Goal: Task Accomplishment & Management: Complete application form

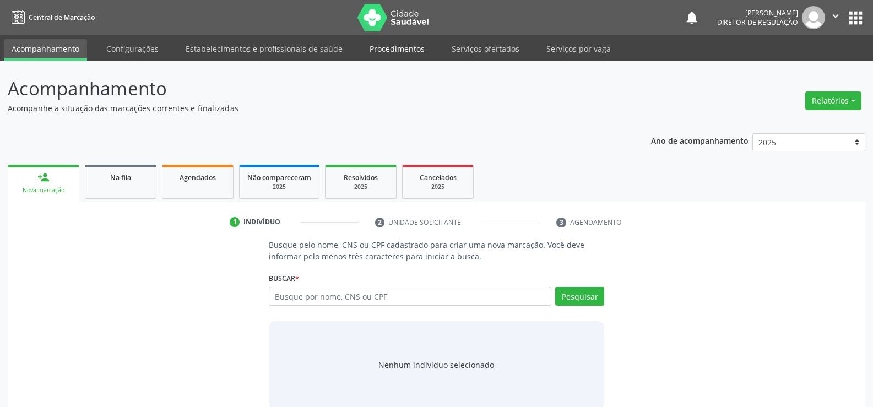
click at [400, 50] on link "Procedimentos" at bounding box center [397, 48] width 70 height 19
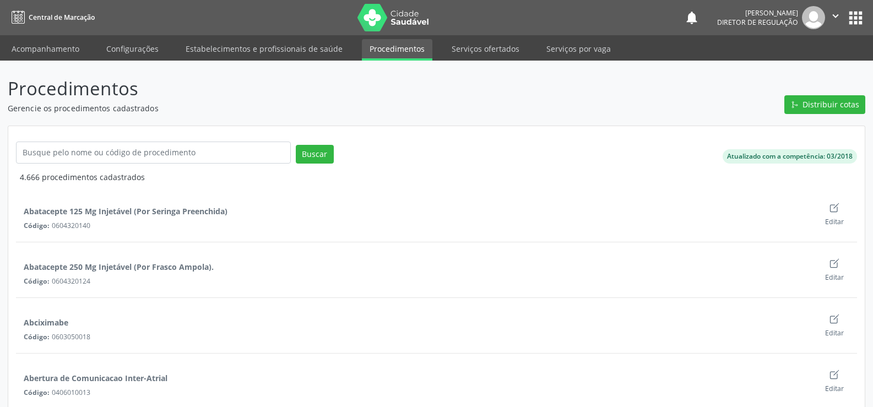
click at [401, 51] on link "Procedimentos" at bounding box center [397, 49] width 70 height 21
click at [475, 52] on link "Serviços ofertados" at bounding box center [485, 48] width 83 height 19
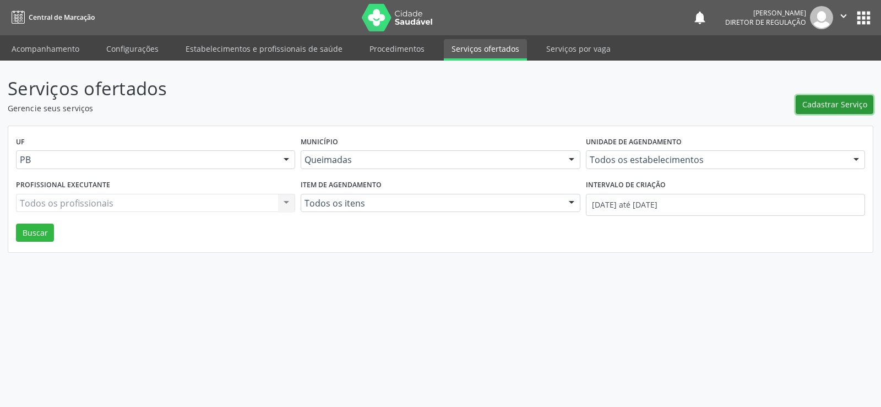
click at [821, 106] on span "Cadastrar Serviço" at bounding box center [834, 105] width 65 height 12
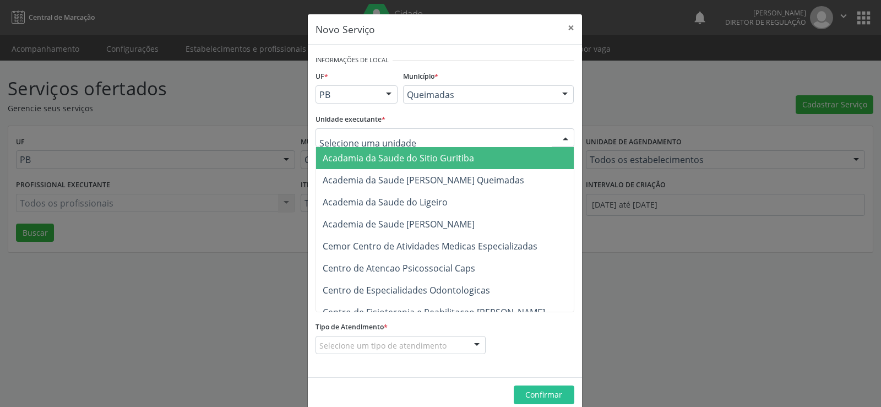
click at [561, 136] on div at bounding box center [565, 138] width 17 height 19
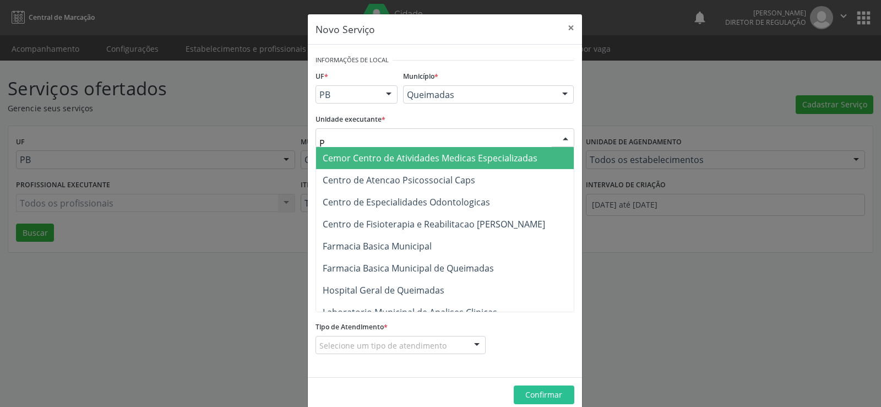
type input "PO"
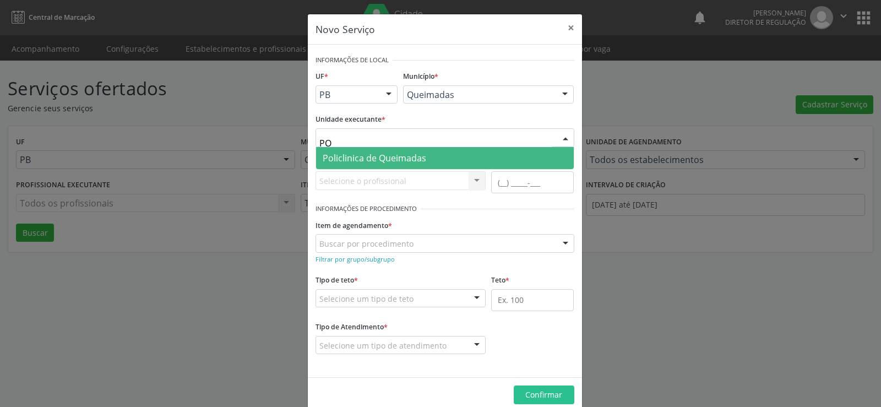
click at [400, 160] on span "Policlinica de Queimadas" at bounding box center [375, 158] width 104 height 12
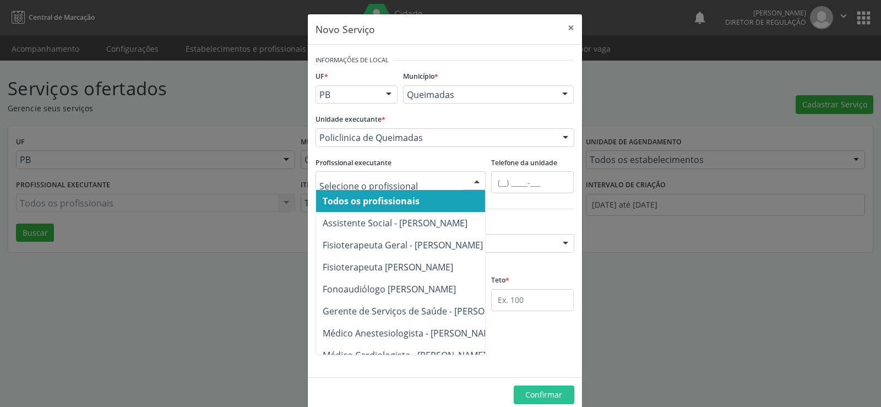
click at [475, 179] on div at bounding box center [477, 181] width 17 height 19
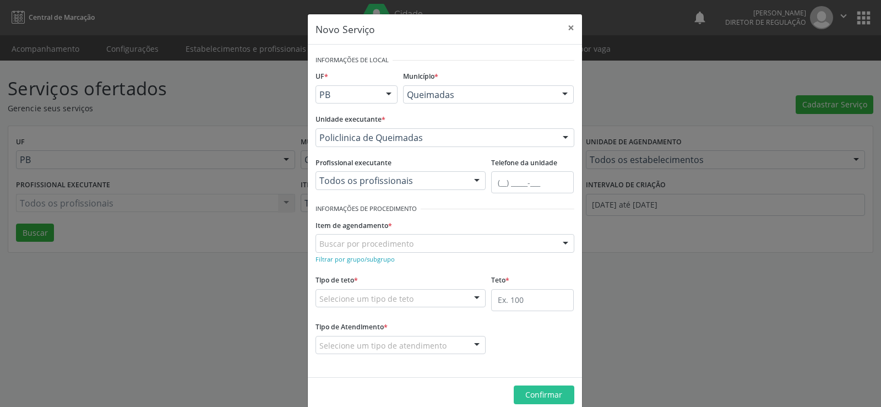
click at [474, 179] on div at bounding box center [477, 181] width 17 height 19
click at [333, 260] on small "Filtrar por grupo/subgrupo" at bounding box center [355, 259] width 79 height 8
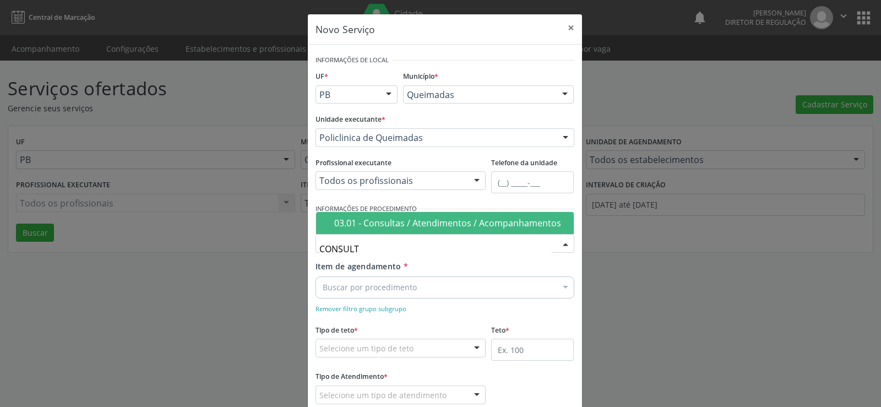
type input "CONSULTA"
click at [438, 226] on div "03.01 - Consultas / Atendimentos / Acompanhamentos" at bounding box center [450, 223] width 233 height 9
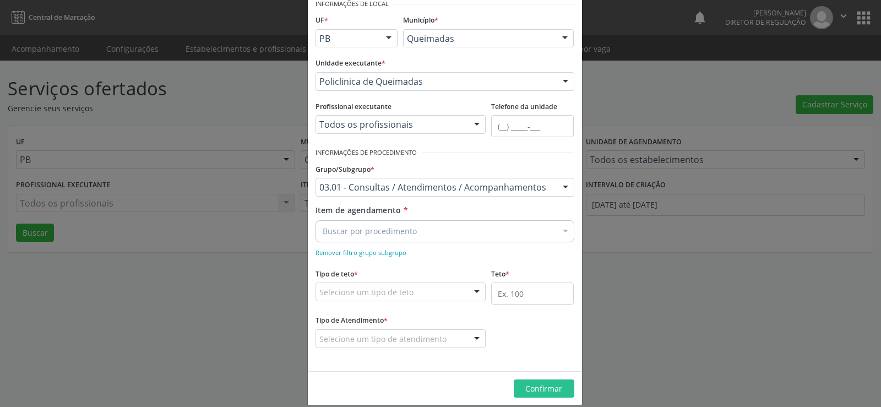
scroll to position [69, 0]
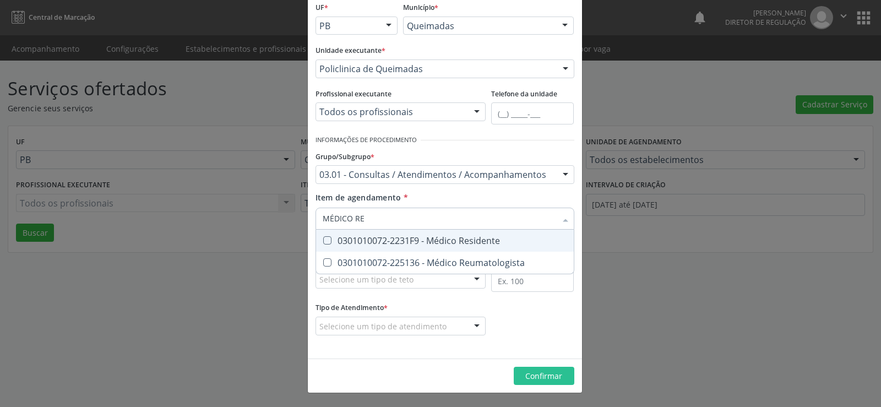
type input "MÉDICO REU"
click at [323, 241] on Reumatologista at bounding box center [327, 240] width 8 height 8
click at [323, 241] on Reumatologista "checkbox" at bounding box center [319, 240] width 7 height 7
checkbox Reumatologista "true"
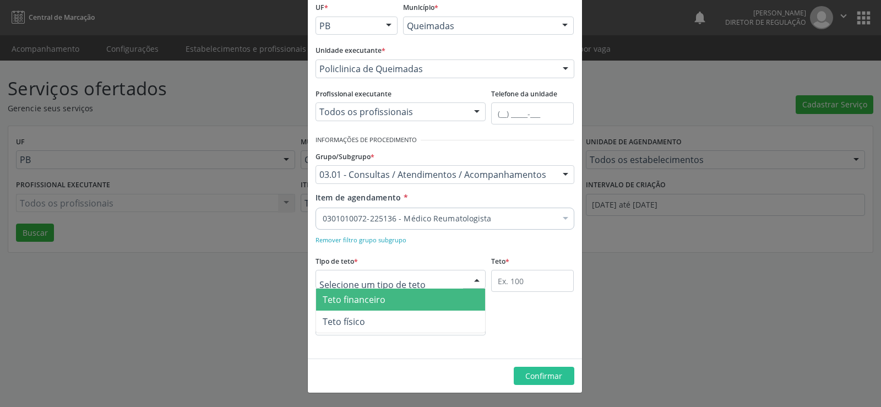
click at [471, 279] on div at bounding box center [477, 279] width 17 height 19
click at [452, 306] on span "Teto financeiro" at bounding box center [401, 300] width 170 height 22
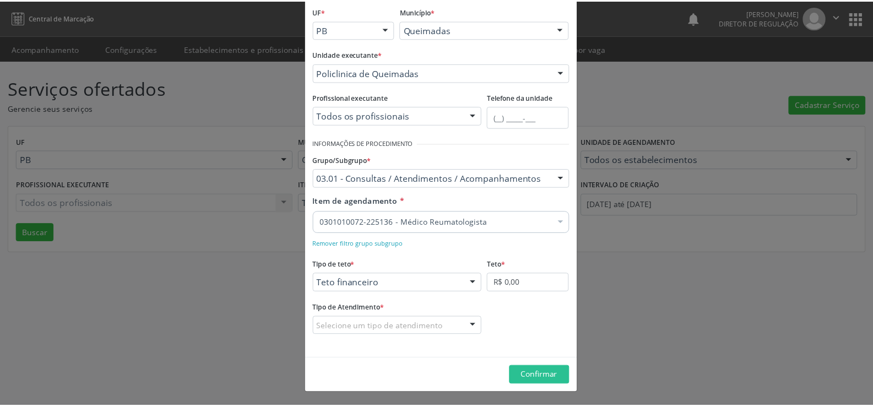
scroll to position [65, 0]
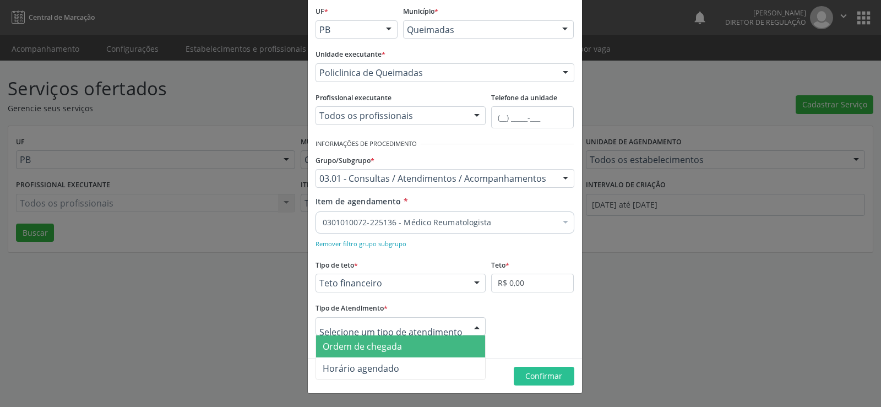
click at [473, 330] on div at bounding box center [477, 327] width 17 height 19
click at [362, 346] on span "Ordem de chegada" at bounding box center [362, 346] width 79 height 12
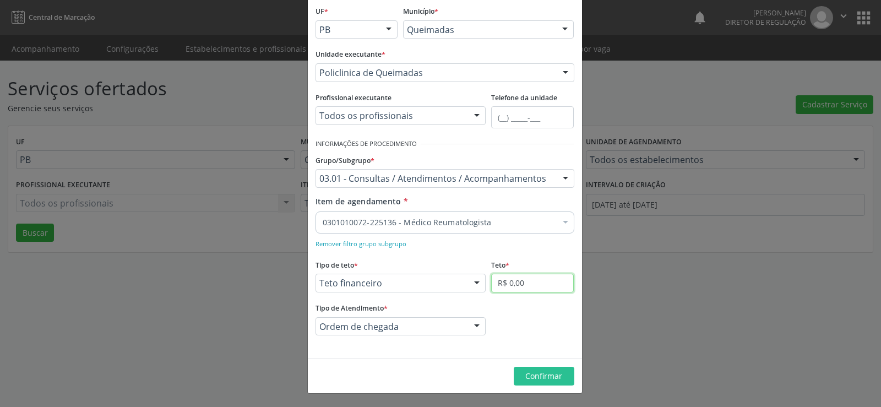
click at [524, 283] on input "R$ 0,00" at bounding box center [532, 283] width 83 height 19
type input "R$ 5.800,00"
click at [559, 383] on button "Confirmar" at bounding box center [544, 376] width 61 height 19
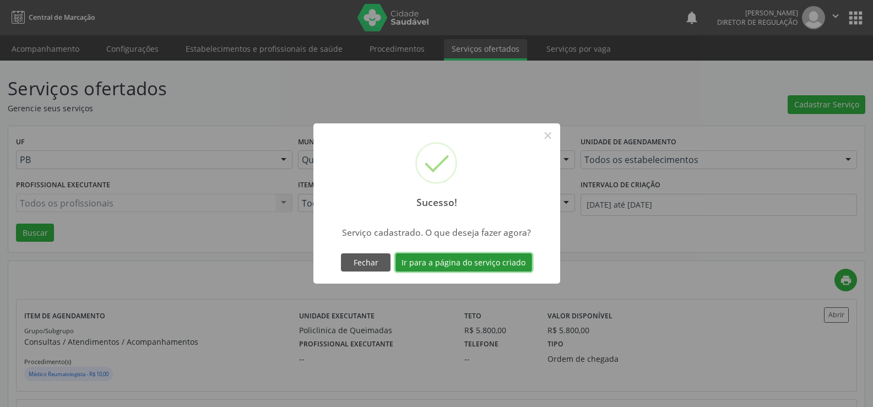
click at [471, 262] on button "Ir para a página do serviço criado" at bounding box center [463, 262] width 137 height 19
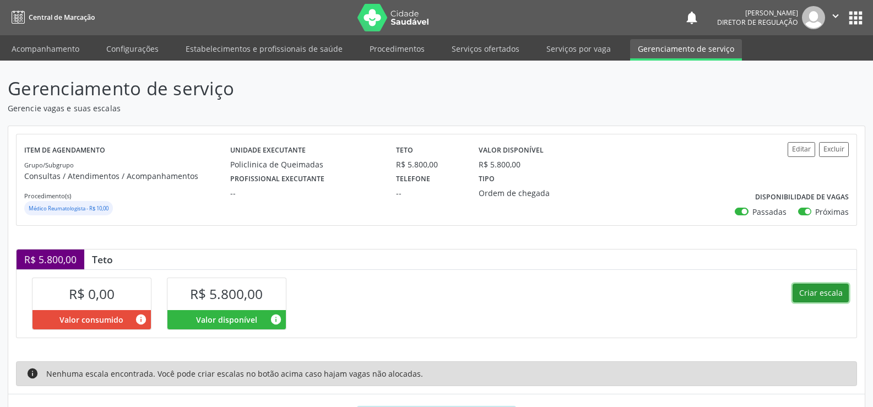
click at [818, 290] on button "Criar escala" at bounding box center [820, 293] width 56 height 19
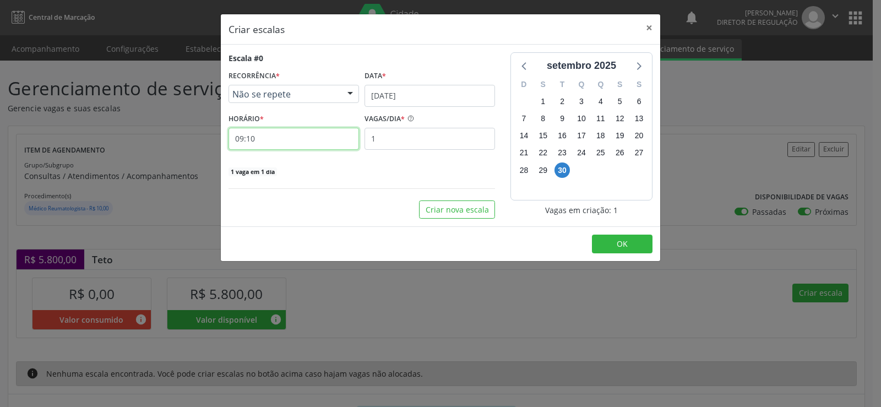
click at [298, 142] on input "09:10" at bounding box center [294, 139] width 131 height 22
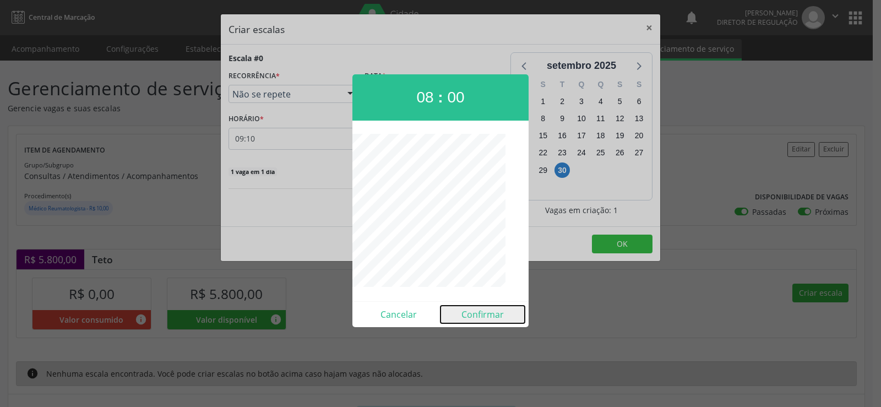
click at [481, 318] on button "Confirmar" at bounding box center [483, 315] width 84 height 18
type input "08:00"
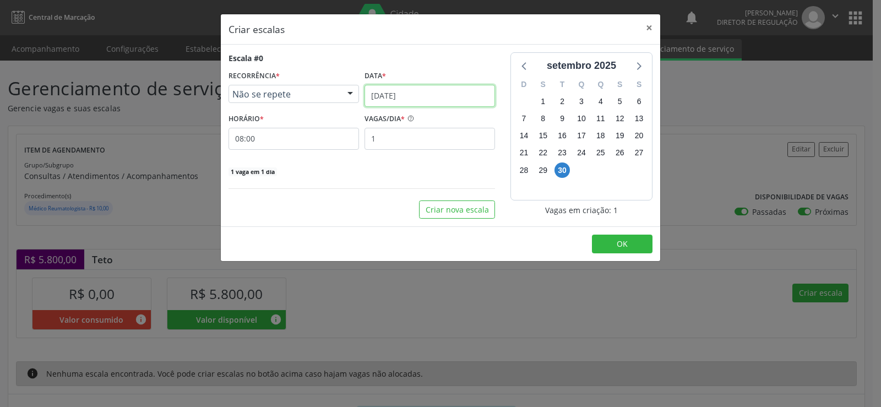
click at [479, 92] on input "[DATE]" at bounding box center [430, 96] width 131 height 22
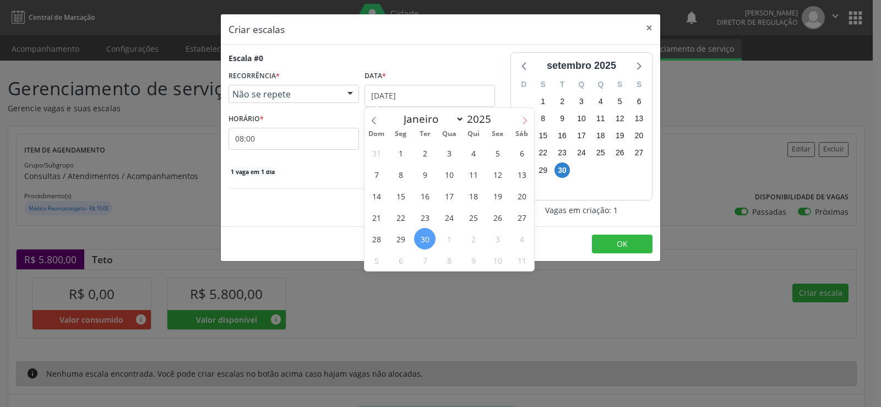
click at [529, 121] on span at bounding box center [524, 117] width 19 height 19
select select "9"
drag, startPoint x: 450, startPoint y: 177, endPoint x: 388, endPoint y: 150, distance: 67.8
click at [427, 166] on div "28 29 30 1 2 3 4 5 6 7 8 9 10 11 12 13 14 15 16 17 18 19 20 21 22 23 24 25 26 2…" at bounding box center [450, 206] width 170 height 129
click at [452, 176] on span "8" at bounding box center [448, 174] width 21 height 21
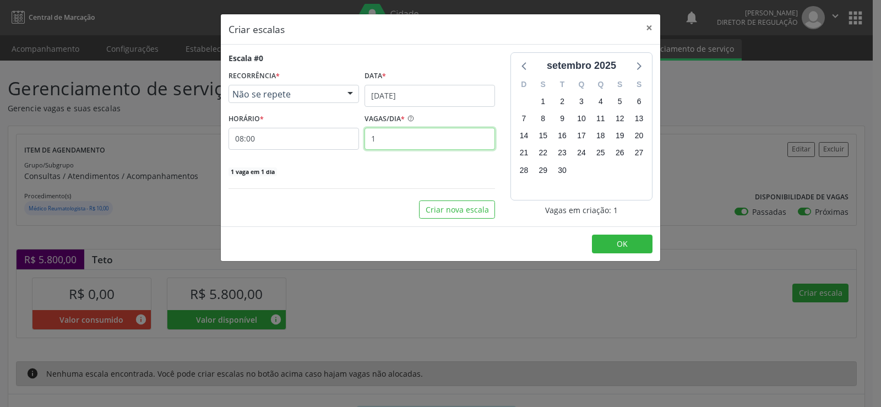
click at [399, 145] on input "1" at bounding box center [430, 139] width 131 height 22
type input "35"
click at [637, 245] on button "OK" at bounding box center [622, 244] width 61 height 19
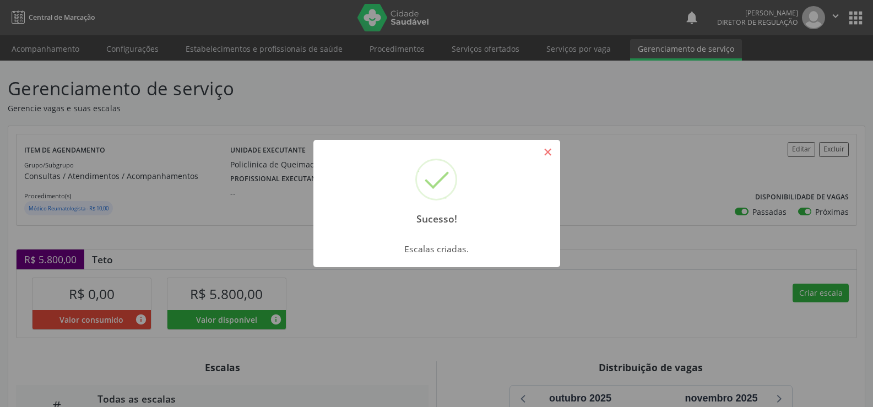
click at [544, 153] on button "×" at bounding box center [548, 152] width 19 height 19
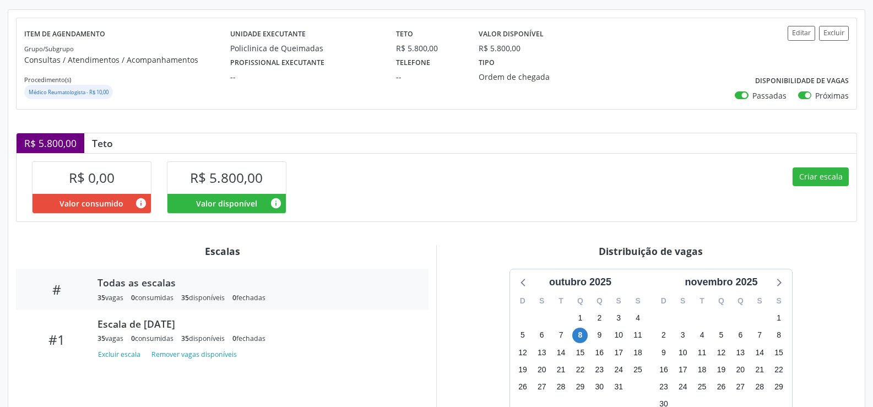
scroll to position [198, 0]
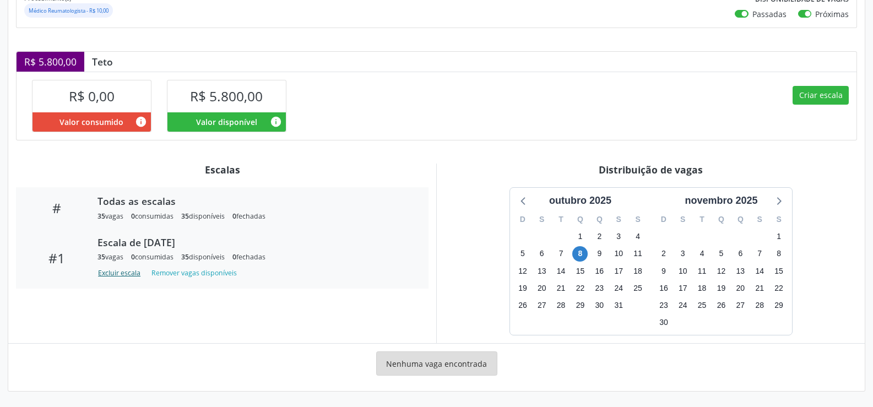
click at [111, 276] on button "Excluir escala" at bounding box center [120, 272] width 47 height 15
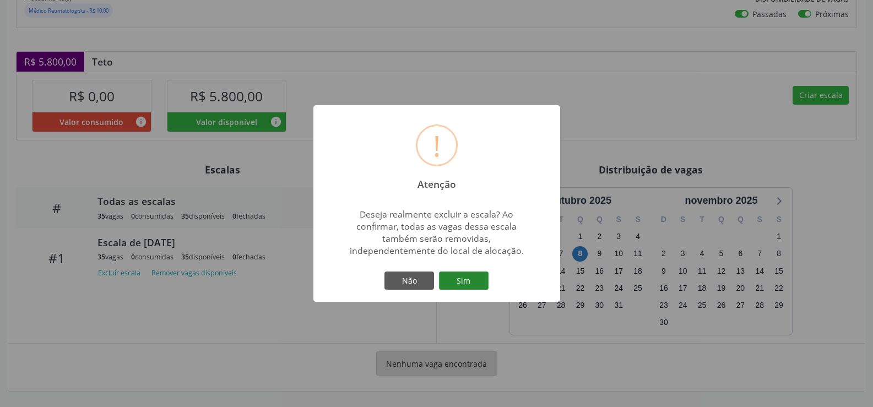
click at [462, 285] on button "Sim" at bounding box center [464, 281] width 50 height 19
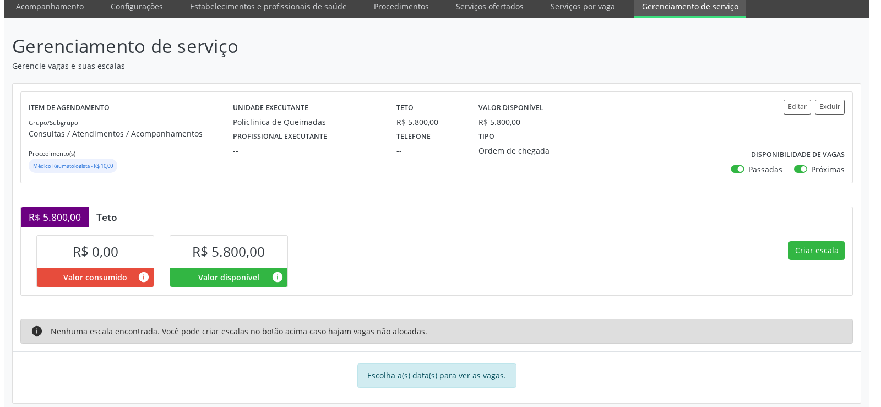
scroll to position [55, 0]
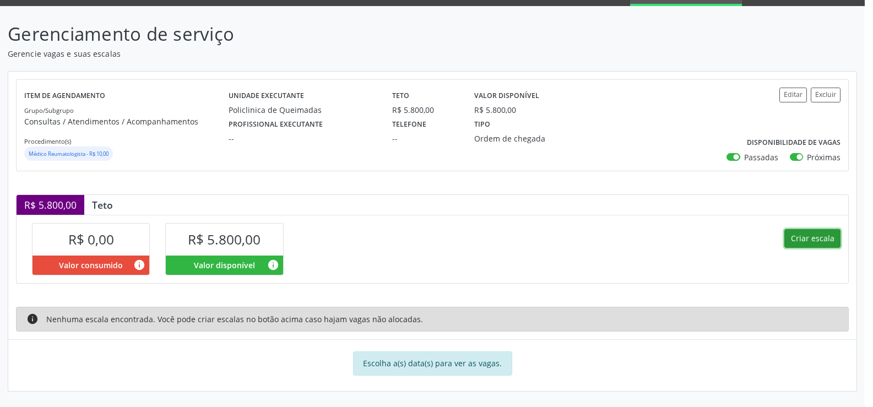
click at [816, 232] on button "Criar escala" at bounding box center [812, 238] width 56 height 19
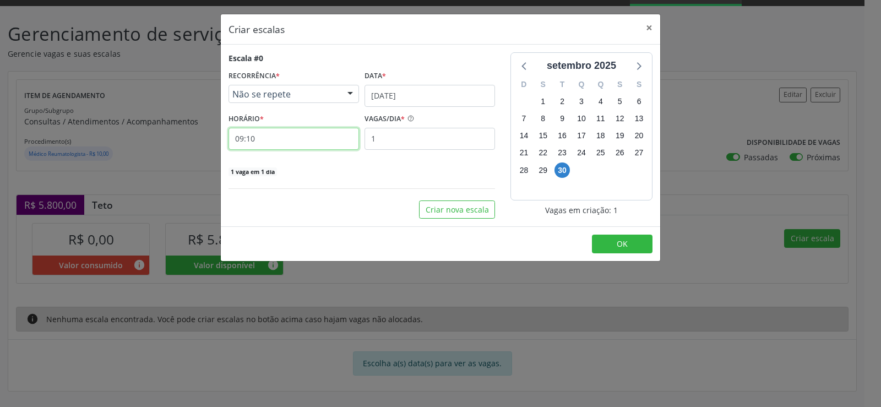
click at [297, 138] on input "09:10" at bounding box center [294, 139] width 131 height 22
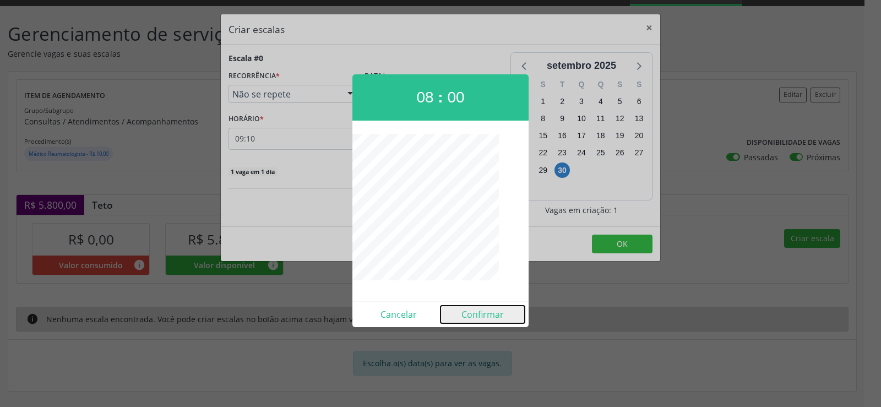
click at [486, 314] on button "Confirmar" at bounding box center [483, 315] width 84 height 18
type input "08:00"
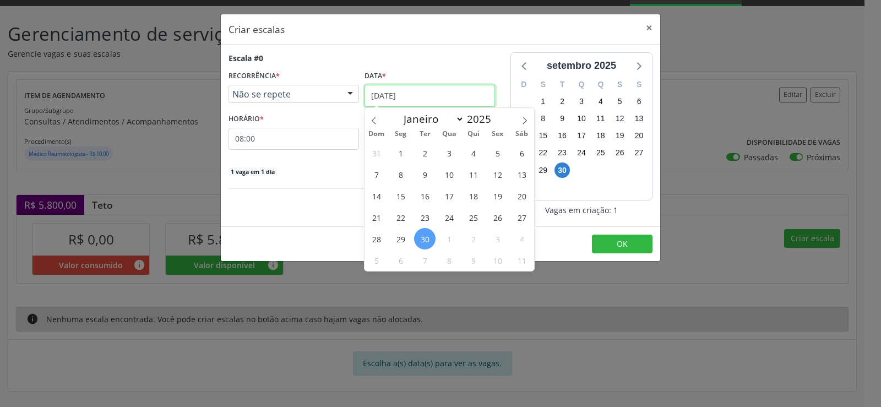
click at [488, 90] on input "[DATE]" at bounding box center [430, 96] width 131 height 22
click at [526, 118] on icon at bounding box center [525, 121] width 8 height 8
select select "9"
click at [454, 175] on span "8" at bounding box center [448, 174] width 21 height 21
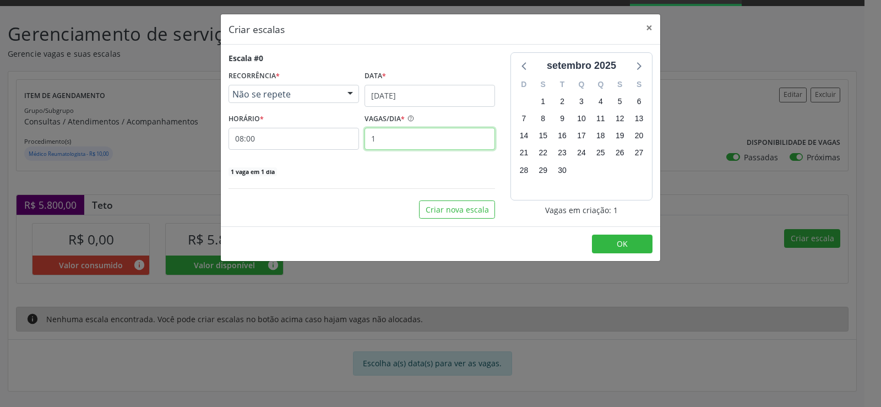
click at [392, 137] on input "1" at bounding box center [430, 139] width 131 height 22
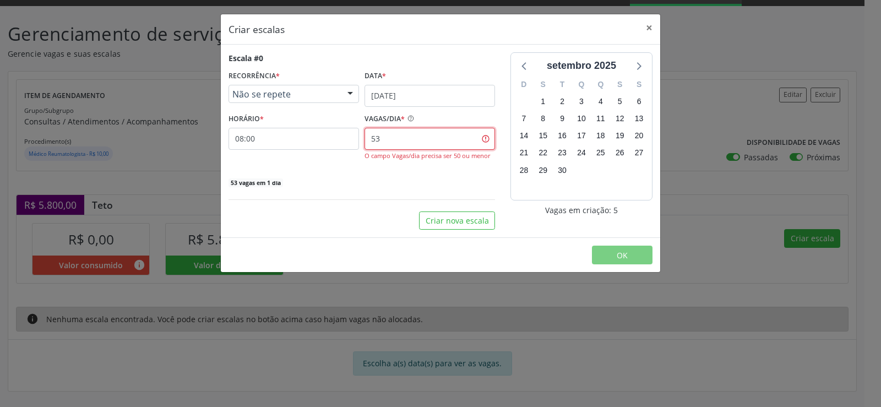
click at [398, 139] on input "53" at bounding box center [430, 139] width 131 height 22
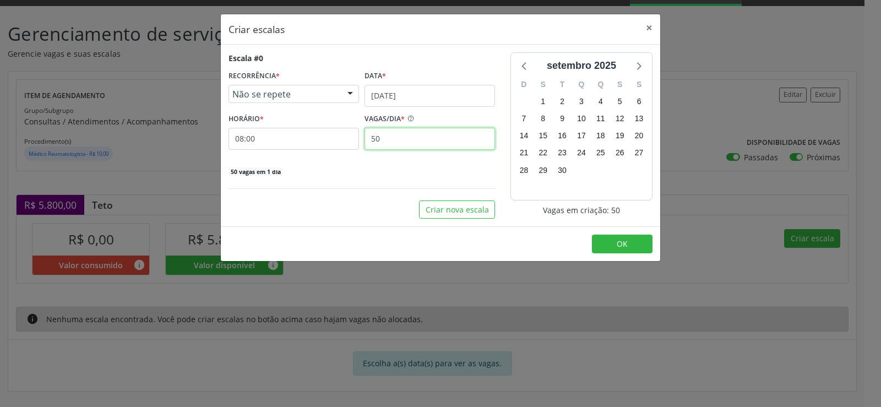
type input "50"
click at [620, 253] on footer "OK" at bounding box center [440, 243] width 439 height 35
click at [619, 245] on span "OK" at bounding box center [622, 243] width 11 height 10
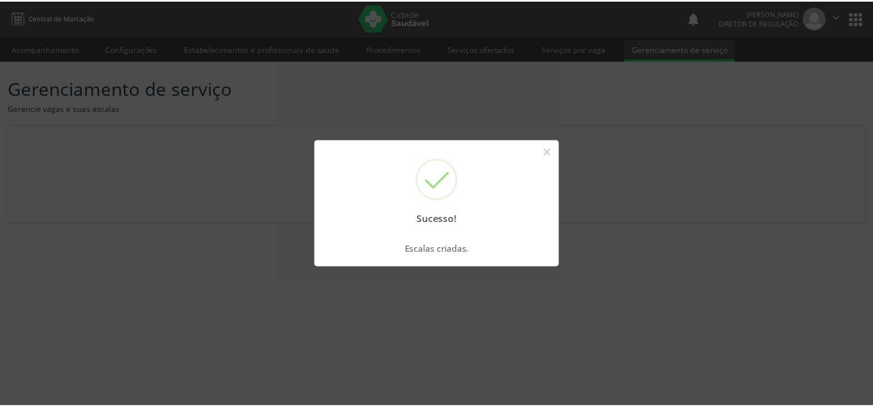
scroll to position [0, 0]
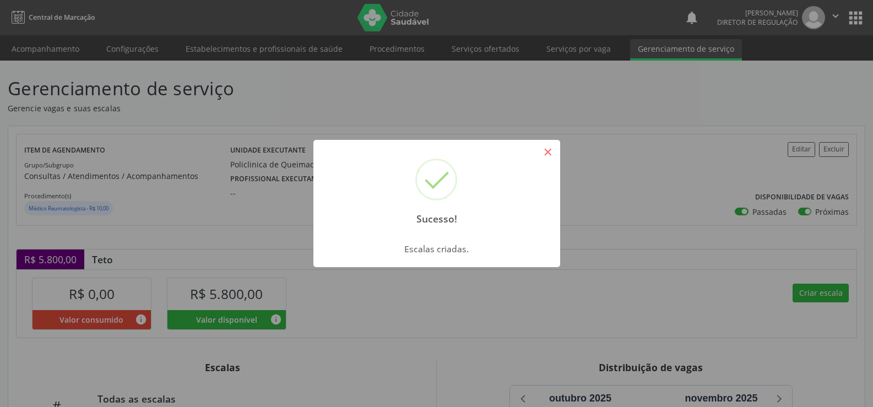
click at [552, 148] on button "×" at bounding box center [548, 152] width 19 height 19
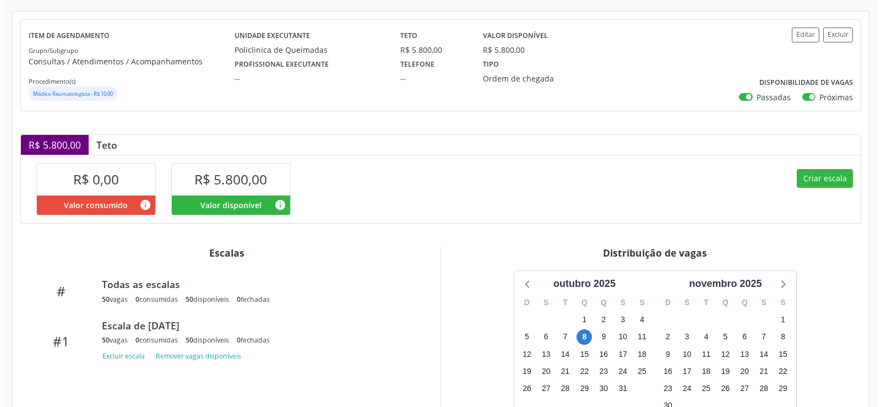
scroll to position [198, 0]
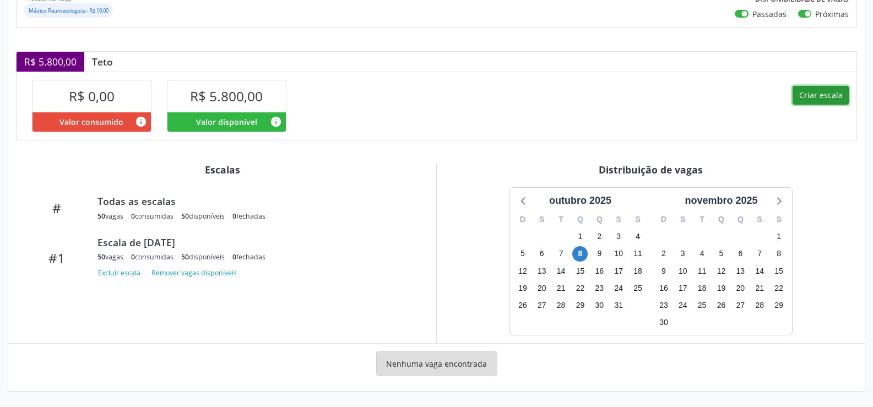
click at [819, 93] on button "Criar escala" at bounding box center [820, 95] width 56 height 19
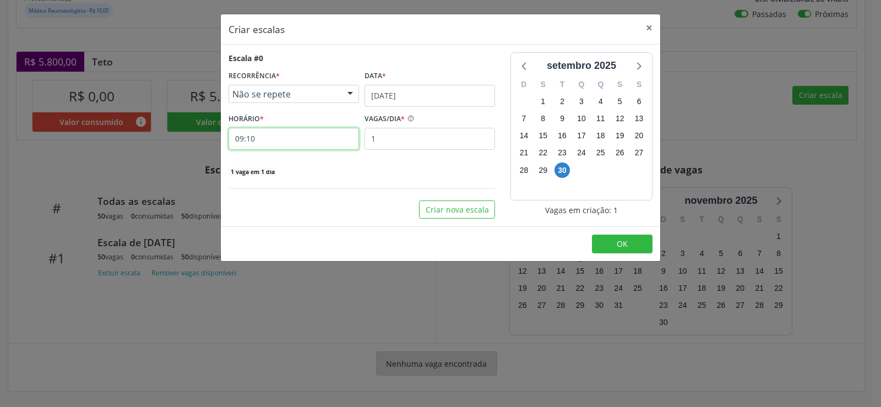
click at [316, 139] on input "09:10" at bounding box center [294, 139] width 131 height 22
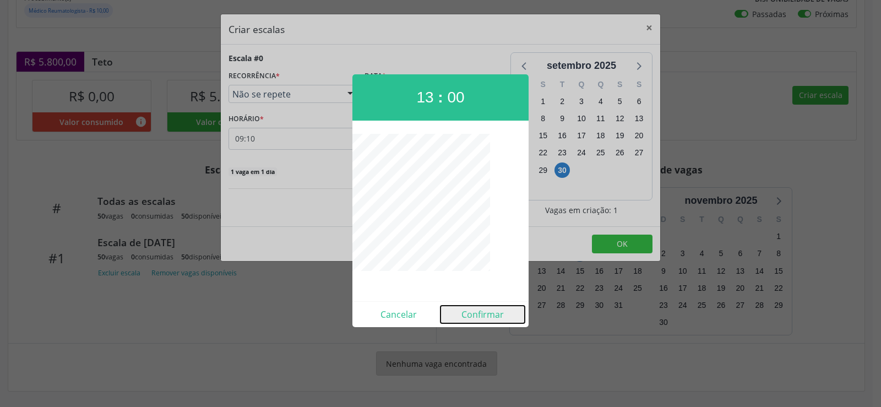
click at [475, 313] on button "Confirmar" at bounding box center [483, 315] width 84 height 18
type input "13:00"
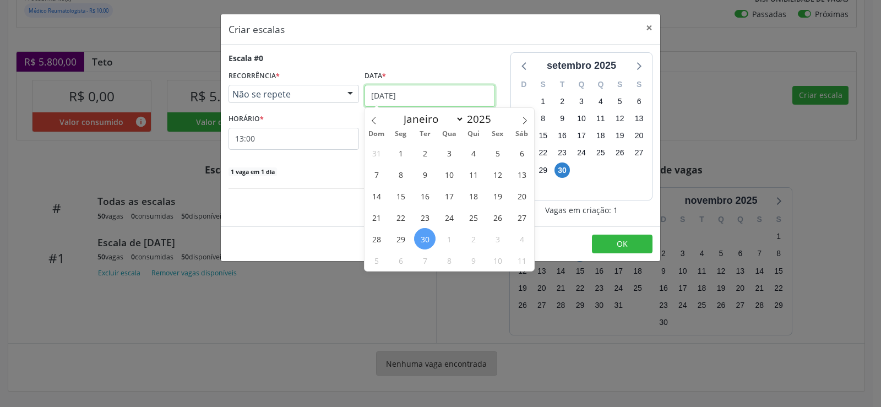
click at [447, 93] on input "[DATE]" at bounding box center [430, 96] width 131 height 22
click at [519, 118] on span at bounding box center [524, 117] width 19 height 19
select select "9"
click at [451, 175] on span "8" at bounding box center [448, 174] width 21 height 21
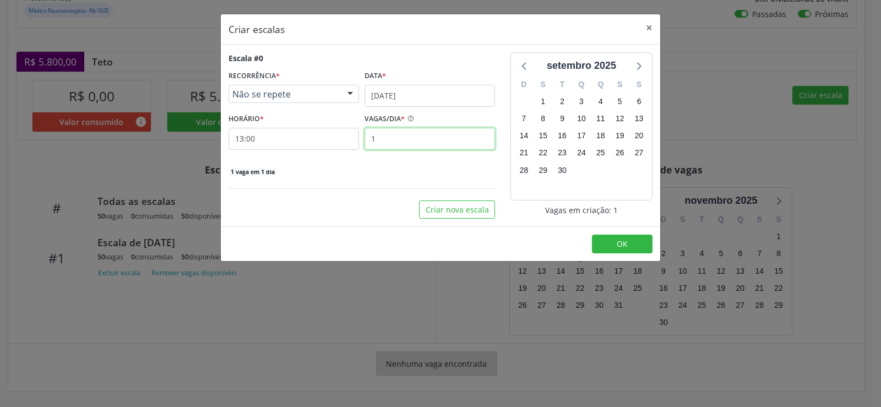
click at [381, 140] on input "1" at bounding box center [430, 139] width 131 height 22
type input "50"
click at [624, 243] on span "OK" at bounding box center [622, 243] width 11 height 10
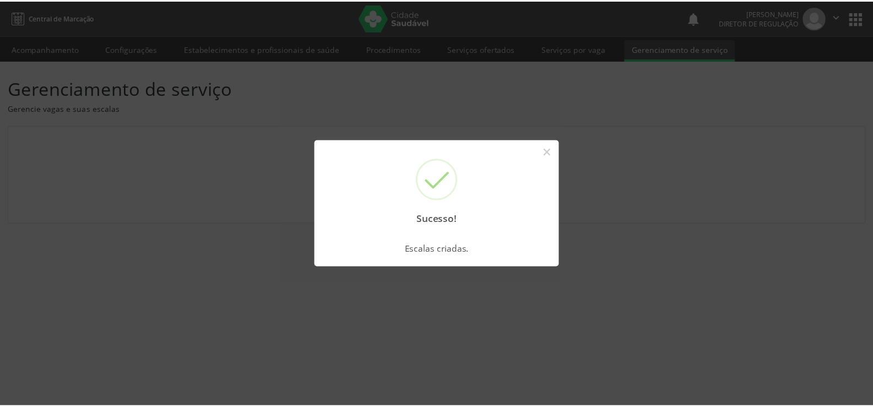
scroll to position [0, 0]
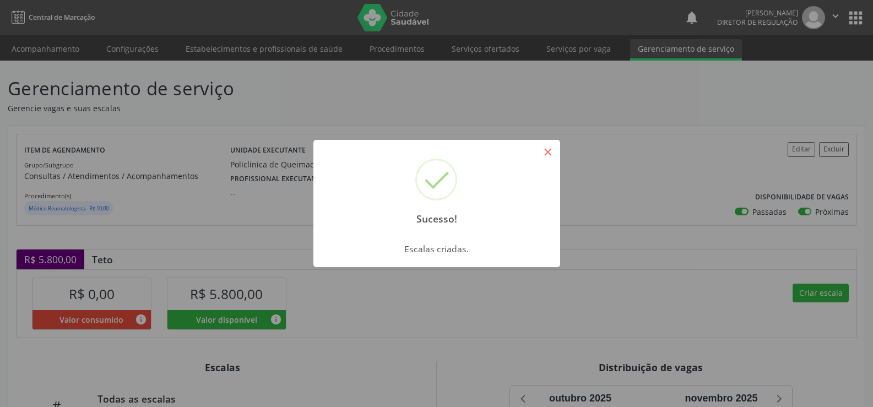
click at [544, 151] on button "×" at bounding box center [548, 152] width 19 height 19
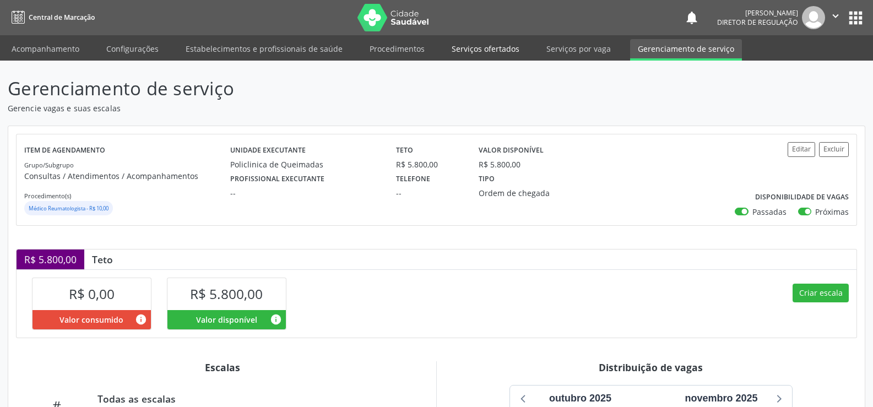
click at [498, 52] on link "Serviços ofertados" at bounding box center [485, 48] width 83 height 19
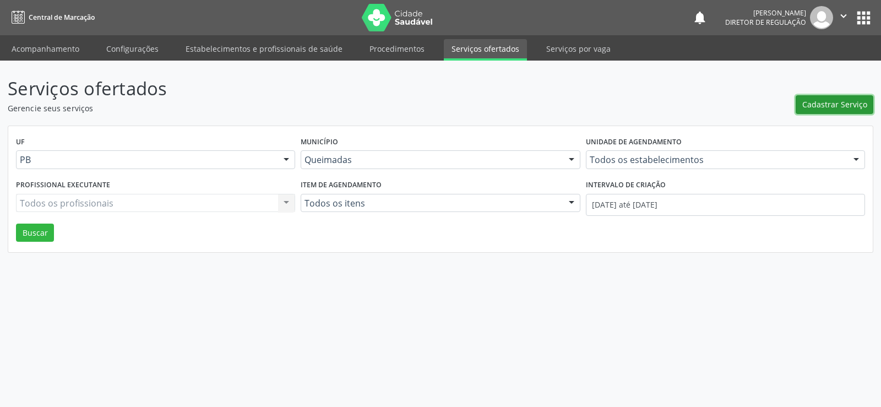
click at [833, 105] on span "Cadastrar Serviço" at bounding box center [834, 105] width 65 height 12
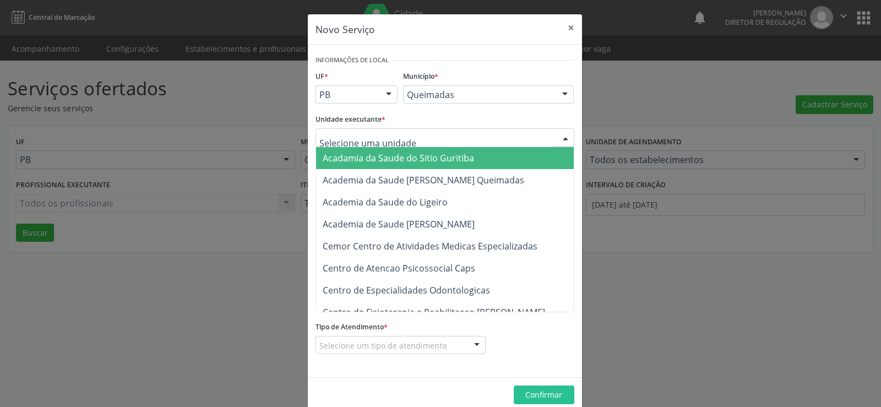
click at [560, 134] on div at bounding box center [565, 138] width 17 height 19
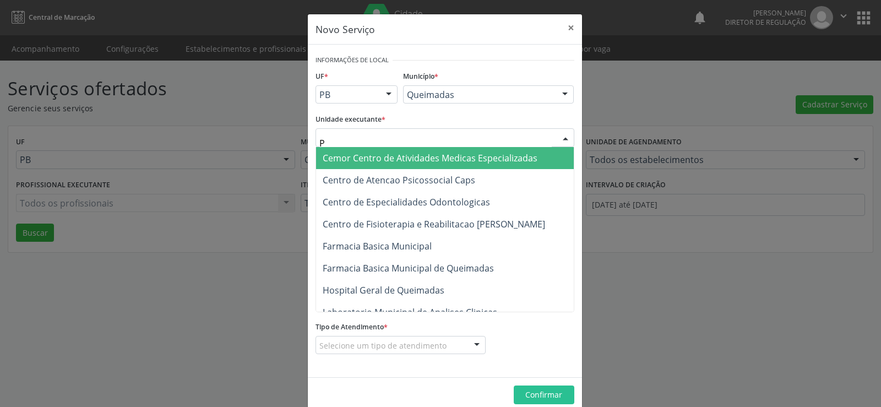
type input "PO"
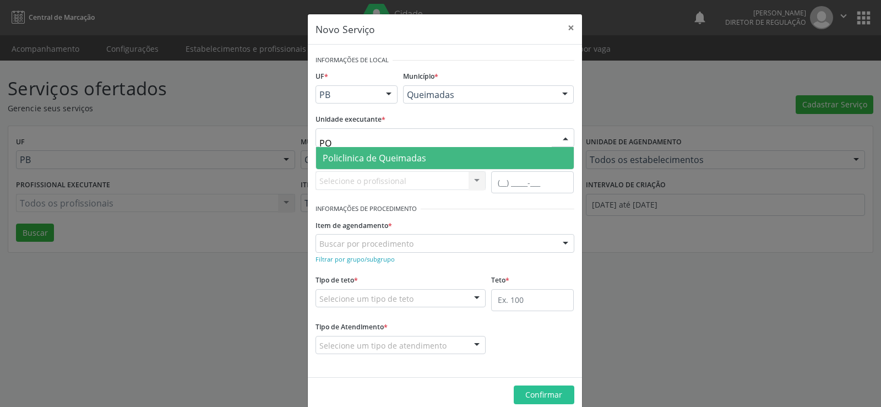
click at [423, 157] on span "Policlinica de Queimadas" at bounding box center [445, 158] width 258 height 22
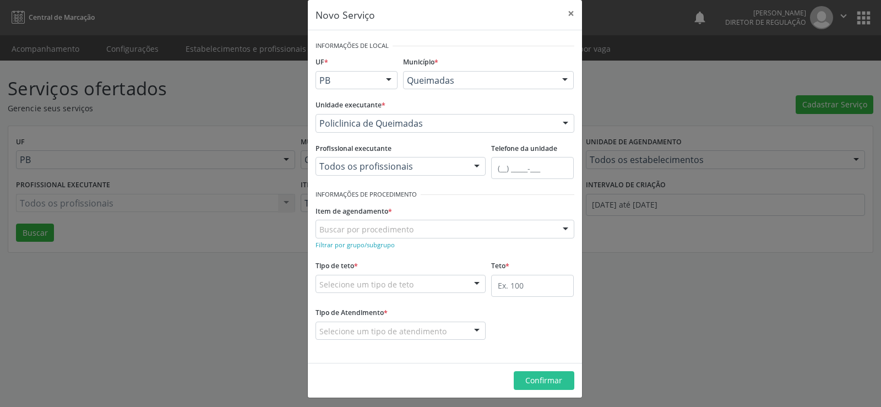
scroll to position [19, 0]
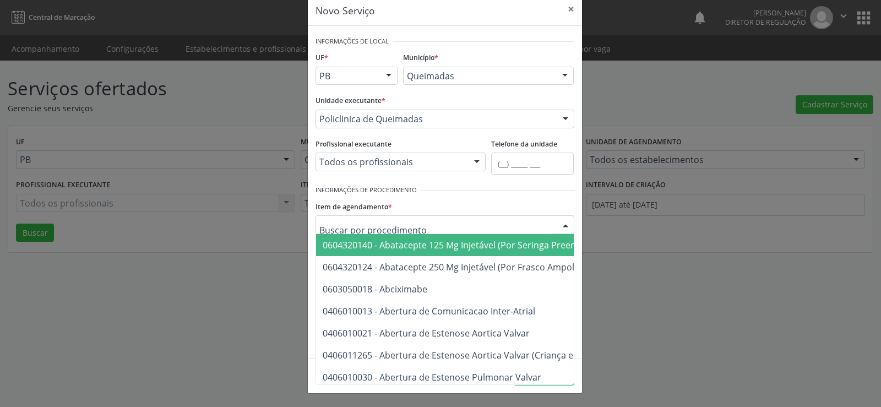
click at [345, 220] on input "text" at bounding box center [435, 230] width 232 height 22
click at [451, 209] on div "Item de agendamento * 0604320140 - Abatacepte 125 Mg Injetável (Por Seringa Pre…" at bounding box center [445, 215] width 259 height 35
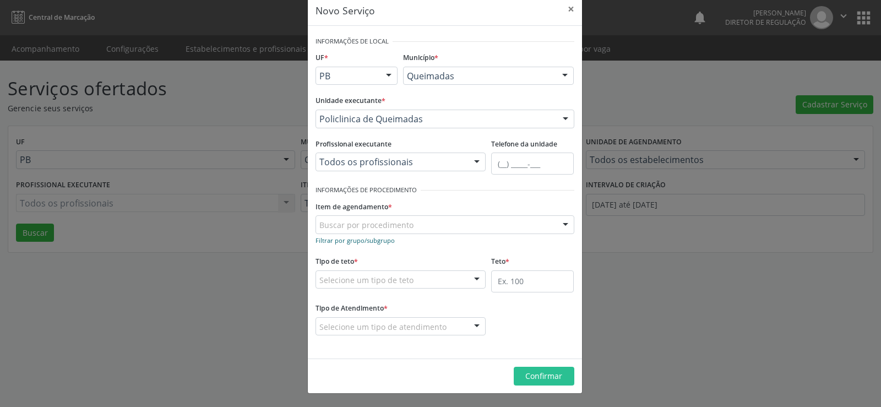
click at [345, 242] on small "Filtrar por grupo/subgrupo" at bounding box center [355, 240] width 79 height 8
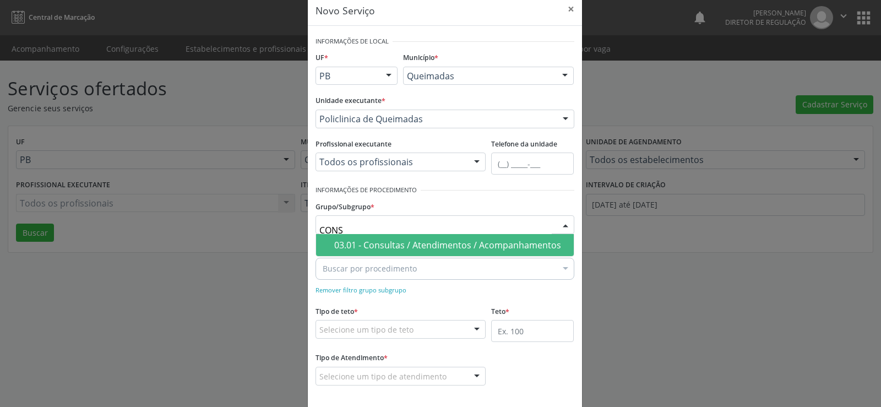
type input "CONSU"
click at [382, 243] on div "03.01 - Consultas / Atendimentos / Acompanhamentos" at bounding box center [450, 245] width 233 height 9
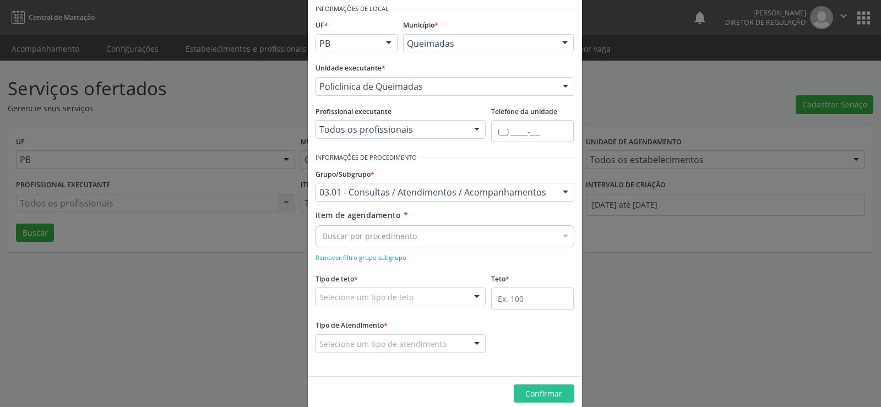
scroll to position [69, 0]
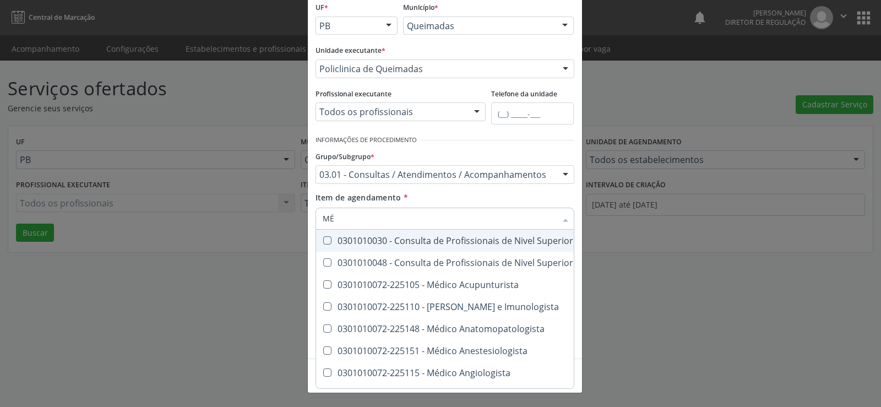
type input "M"
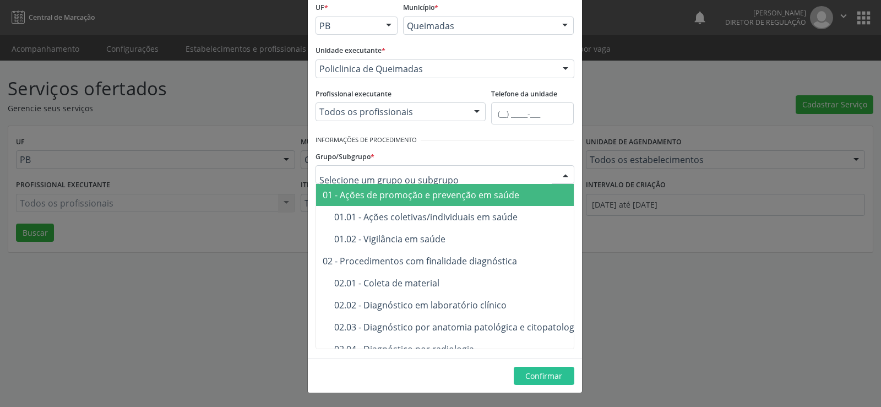
drag, startPoint x: 560, startPoint y: 172, endPoint x: 544, endPoint y: 173, distance: 16.0
click at [559, 173] on div at bounding box center [565, 175] width 17 height 19
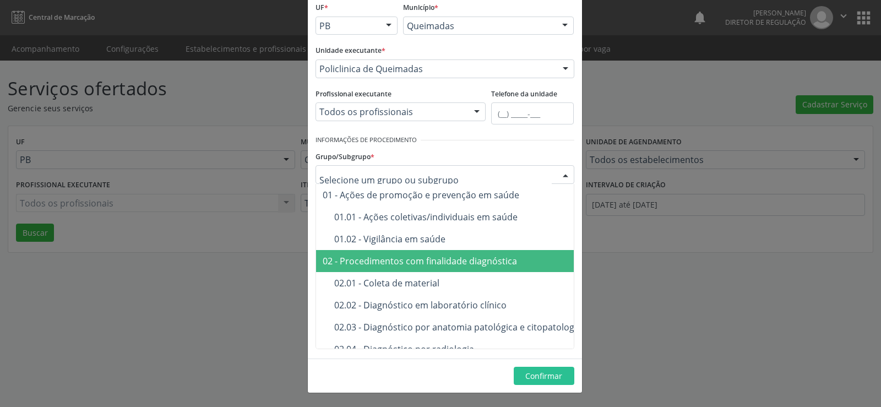
click at [433, 264] on div "02 - Procedimentos com finalidade diagnóstica" at bounding box center [515, 261] width 384 height 9
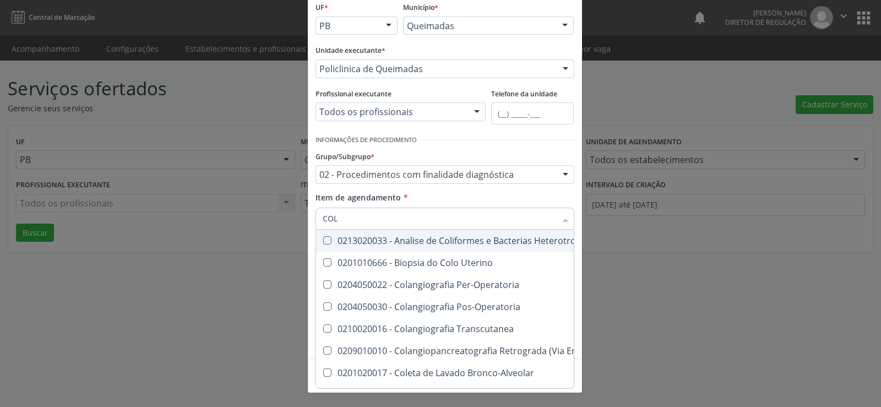
type input "COLP"
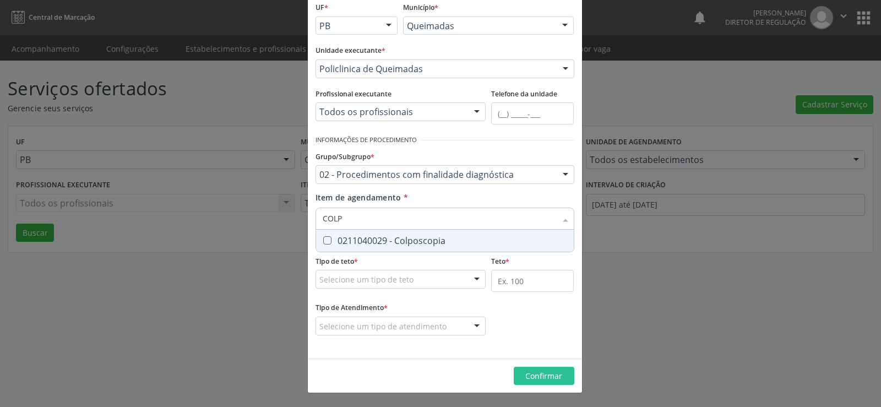
drag, startPoint x: 322, startPoint y: 237, endPoint x: 350, endPoint y: 238, distance: 27.6
click at [324, 237] on Colposcopia at bounding box center [327, 240] width 8 height 8
click at [323, 237] on Colposcopia "checkbox" at bounding box center [319, 240] width 7 height 7
checkbox Colposcopia "true"
click at [476, 280] on div at bounding box center [477, 279] width 17 height 19
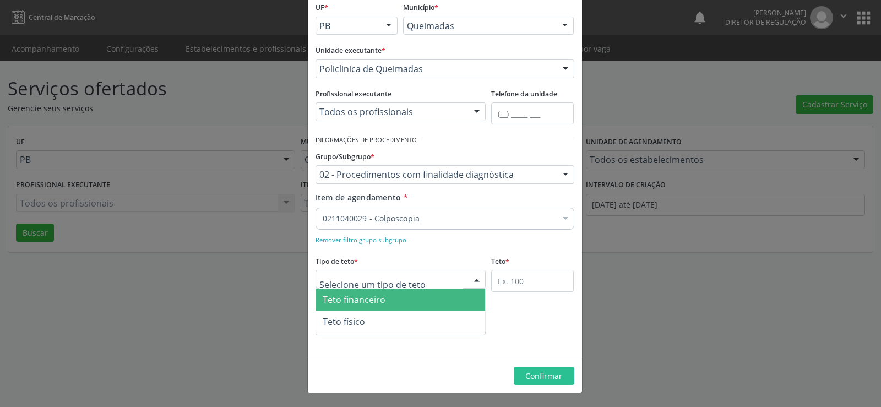
click at [380, 292] on span "Teto financeiro" at bounding box center [401, 300] width 170 height 22
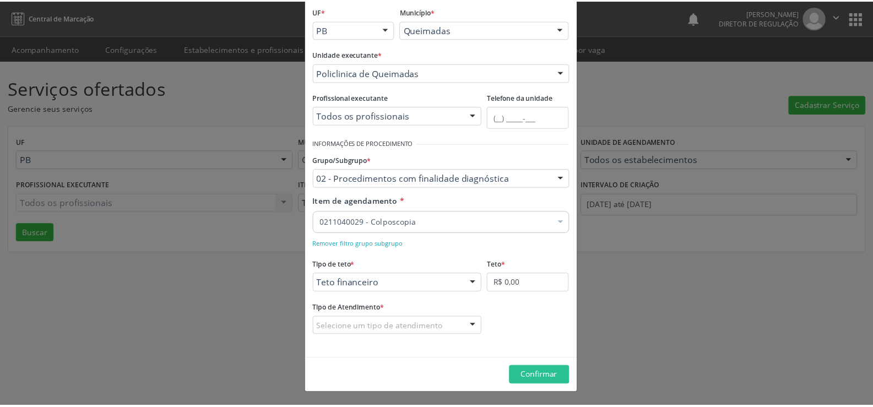
scroll to position [65, 0]
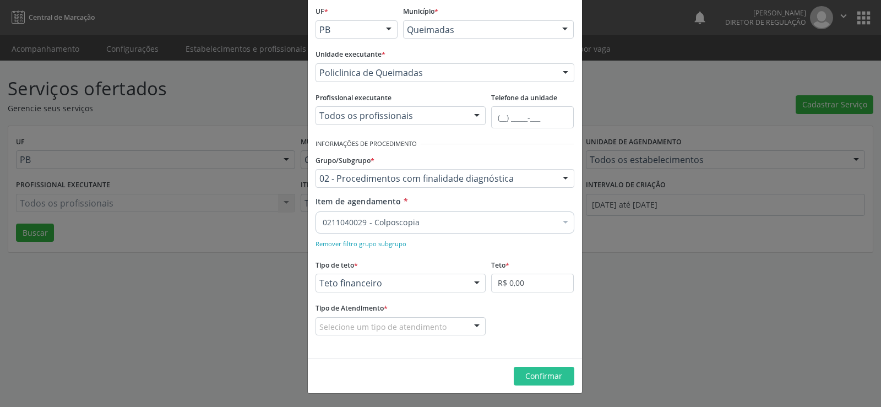
click at [475, 328] on div at bounding box center [477, 327] width 17 height 19
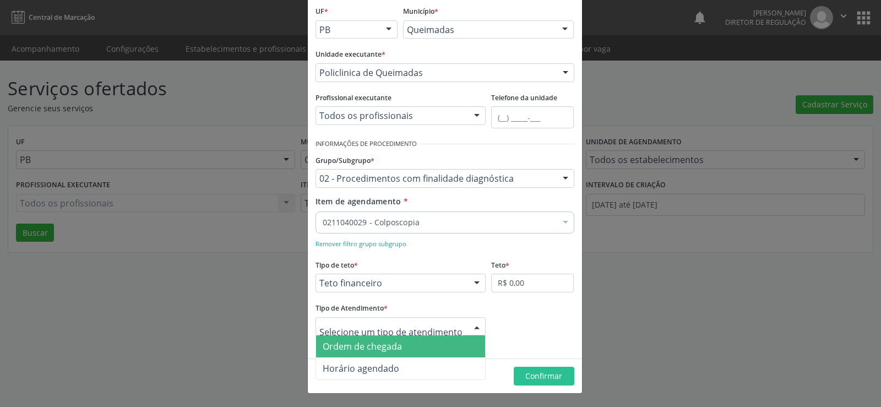
click at [449, 341] on span "Ordem de chegada" at bounding box center [401, 346] width 170 height 22
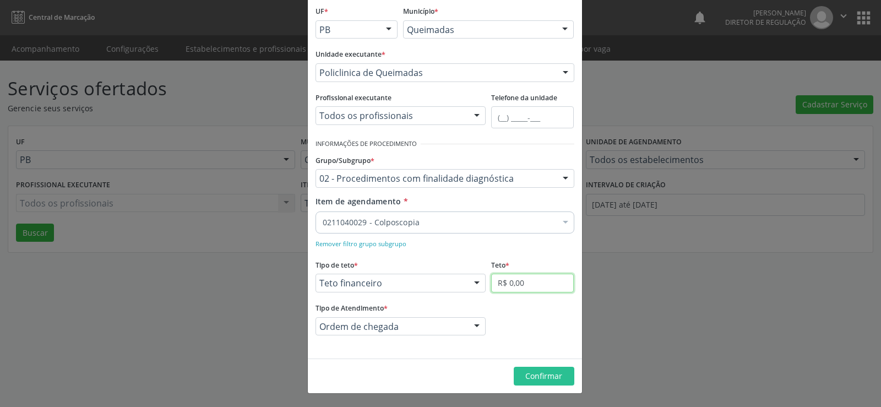
click at [540, 290] on input "R$ 0,00" at bounding box center [532, 283] width 83 height 19
type input "R$ 1.000,00"
click at [525, 380] on span "Confirmar" at bounding box center [543, 376] width 37 height 10
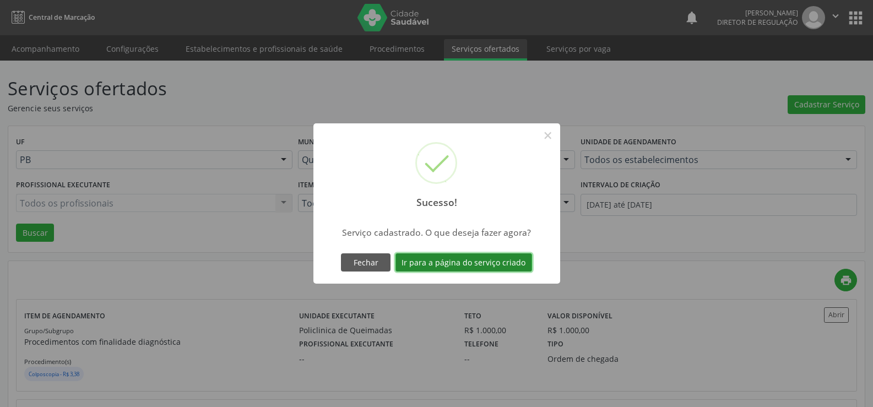
click at [493, 259] on button "Ir para a página do serviço criado" at bounding box center [463, 262] width 137 height 19
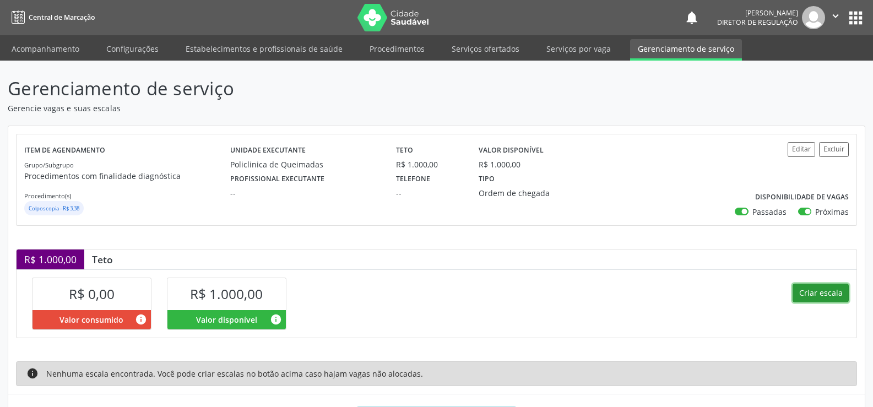
click at [822, 294] on button "Criar escala" at bounding box center [820, 293] width 56 height 19
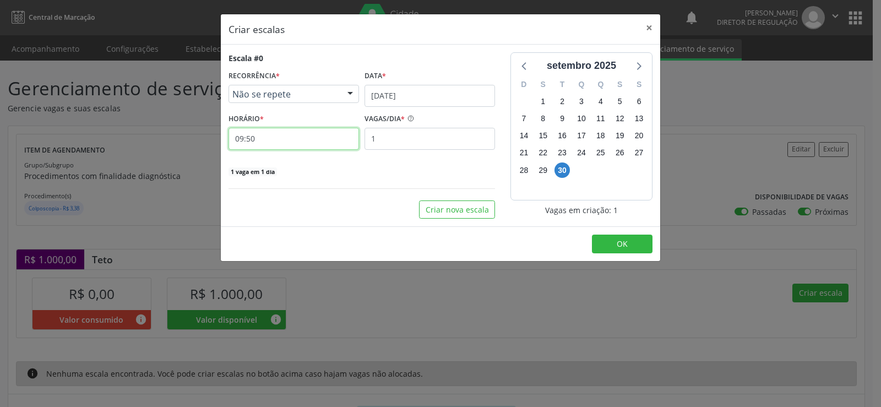
click at [279, 143] on input "09:50" at bounding box center [294, 139] width 131 height 22
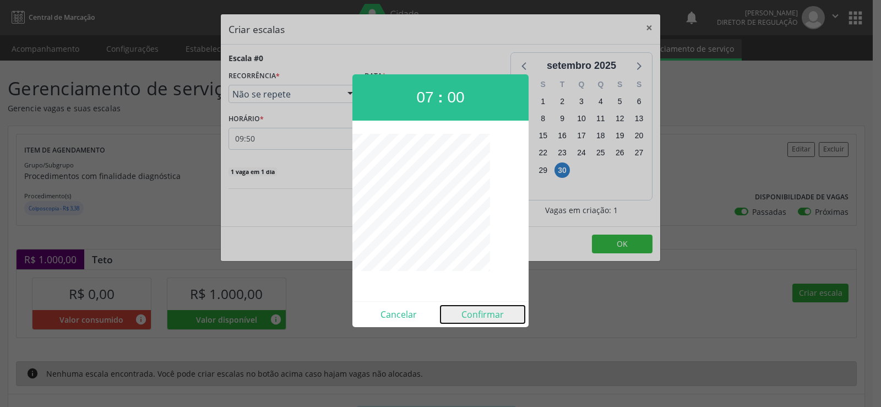
click at [496, 318] on button "Confirmar" at bounding box center [483, 315] width 84 height 18
type input "07:00"
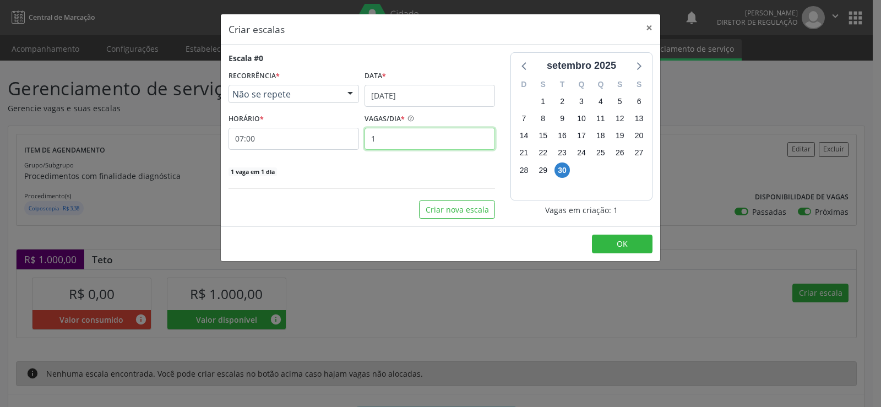
click at [380, 139] on input "1" at bounding box center [430, 139] width 131 height 22
type input "12"
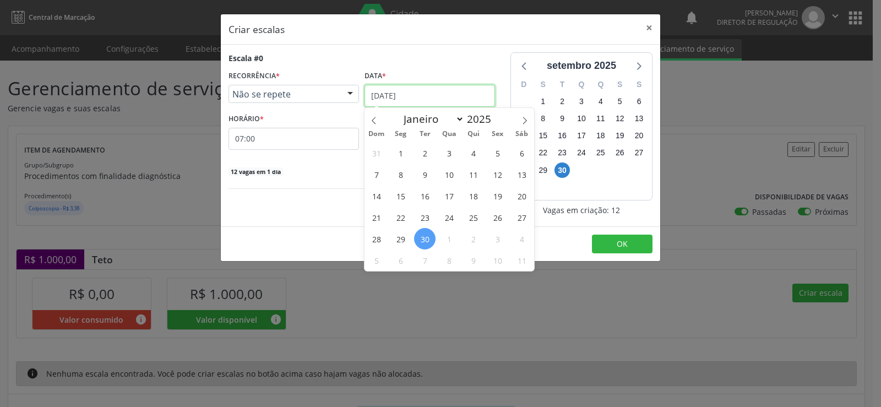
click at [475, 91] on input "[DATE]" at bounding box center [430, 96] width 131 height 22
click at [528, 120] on icon at bounding box center [525, 121] width 8 height 8
select select "9"
click at [476, 242] on span "30" at bounding box center [473, 238] width 21 height 21
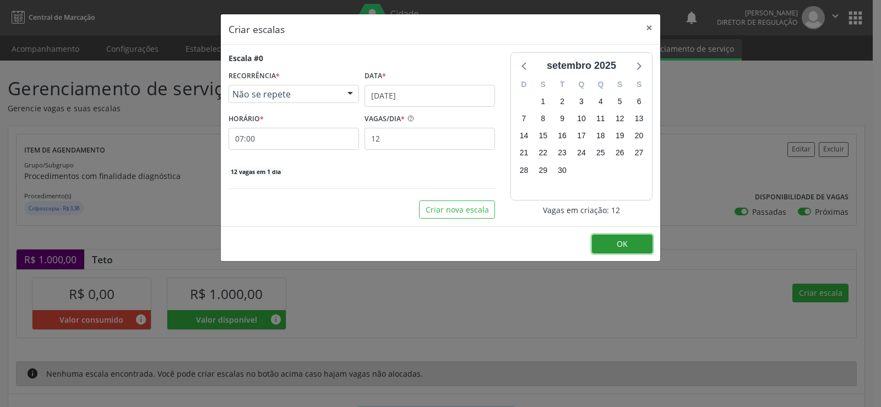
click at [623, 251] on button "OK" at bounding box center [622, 244] width 61 height 19
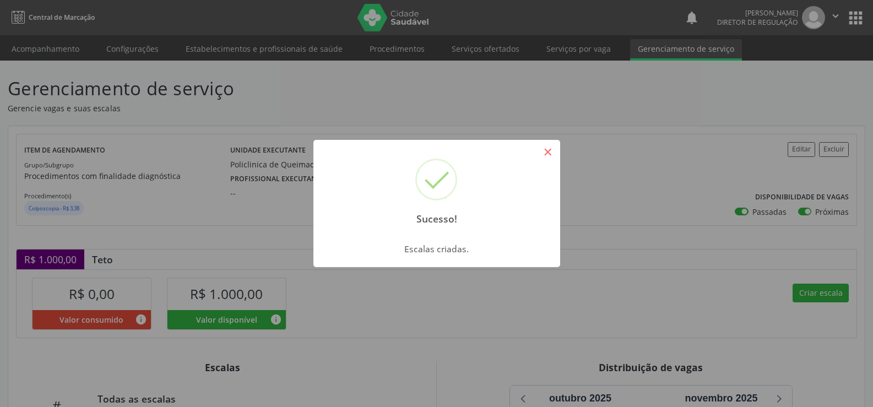
click at [551, 149] on button "×" at bounding box center [548, 152] width 19 height 19
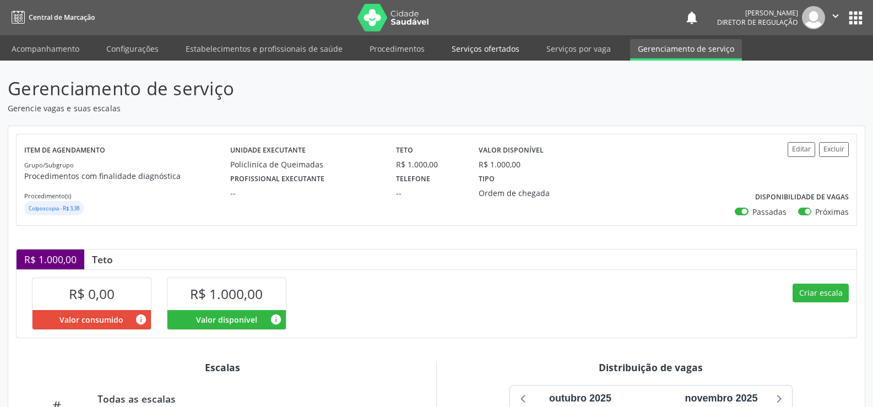
click at [484, 48] on link "Serviços ofertados" at bounding box center [485, 48] width 83 height 19
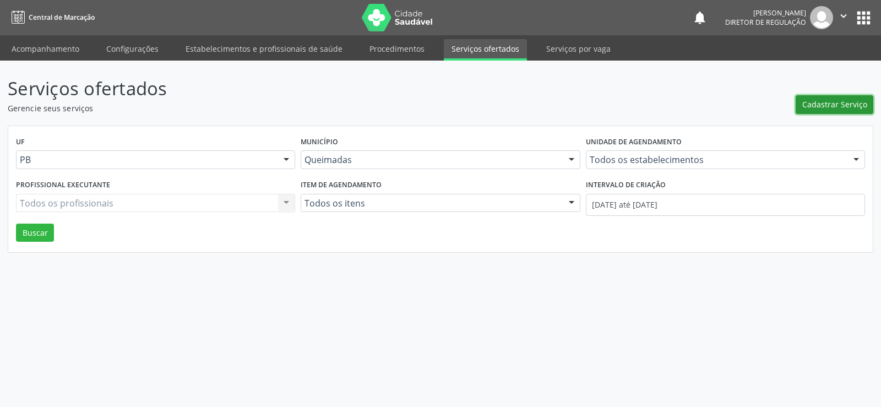
click at [849, 102] on span "Cadastrar Serviço" at bounding box center [834, 105] width 65 height 12
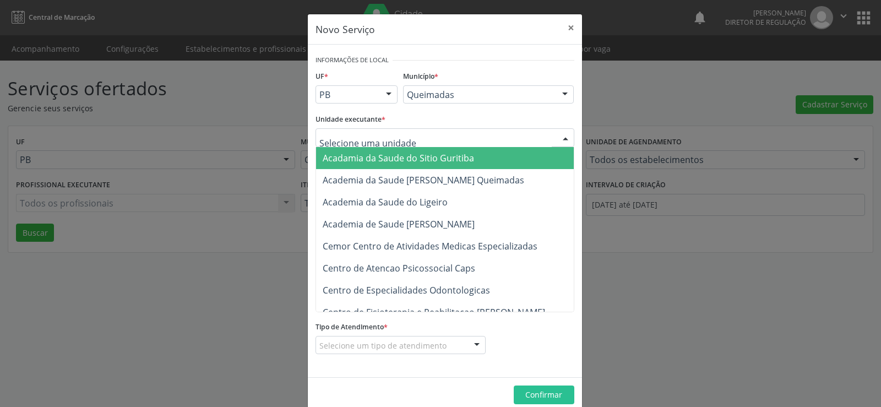
click at [558, 137] on div at bounding box center [565, 138] width 17 height 19
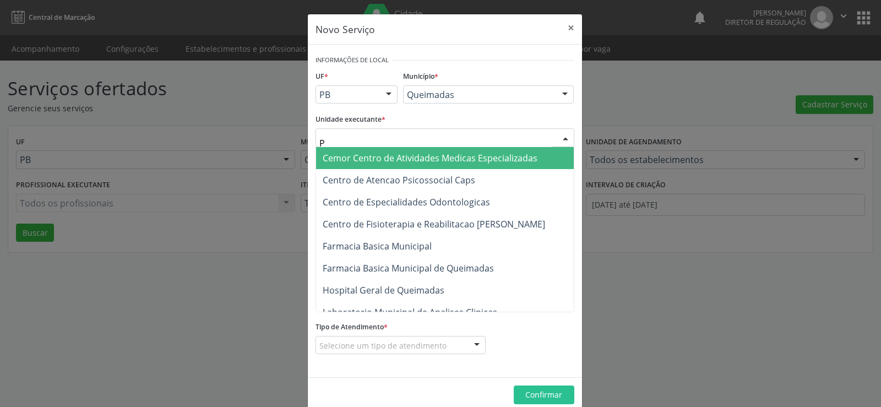
type input "PO"
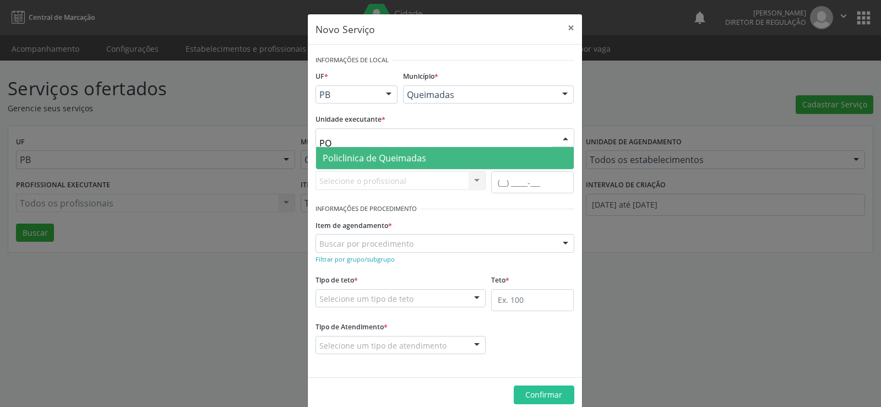
drag, startPoint x: 445, startPoint y: 153, endPoint x: 459, endPoint y: 158, distance: 14.5
click at [446, 153] on span "Policlinica de Queimadas" at bounding box center [445, 158] width 258 height 22
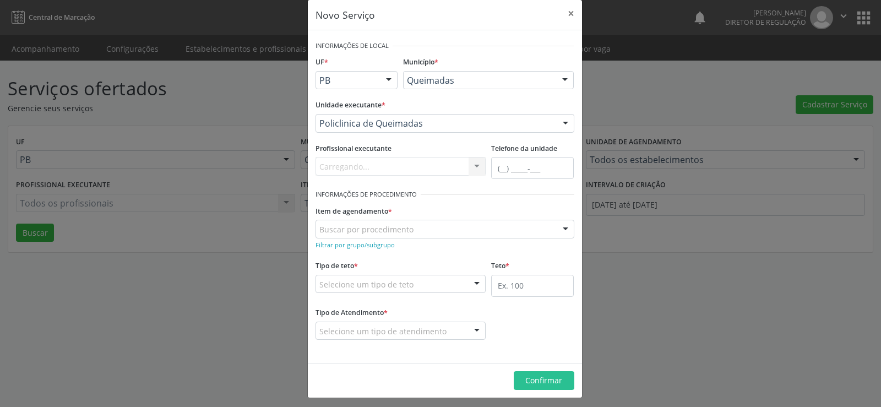
scroll to position [19, 0]
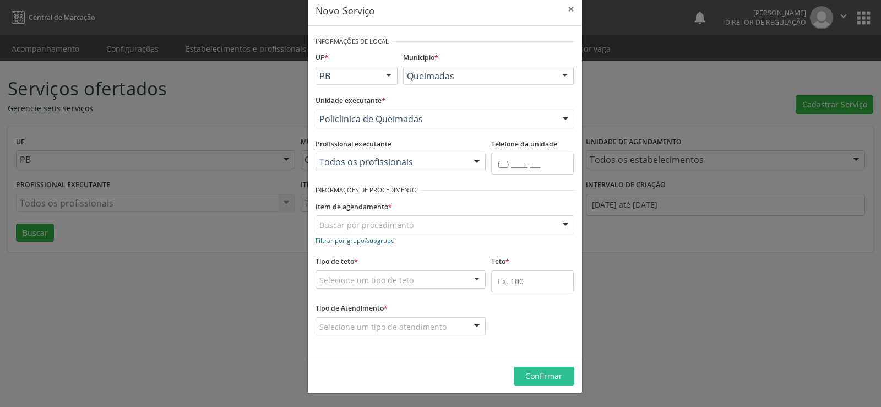
click at [352, 241] on small "Filtrar por grupo/subgrupo" at bounding box center [355, 240] width 79 height 8
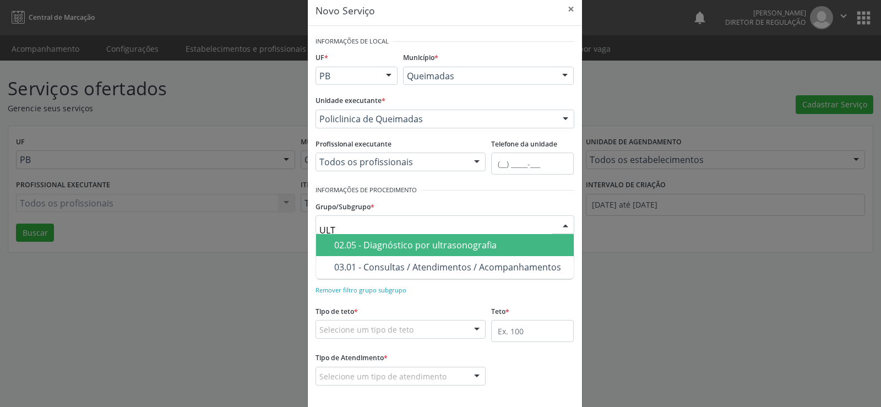
type input "ULTR"
click at [465, 247] on div "02.05 - Diagnóstico por ultrasonografia" at bounding box center [450, 245] width 233 height 9
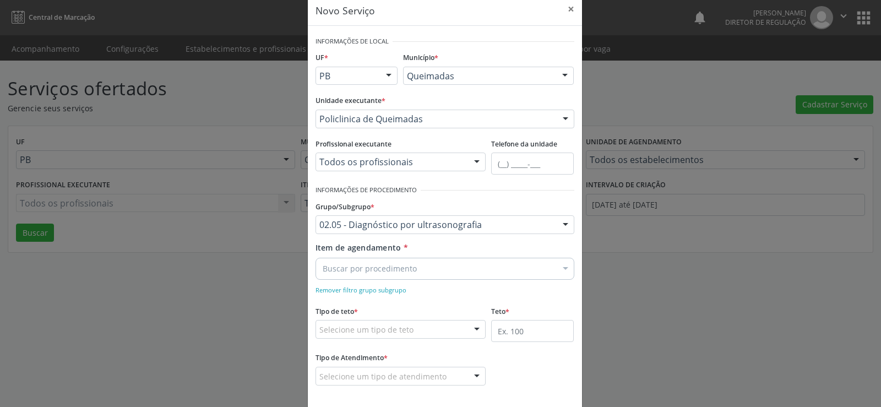
scroll to position [69, 0]
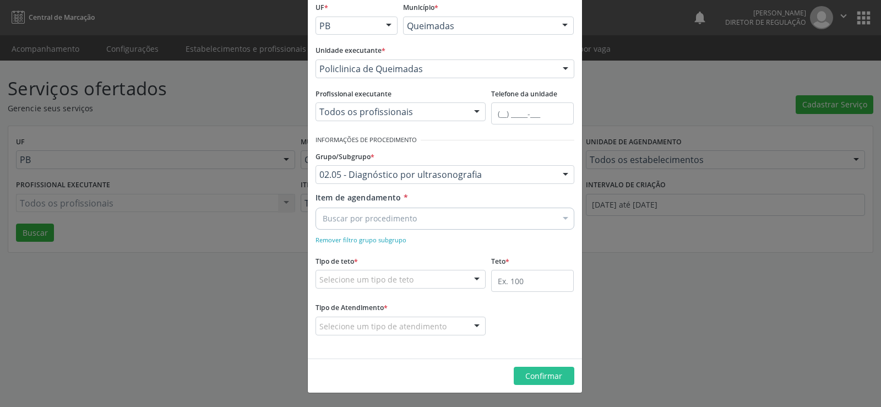
click at [562, 218] on div at bounding box center [565, 219] width 17 height 19
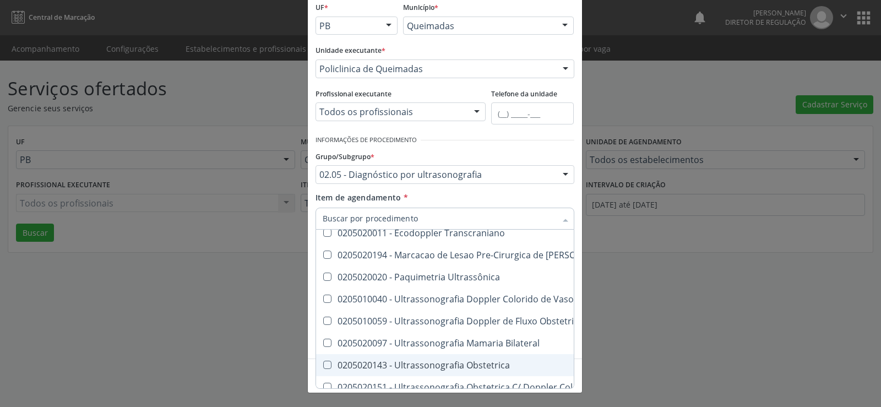
scroll to position [110, 0]
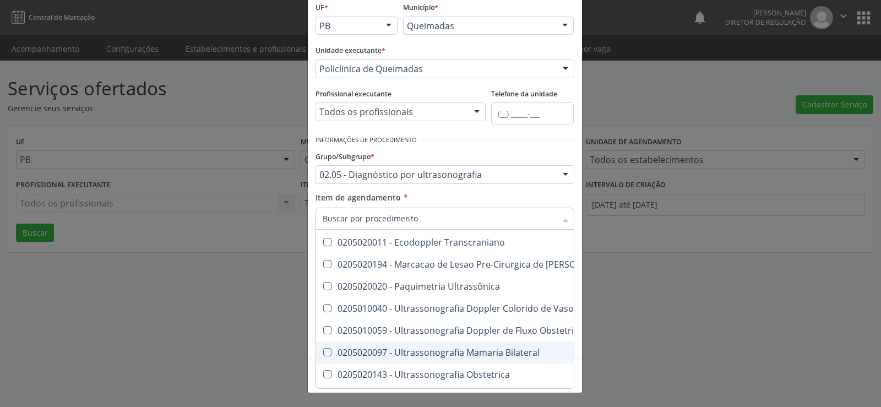
click at [322, 347] on span "0205020097 - Ultrassonografia Mamaria Bilateral" at bounding box center [550, 352] width 469 height 22
checkbox Bilateral "true"
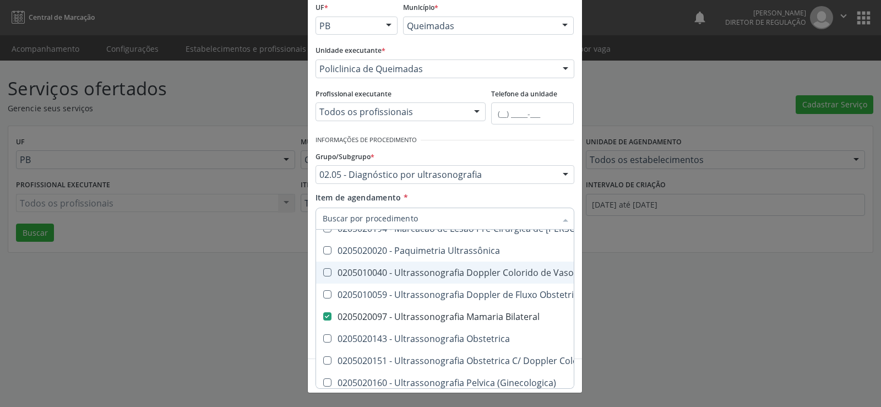
scroll to position [165, 0]
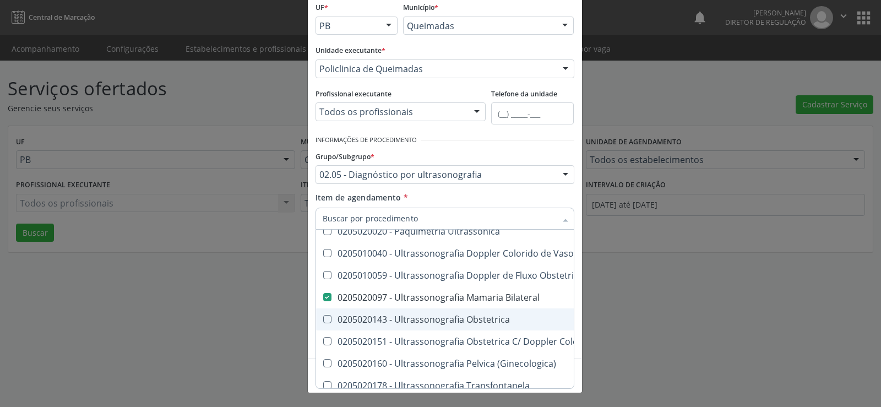
click at [325, 318] on Obstetrica at bounding box center [327, 319] width 8 height 8
click at [323, 318] on Obstetrica "checkbox" at bounding box center [319, 319] width 7 height 7
checkbox Obstetrica "true"
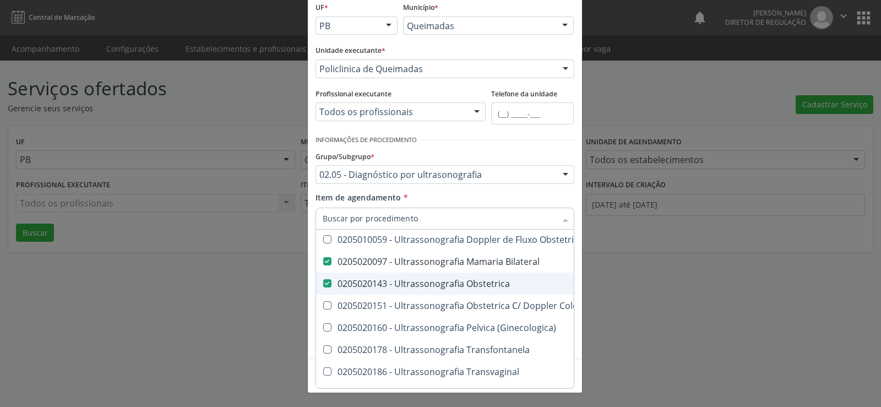
scroll to position [220, 0]
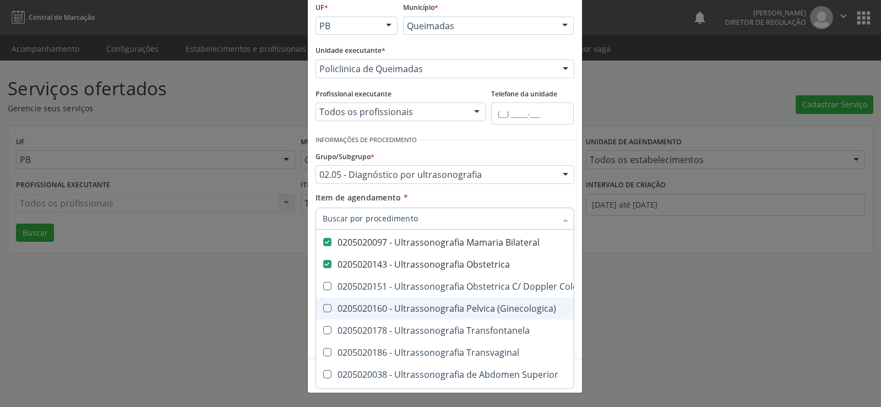
click at [323, 307] on \(Ginecologica\) at bounding box center [327, 308] width 8 height 8
click at [323, 307] on \(Ginecologica\) "checkbox" at bounding box center [319, 308] width 7 height 7
checkbox \(Ginecologica\) "true"
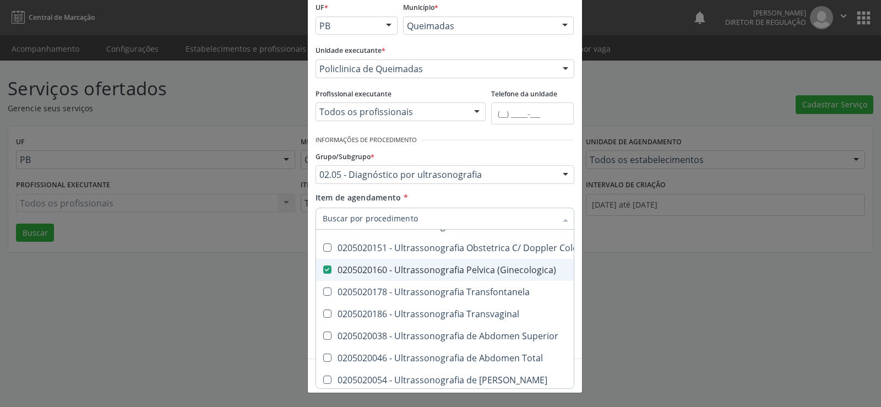
scroll to position [275, 0]
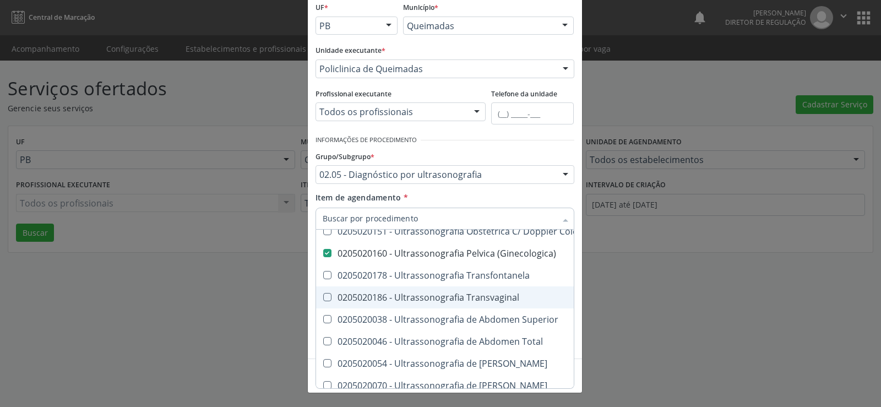
click at [323, 297] on Transvaginal at bounding box center [327, 297] width 8 height 8
click at [322, 297] on Transvaginal "checkbox" at bounding box center [319, 297] width 7 height 7
checkbox Transvaginal "true"
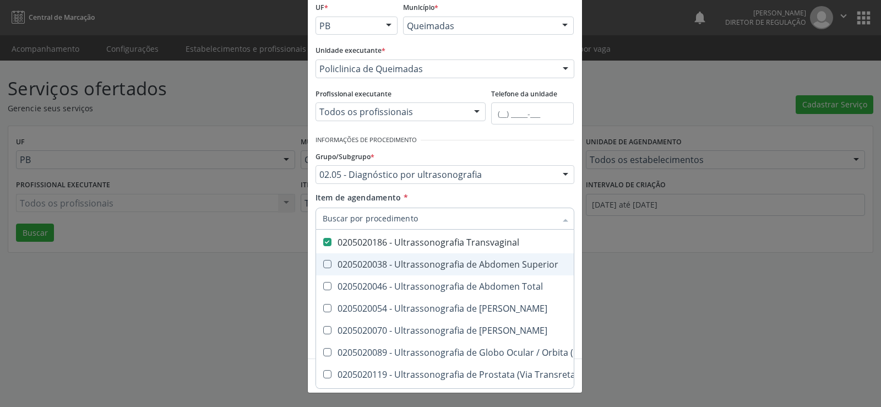
click at [324, 263] on Superior at bounding box center [327, 264] width 8 height 8
click at [323, 263] on Superior "checkbox" at bounding box center [319, 263] width 7 height 7
checkbox Superior "true"
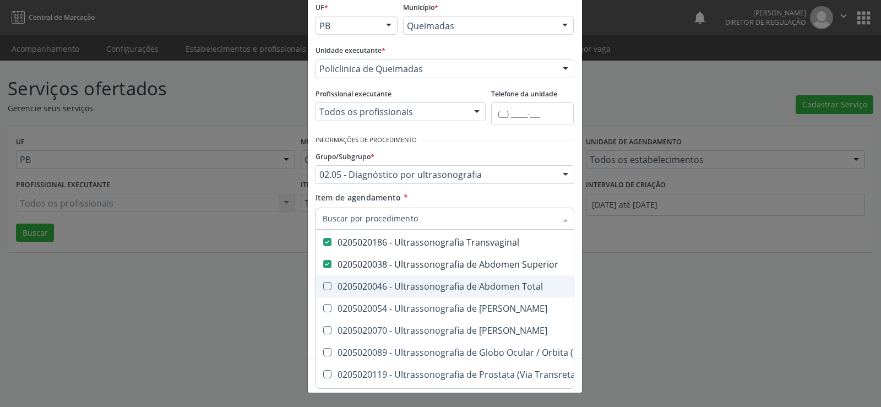
click at [323, 284] on Total at bounding box center [327, 286] width 8 height 8
click at [323, 284] on Total "checkbox" at bounding box center [319, 286] width 7 height 7
checkbox Total "true"
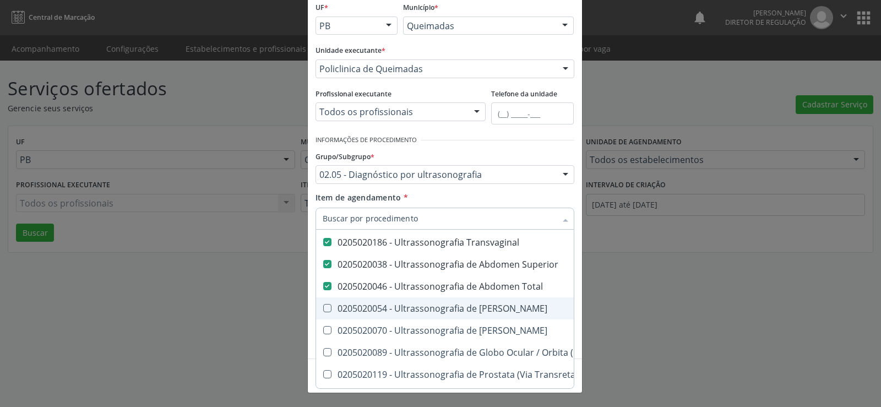
click at [323, 307] on Urinario at bounding box center [327, 308] width 8 height 8
click at [322, 307] on Urinario "checkbox" at bounding box center [319, 308] width 7 height 7
checkbox Urinario "true"
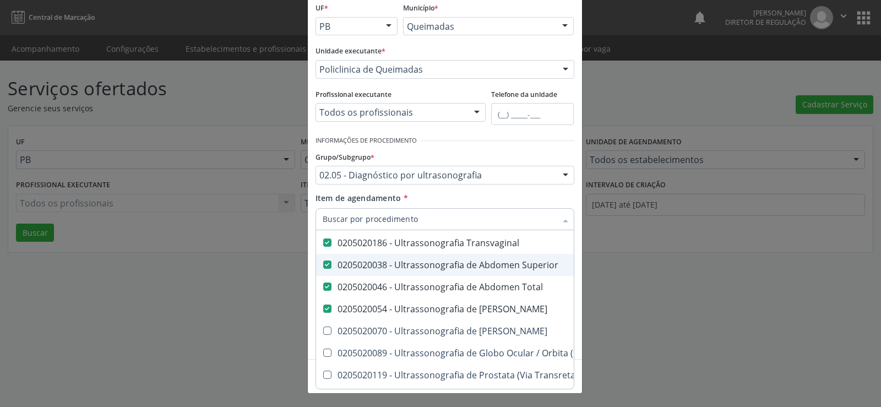
scroll to position [69, 0]
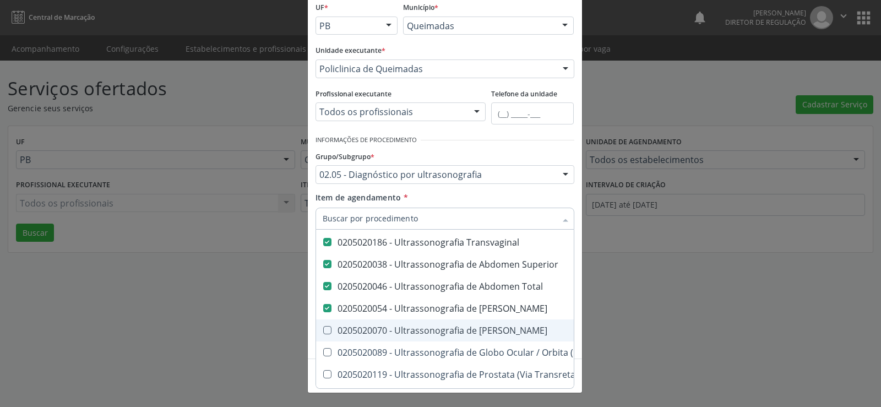
click at [323, 333] on Escrotal at bounding box center [327, 330] width 8 height 8
click at [319, 333] on Escrotal "checkbox" at bounding box center [319, 330] width 7 height 7
checkbox Escrotal "true"
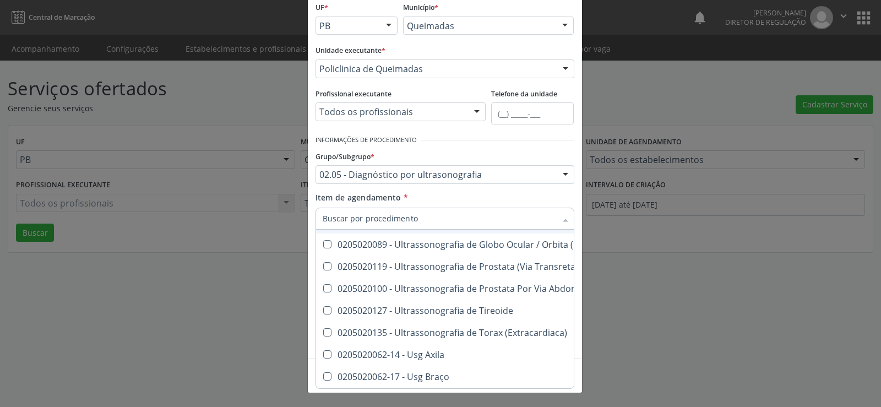
scroll to position [441, 0]
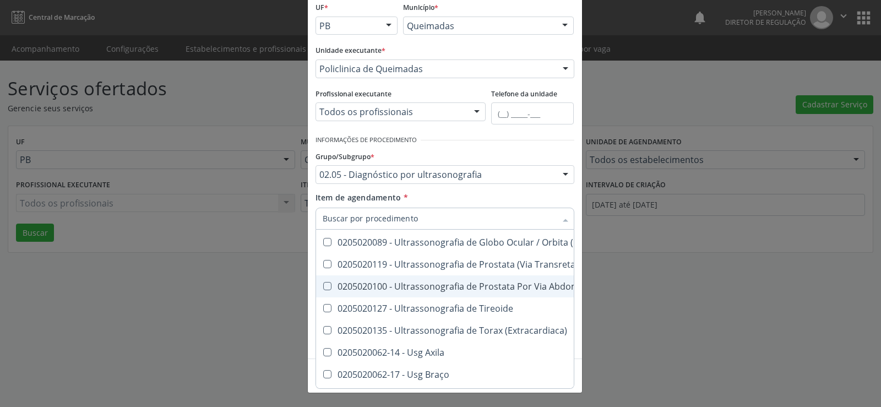
click at [323, 284] on Abdominal at bounding box center [327, 286] width 8 height 8
click at [320, 284] on Abdominal "checkbox" at bounding box center [319, 286] width 7 height 7
checkbox Abdominal "true"
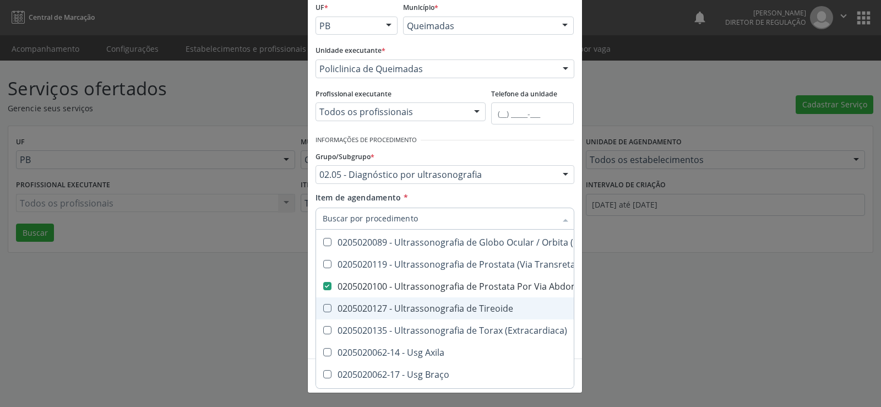
click at [323, 307] on Tireoide at bounding box center [327, 308] width 8 height 8
click at [322, 307] on Tireoide "checkbox" at bounding box center [319, 308] width 7 height 7
checkbox Tireoide "true"
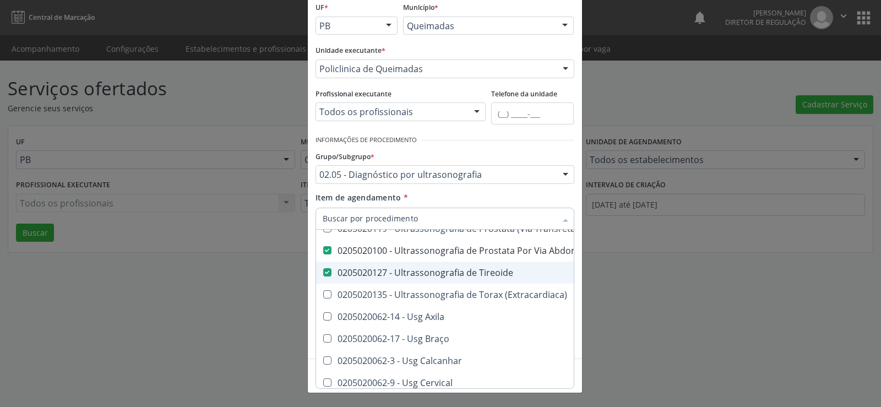
scroll to position [496, 0]
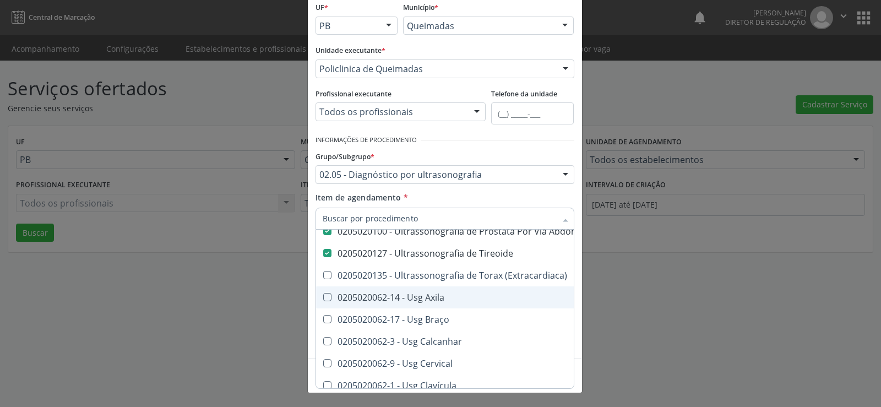
click at [323, 297] on Axila at bounding box center [327, 297] width 8 height 8
click at [322, 297] on Axila "checkbox" at bounding box center [319, 297] width 7 height 7
checkbox Axila "true"
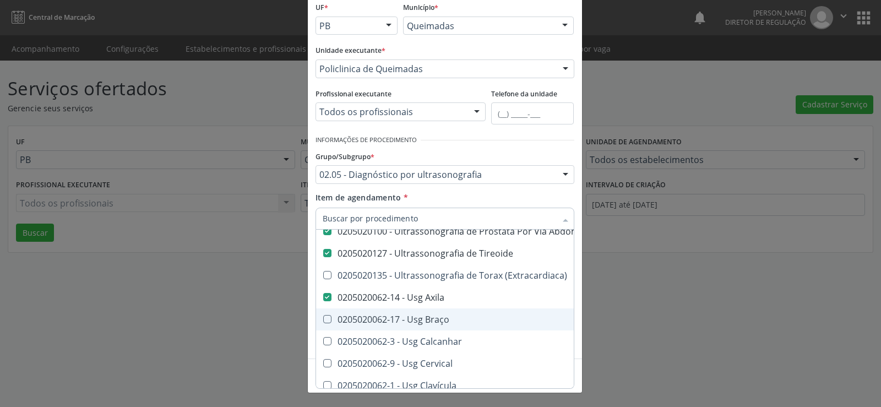
click at [325, 319] on Braço at bounding box center [327, 319] width 8 height 8
click at [323, 319] on Braço "checkbox" at bounding box center [319, 319] width 7 height 7
checkbox Braço "true"
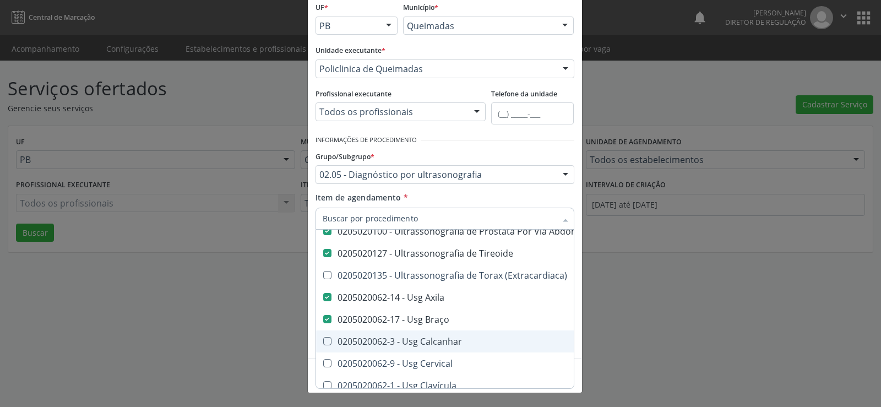
click at [323, 339] on Calcanhar at bounding box center [327, 341] width 8 height 8
click at [323, 339] on Calcanhar "checkbox" at bounding box center [319, 341] width 7 height 7
checkbox Calcanhar "true"
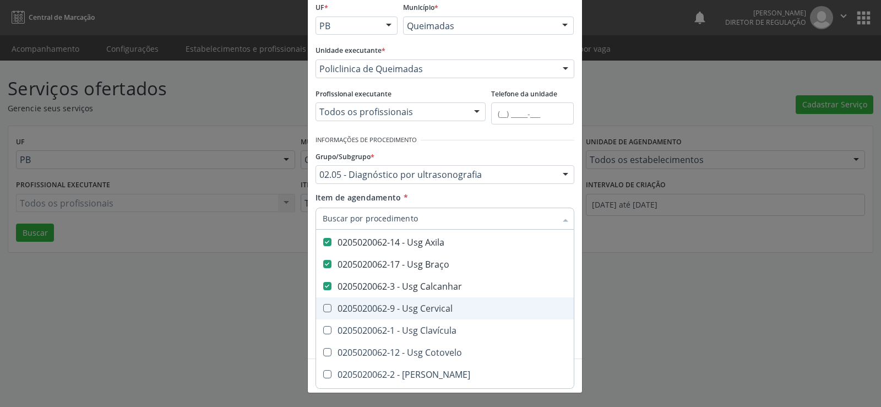
click at [325, 306] on Cervical at bounding box center [327, 308] width 8 height 8
click at [323, 306] on Cervical "checkbox" at bounding box center [319, 308] width 7 height 7
checkbox Cervical "true"
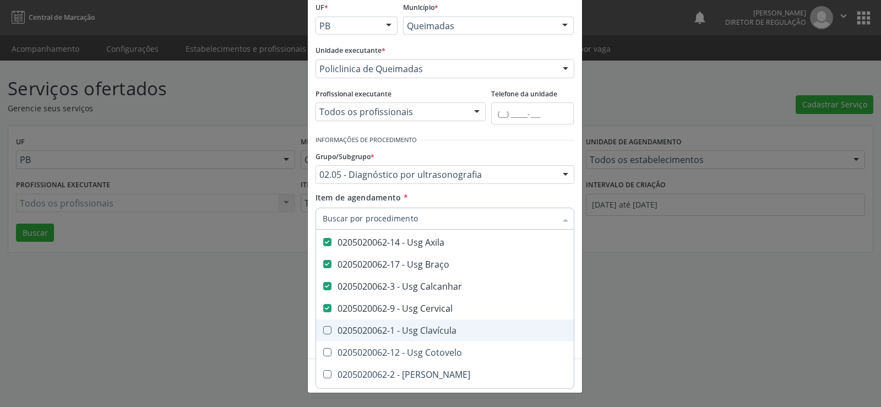
click at [323, 329] on Clavícula at bounding box center [327, 330] width 8 height 8
click at [323, 329] on Clavícula "checkbox" at bounding box center [319, 330] width 7 height 7
checkbox Clavícula "true"
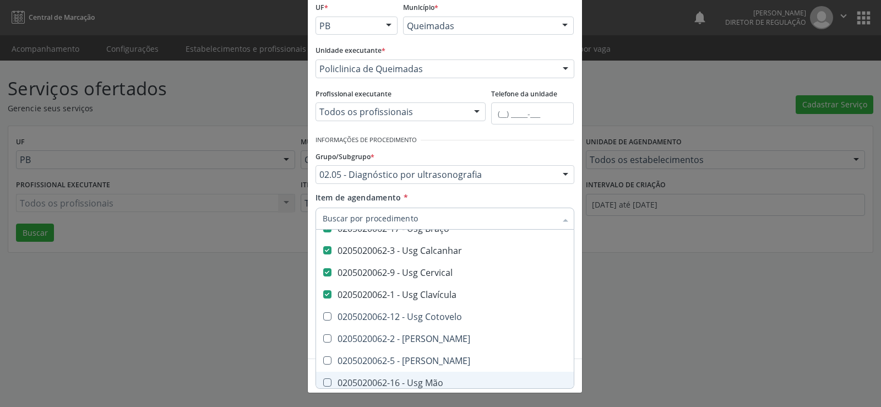
scroll to position [606, 0]
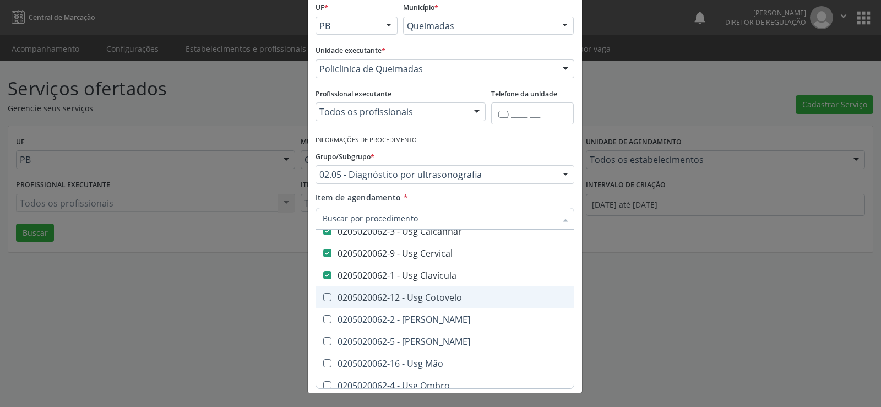
click at [323, 295] on Cotovelo at bounding box center [327, 297] width 8 height 8
click at [322, 295] on Cotovelo "checkbox" at bounding box center [319, 297] width 7 height 7
checkbox Cotovelo "true"
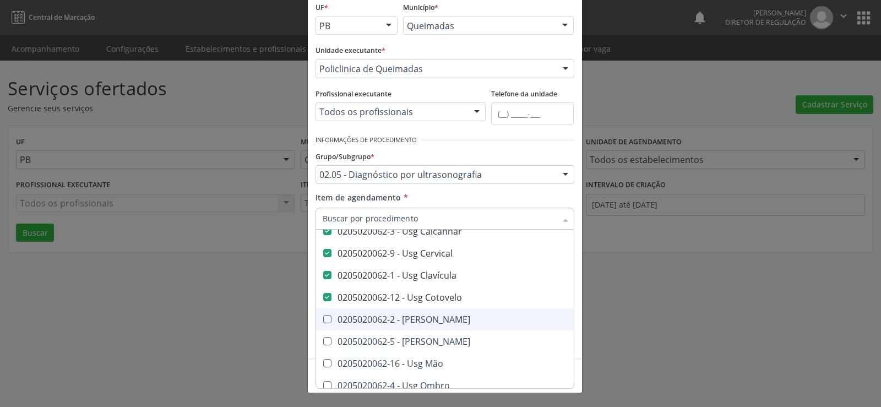
click at [324, 320] on Coxa at bounding box center [327, 319] width 8 height 8
click at [323, 320] on Coxa "checkbox" at bounding box center [319, 319] width 7 height 7
checkbox Coxa "true"
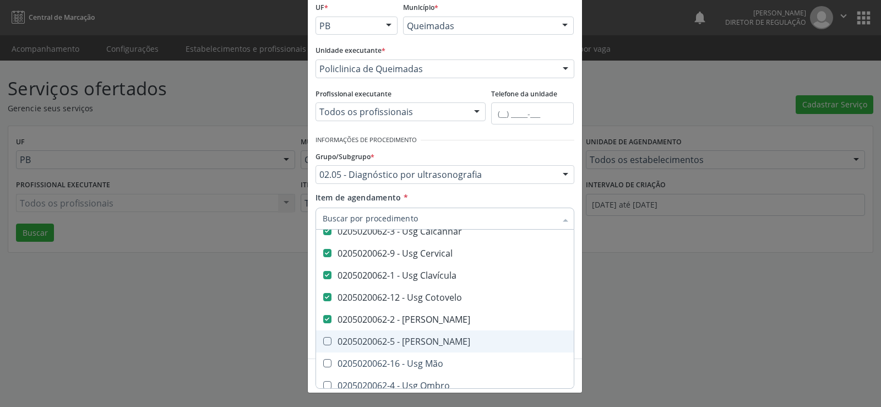
click at [324, 343] on Joelho at bounding box center [327, 341] width 8 height 8
click at [323, 343] on Joelho "checkbox" at bounding box center [319, 341] width 7 height 7
checkbox Joelho "true"
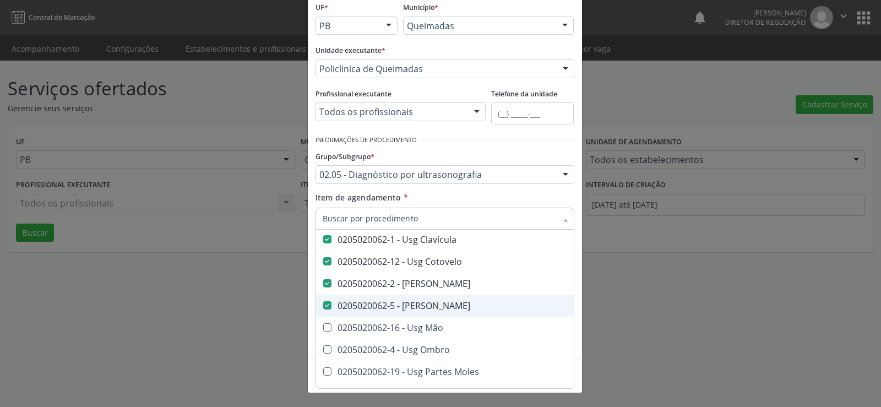
scroll to position [661, 0]
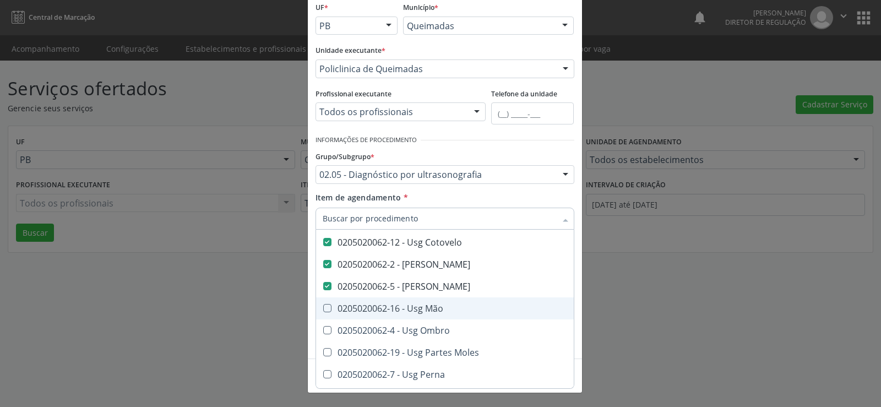
click at [328, 306] on div "0205020062-16 - Usg Mão" at bounding box center [551, 308] width 456 height 9
checkbox Mão "true"
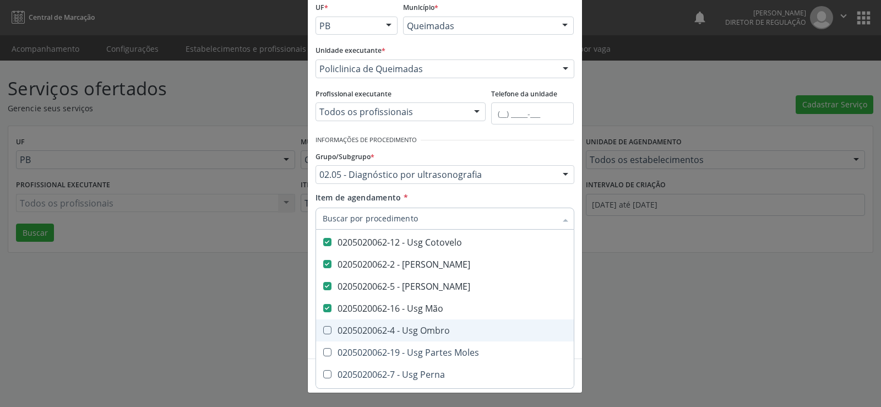
click at [324, 327] on Ombro at bounding box center [327, 330] width 8 height 8
click at [323, 327] on Ombro "checkbox" at bounding box center [319, 330] width 7 height 7
checkbox Ombro "true"
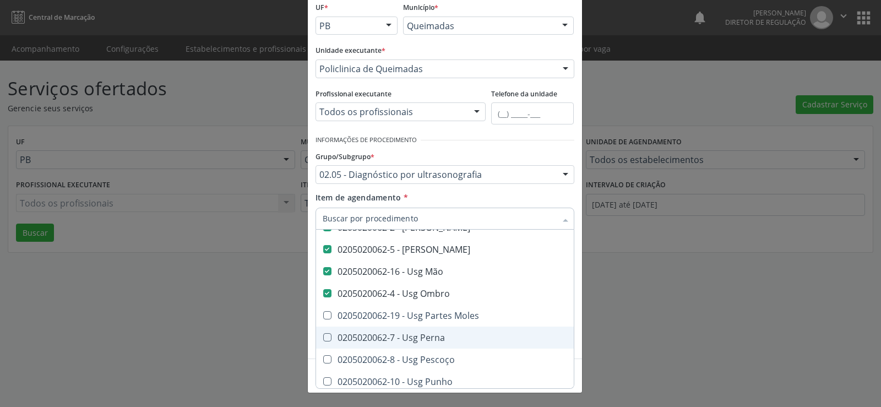
scroll to position [716, 0]
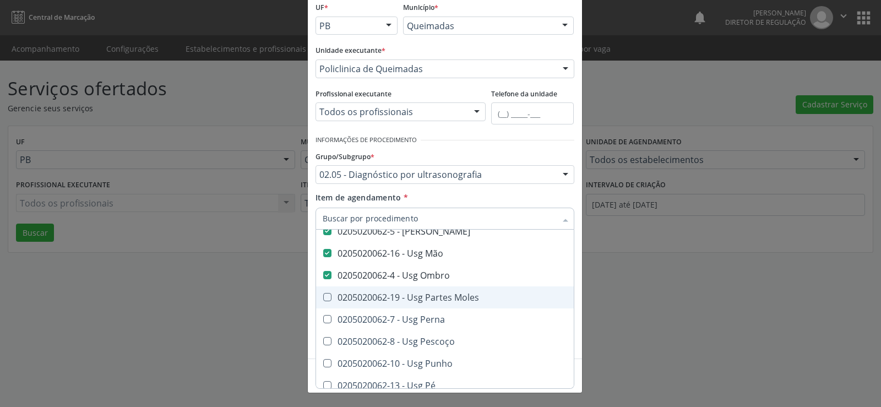
click at [327, 297] on div "0205020062-19 - Usg Partes Moles" at bounding box center [551, 297] width 456 height 9
checkbox Moles "true"
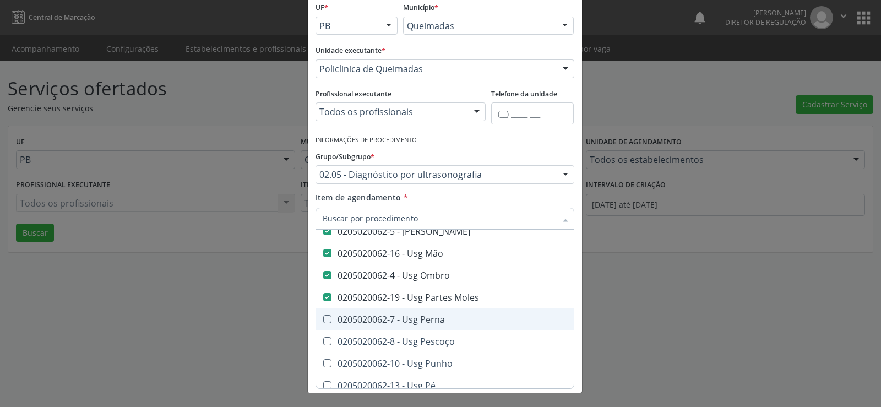
click at [323, 319] on Perna at bounding box center [327, 319] width 8 height 8
click at [322, 319] on Perna "checkbox" at bounding box center [319, 319] width 7 height 7
checkbox Perna "true"
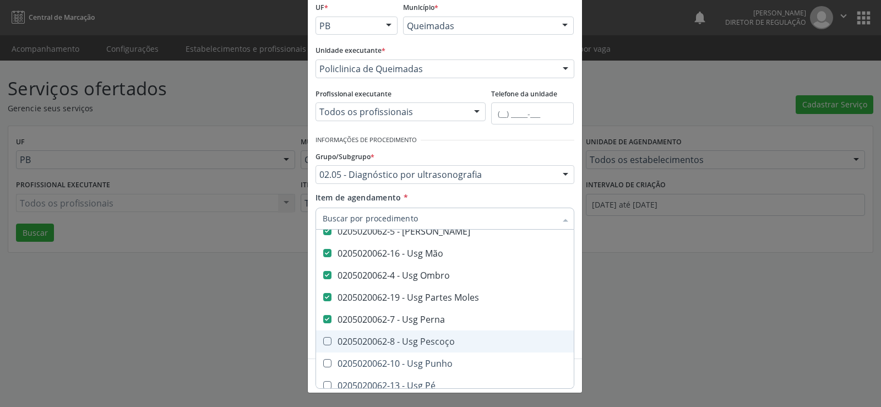
click at [323, 341] on Pescoço at bounding box center [327, 341] width 8 height 8
click at [321, 341] on Pescoço "checkbox" at bounding box center [319, 341] width 7 height 7
checkbox Pescoço "true"
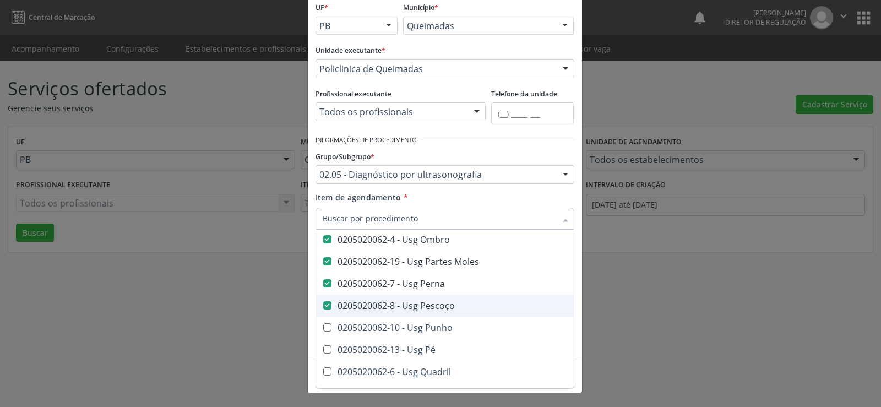
scroll to position [771, 0]
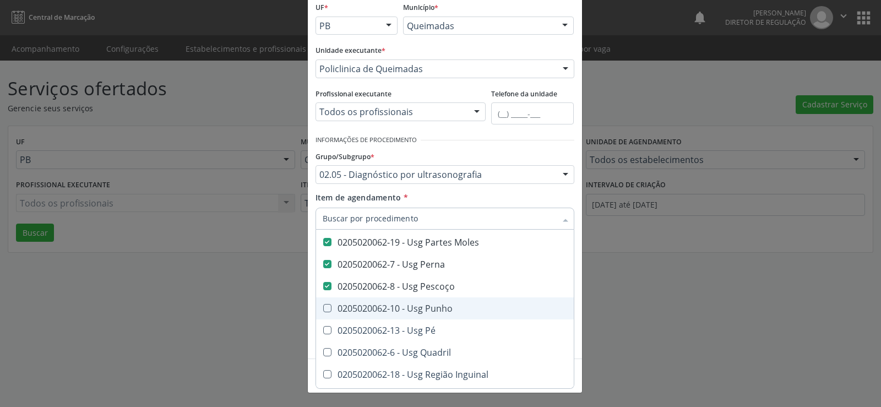
drag, startPoint x: 323, startPoint y: 304, endPoint x: 323, endPoint y: 313, distance: 8.8
click at [323, 312] on Punho at bounding box center [327, 308] width 8 height 8
click at [323, 312] on Punho "checkbox" at bounding box center [319, 308] width 7 height 7
checkbox Punho "true"
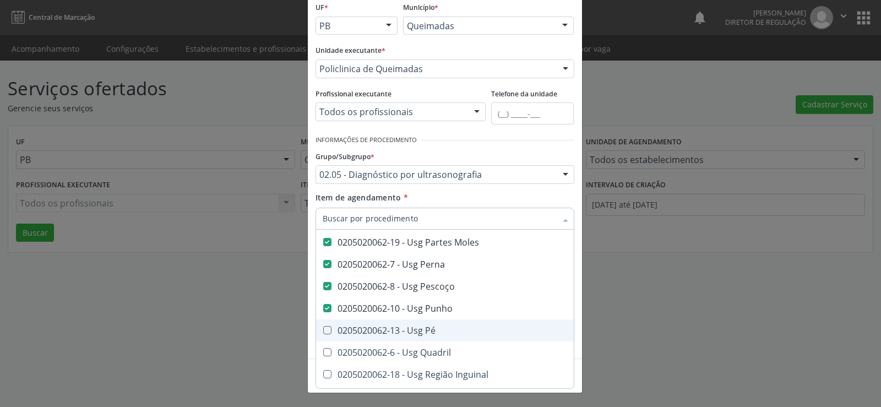
click at [323, 329] on Pé at bounding box center [327, 330] width 8 height 8
click at [322, 329] on Pé "checkbox" at bounding box center [319, 330] width 7 height 7
checkbox Pé "true"
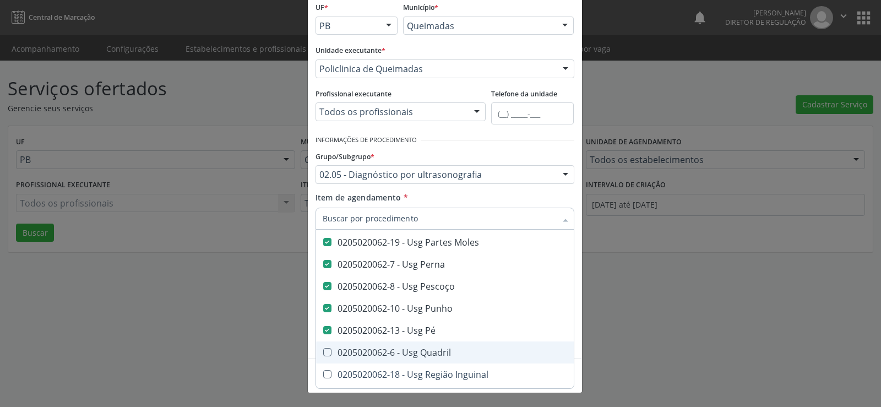
click at [323, 355] on Quadril at bounding box center [327, 352] width 8 height 8
click at [321, 355] on Quadril "checkbox" at bounding box center [319, 352] width 7 height 7
checkbox Quadril "true"
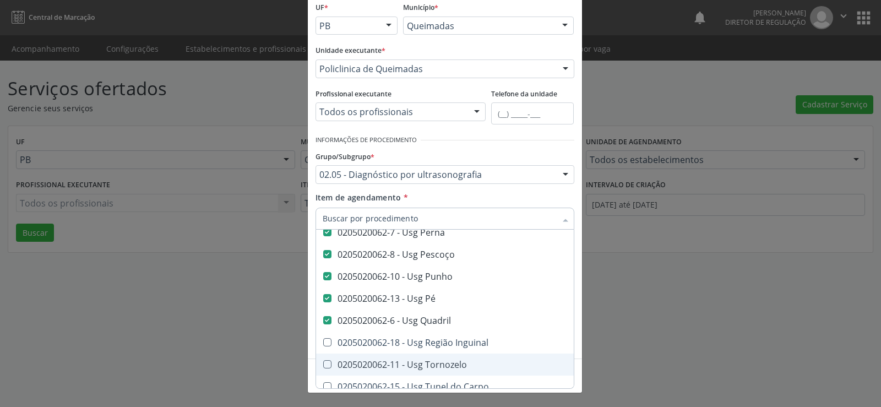
scroll to position [821, 0]
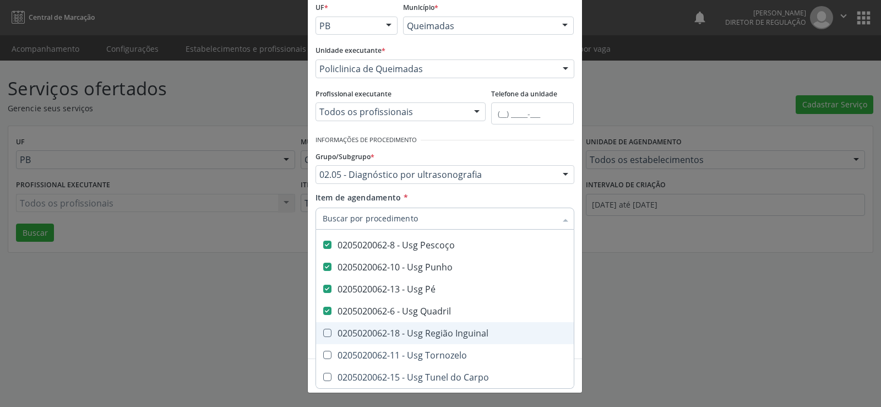
click at [325, 329] on Inguinal at bounding box center [327, 333] width 8 height 8
click at [323, 329] on Inguinal "checkbox" at bounding box center [319, 332] width 7 height 7
checkbox Inguinal "true"
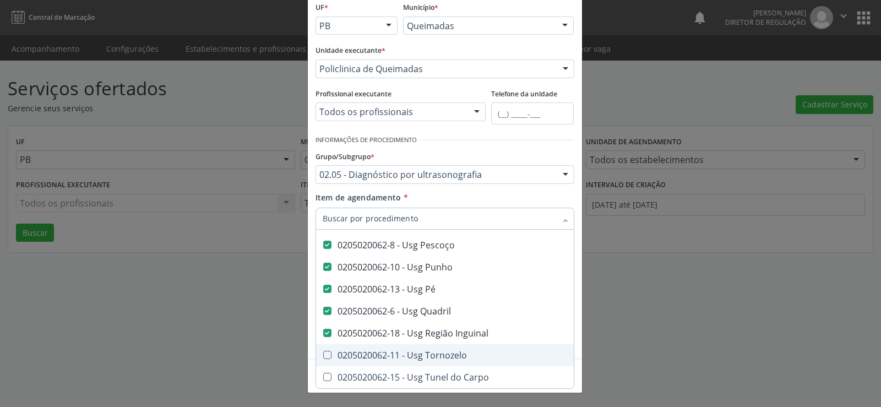
click at [325, 351] on Tornozelo at bounding box center [327, 355] width 8 height 8
click at [323, 351] on Tornozelo "checkbox" at bounding box center [319, 354] width 7 height 7
checkbox Tornozelo "true"
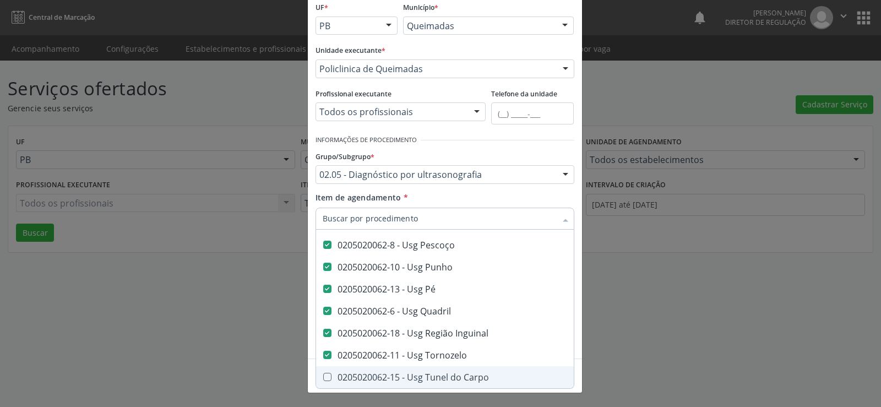
click at [323, 373] on Carpo at bounding box center [327, 377] width 8 height 8
click at [322, 373] on Carpo "checkbox" at bounding box center [319, 376] width 7 height 7
checkbox Carpo "true"
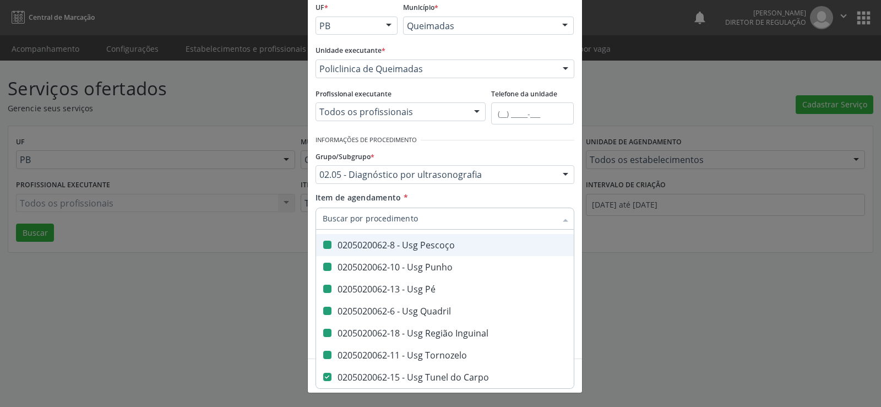
checkbox Transtoracica "true"
checkbox Estresse "true"
checkbox Transcraniano "true"
checkbox Ultrassonografia "true"
checkbox Ultrassônica "true"
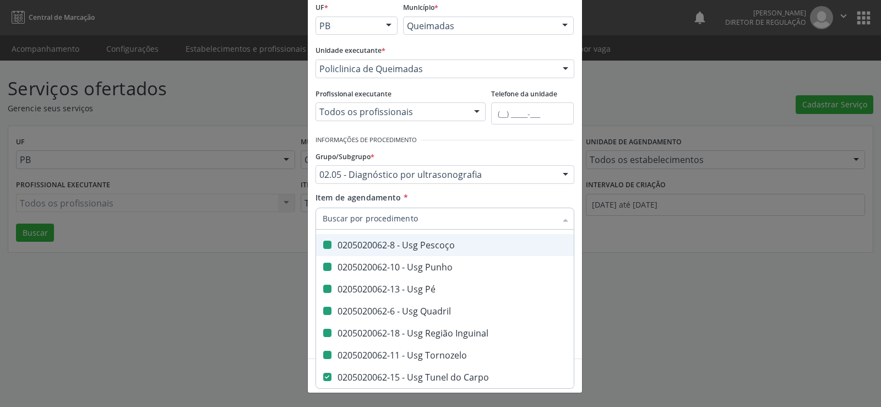
checkbox Vasos "true"
checkbox Obstetrico "true"
checkbox Pulsado "true"
checkbox Transfontanela "true"
checkbox \(Monocular\) "true"
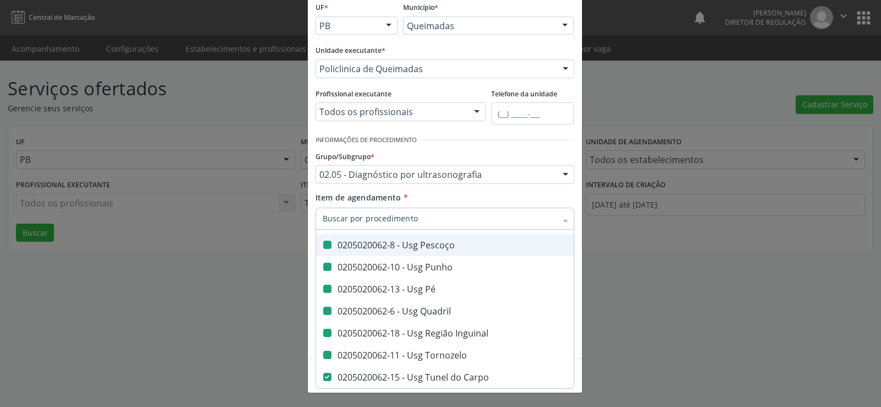
checkbox Transretal\) "true"
checkbox \(Extracardiaca\) "true"
checkbox Mão "false"
checkbox Ombro "false"
checkbox Moles "false"
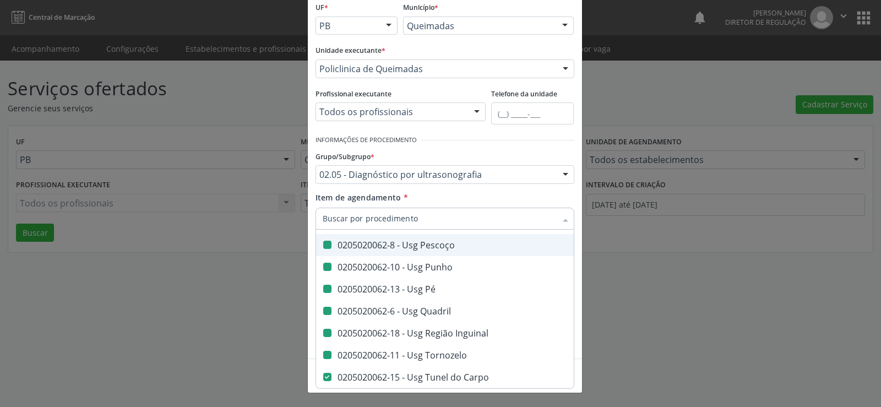
checkbox Perna "false"
checkbox Pescoço "false"
checkbox Punho "false"
checkbox Pé "false"
checkbox Quadril "false"
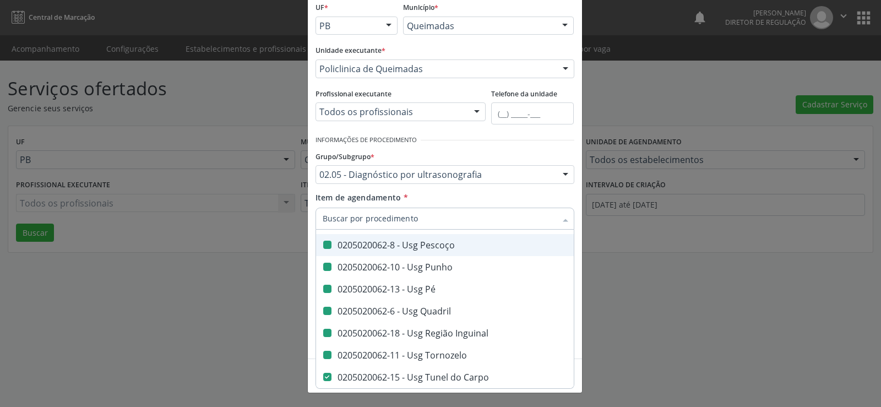
checkbox Inguinal "false"
checkbox Tornozelo "false"
checkbox Carpo "false"
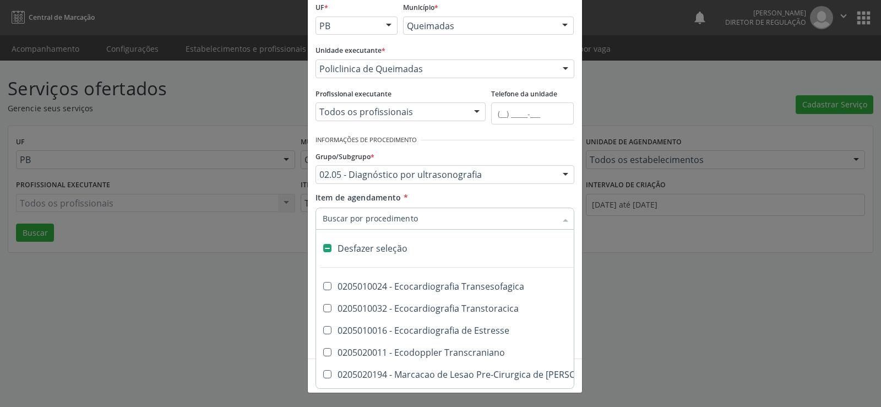
click at [464, 194] on div "Item de agendamento * Desfazer seleção 0205010024 - Ecocardiografia Transesofag…" at bounding box center [445, 209] width 259 height 35
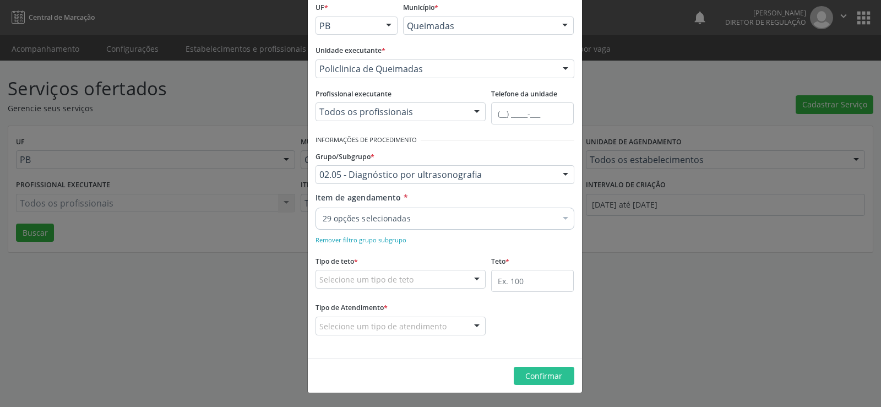
click at [541, 210] on div "29 opções selecionadas" at bounding box center [445, 219] width 259 height 22
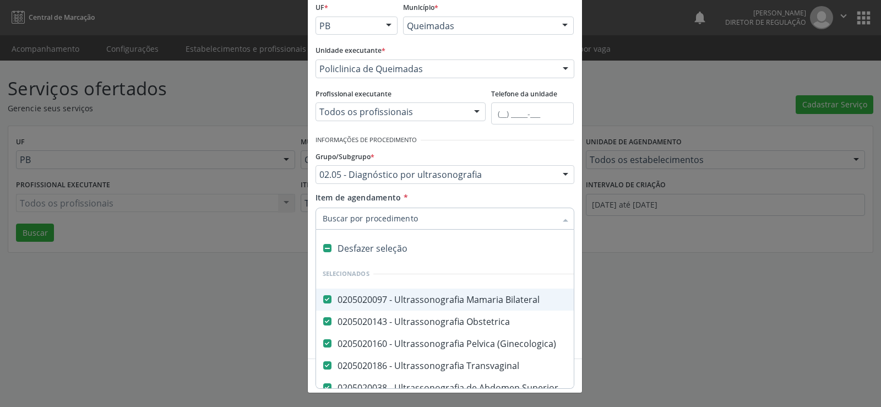
click at [323, 300] on Bilateral at bounding box center [327, 299] width 8 height 8
click at [321, 300] on Bilateral "checkbox" at bounding box center [319, 299] width 7 height 7
checkbox Bilateral "true"
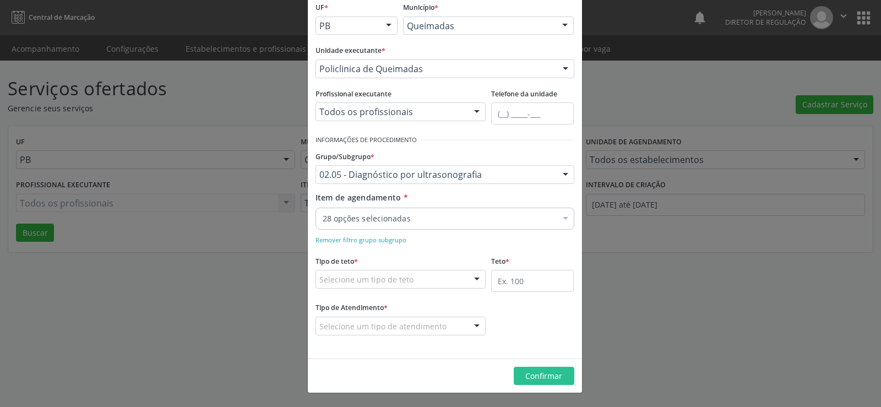
click at [516, 193] on div "Item de agendamento * 28 opções selecionadas Desfazer seleção Selecionados 0205…" at bounding box center [445, 209] width 259 height 35
click at [471, 279] on div at bounding box center [477, 279] width 17 height 19
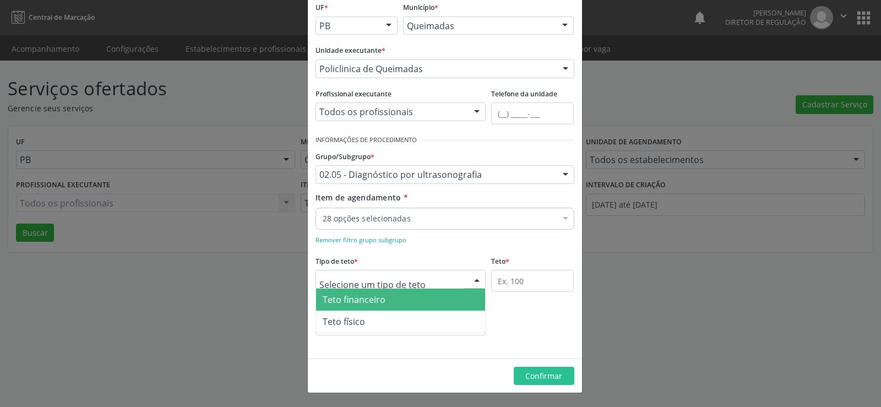
click at [431, 298] on span "Teto financeiro" at bounding box center [401, 300] width 170 height 22
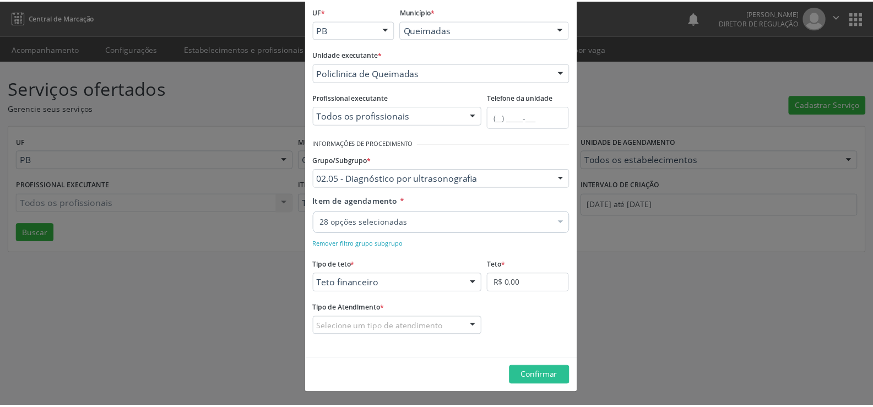
scroll to position [65, 0]
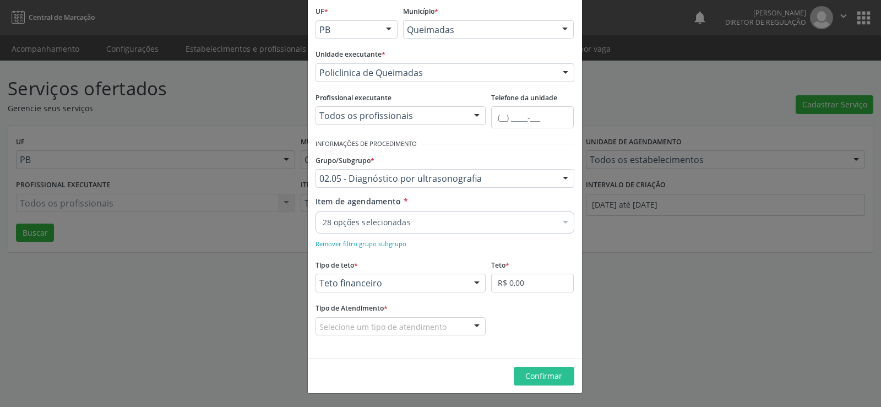
click at [474, 328] on div at bounding box center [477, 327] width 17 height 19
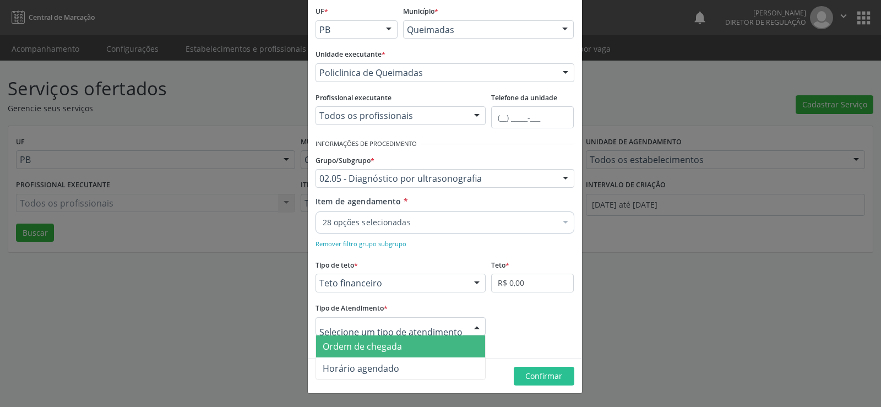
click at [441, 347] on span "Ordem de chegada" at bounding box center [401, 346] width 170 height 22
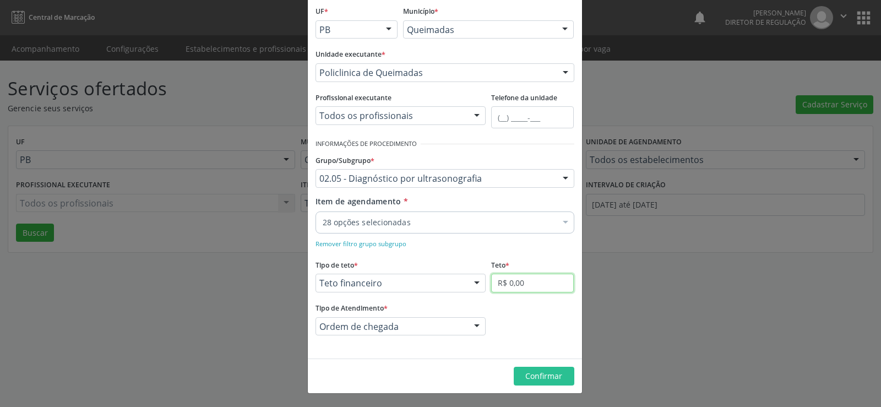
click at [535, 283] on input "R$ 0,00" at bounding box center [532, 283] width 83 height 19
type input "R$ 40.000,00"
click at [536, 376] on span "Confirmar" at bounding box center [543, 376] width 37 height 10
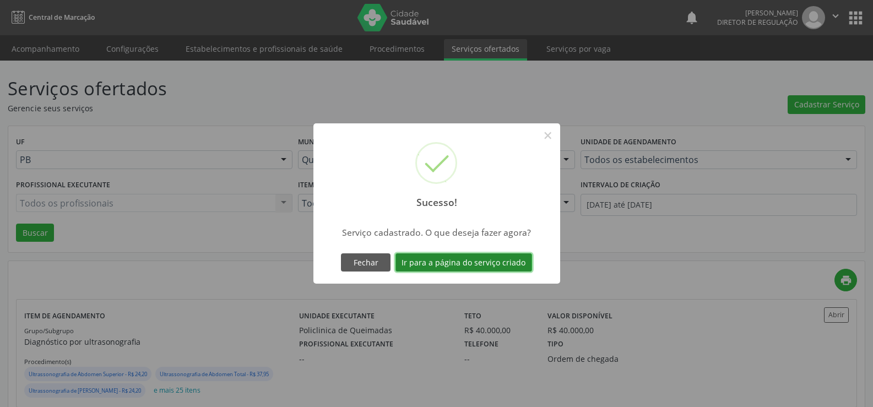
click at [464, 263] on button "Ir para a página do serviço criado" at bounding box center [463, 262] width 137 height 19
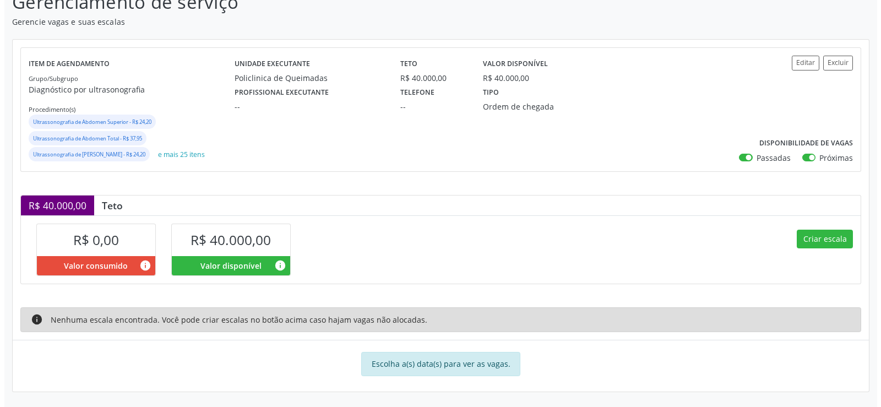
scroll to position [87, 0]
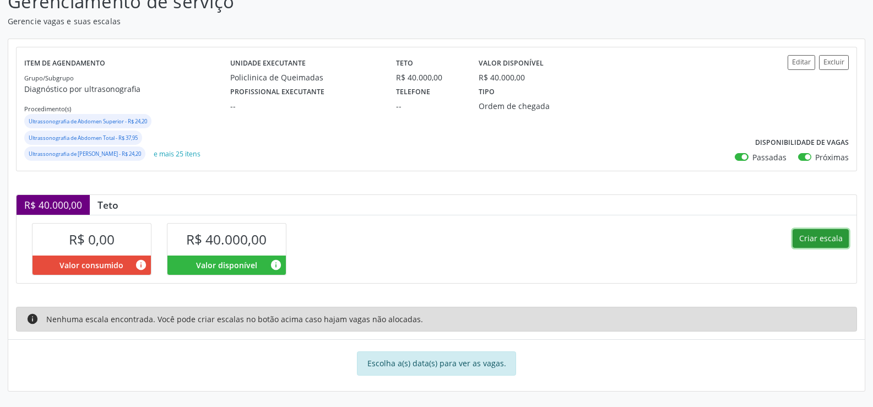
click at [819, 241] on button "Criar escala" at bounding box center [820, 238] width 56 height 19
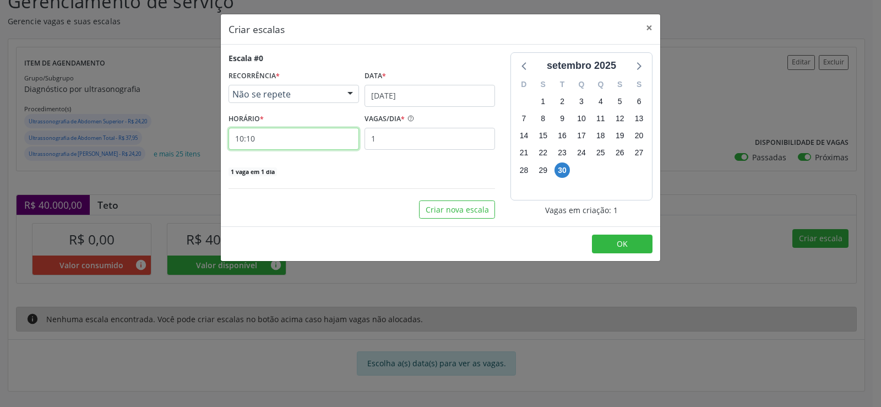
click at [273, 144] on input "10:10" at bounding box center [294, 139] width 131 height 22
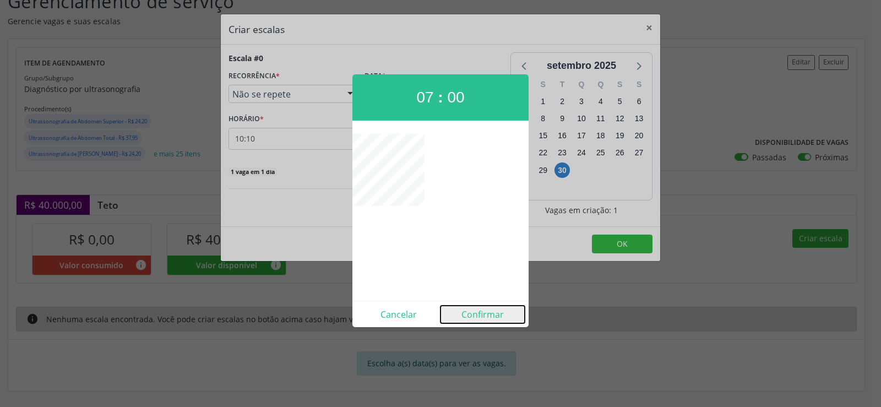
click at [488, 316] on button "Confirmar" at bounding box center [483, 315] width 84 height 18
type input "07:00"
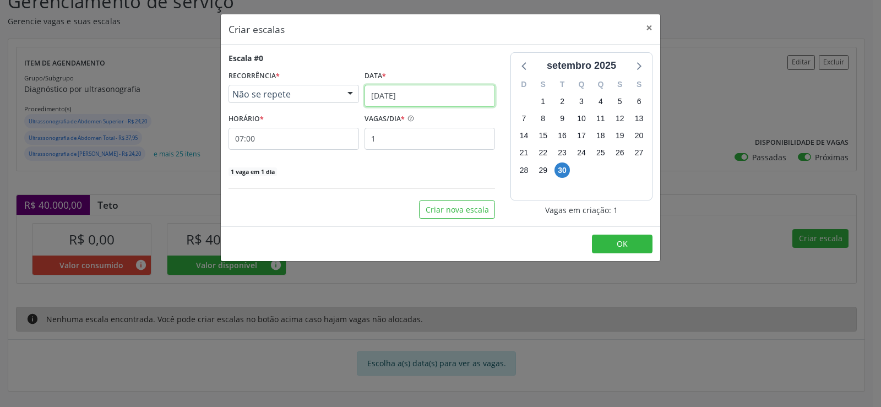
click at [487, 92] on input "[DATE]" at bounding box center [430, 96] width 131 height 22
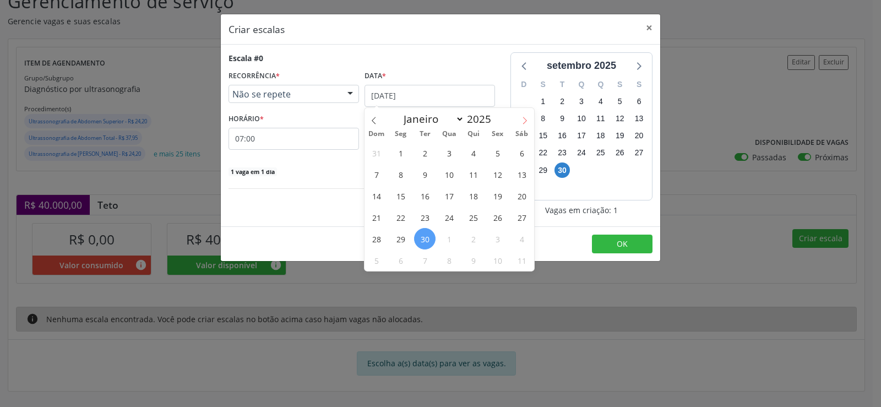
click at [529, 124] on span at bounding box center [524, 117] width 19 height 19
select select "9"
click at [427, 177] on span "7" at bounding box center [424, 174] width 21 height 21
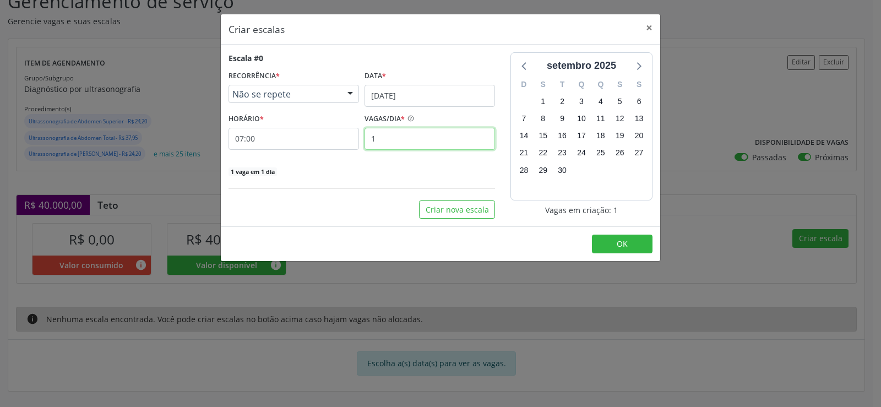
click at [389, 137] on input "1" at bounding box center [430, 139] width 131 height 22
type input "40"
click at [634, 246] on button "OK" at bounding box center [622, 244] width 61 height 19
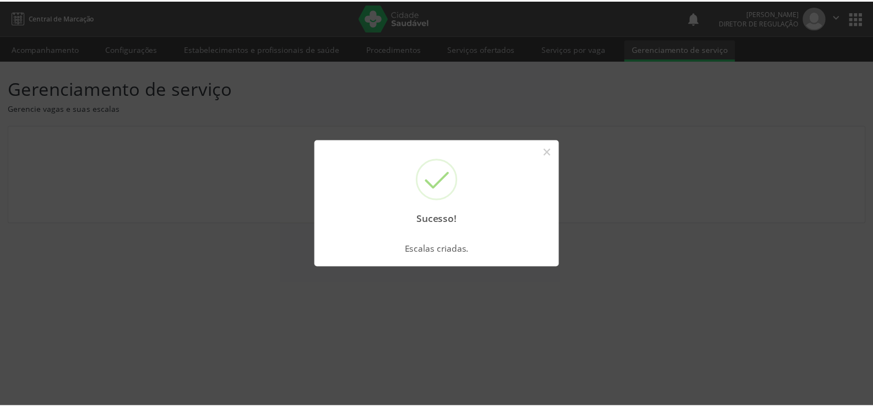
scroll to position [0, 0]
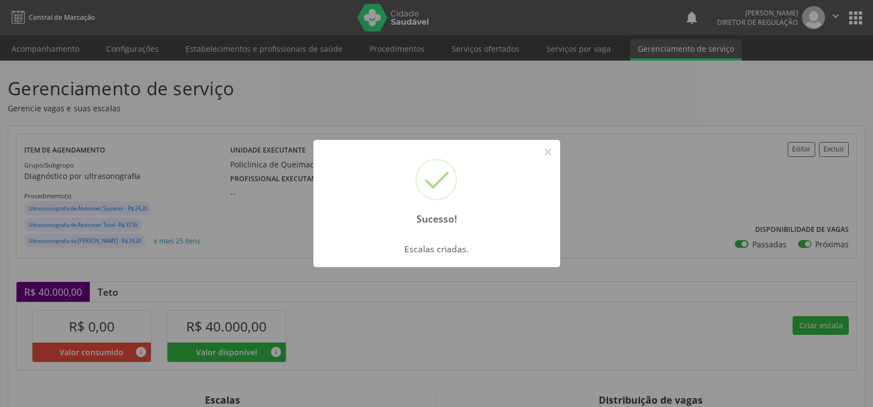
drag, startPoint x: 547, startPoint y: 151, endPoint x: 564, endPoint y: 200, distance: 51.9
click at [549, 154] on button "×" at bounding box center [548, 152] width 19 height 19
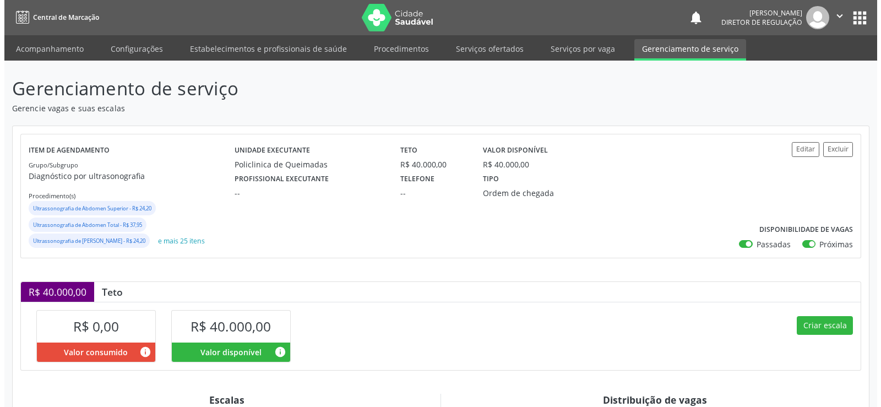
scroll to position [220, 0]
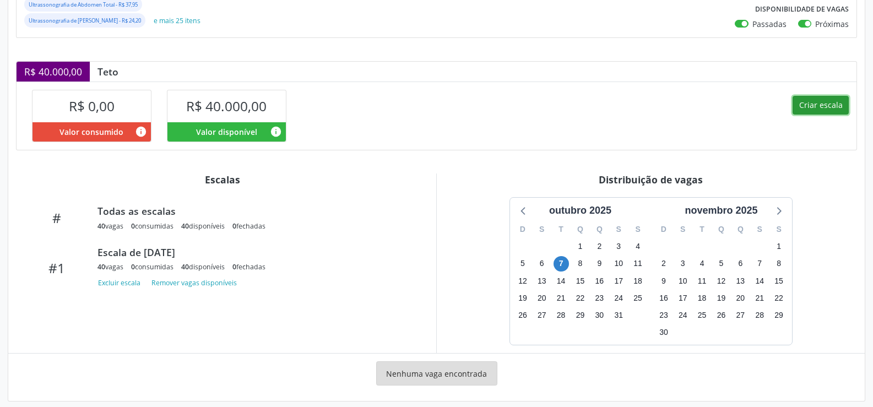
click at [833, 102] on button "Criar escala" at bounding box center [820, 105] width 56 height 19
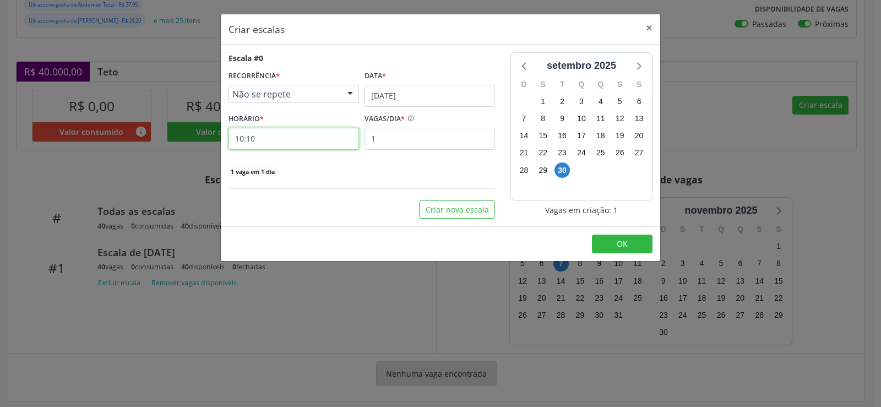
click at [278, 138] on input "10:10" at bounding box center [294, 139] width 131 height 22
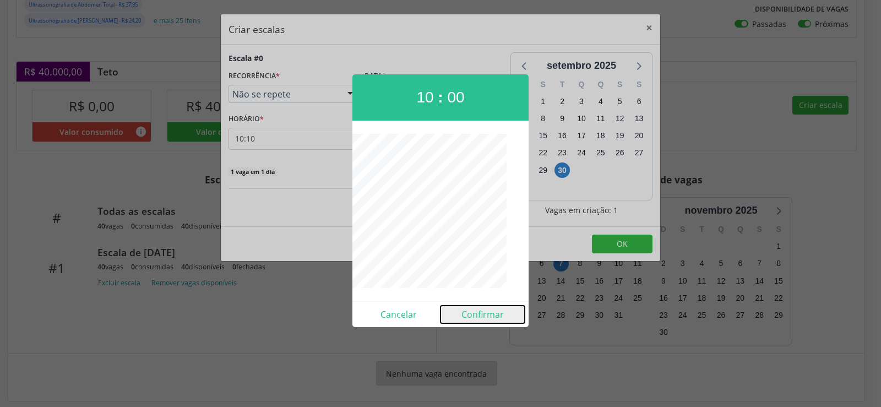
click at [485, 318] on button "Confirmar" at bounding box center [483, 315] width 84 height 18
type input "10:00"
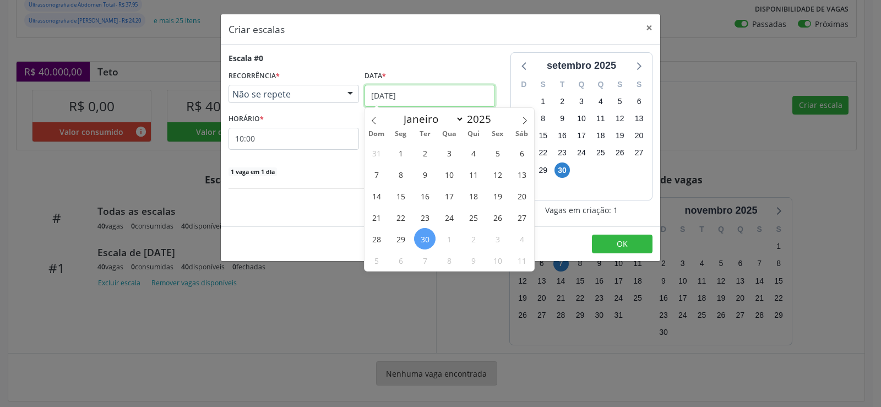
click at [435, 91] on input "[DATE]" at bounding box center [430, 96] width 131 height 22
click at [534, 121] on span at bounding box center [524, 117] width 19 height 19
select select "9"
drag, startPoint x: 430, startPoint y: 175, endPoint x: 412, endPoint y: 163, distance: 20.9
click at [427, 173] on span "7" at bounding box center [424, 174] width 21 height 21
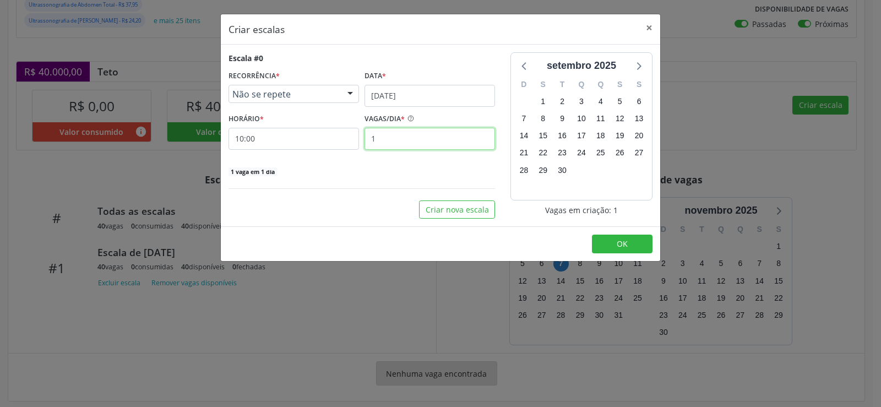
click at [387, 141] on input "1" at bounding box center [430, 139] width 131 height 22
type input "40"
click at [623, 245] on span "OK" at bounding box center [622, 243] width 11 height 10
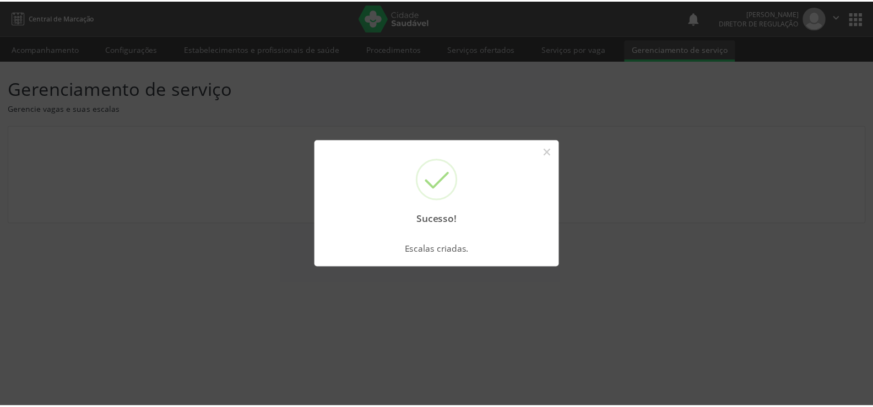
scroll to position [0, 0]
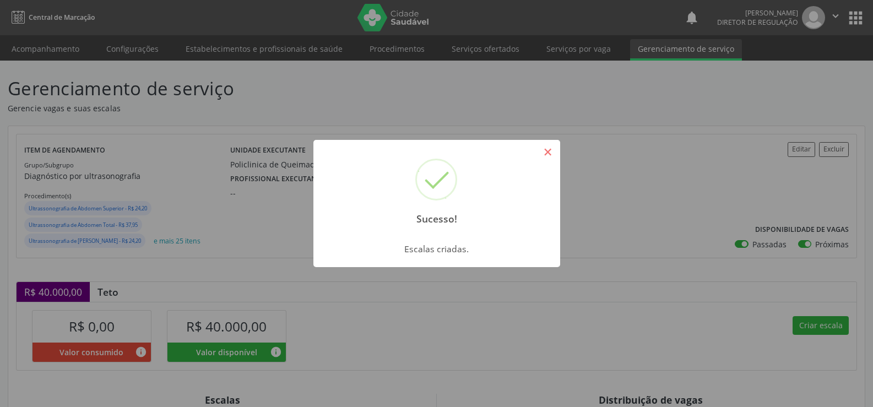
click at [549, 152] on button "×" at bounding box center [548, 152] width 19 height 19
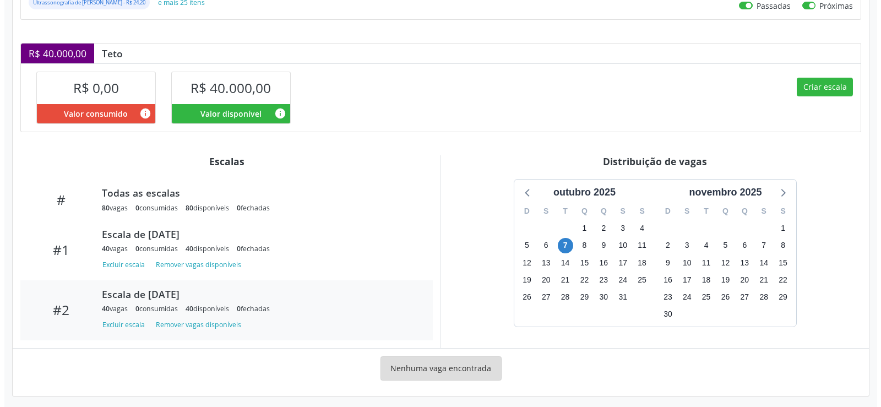
scroll to position [243, 0]
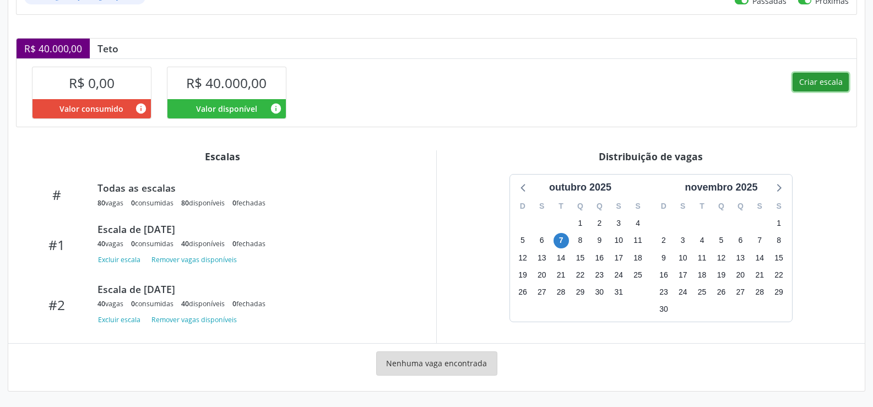
click at [812, 82] on button "Criar escala" at bounding box center [820, 82] width 56 height 19
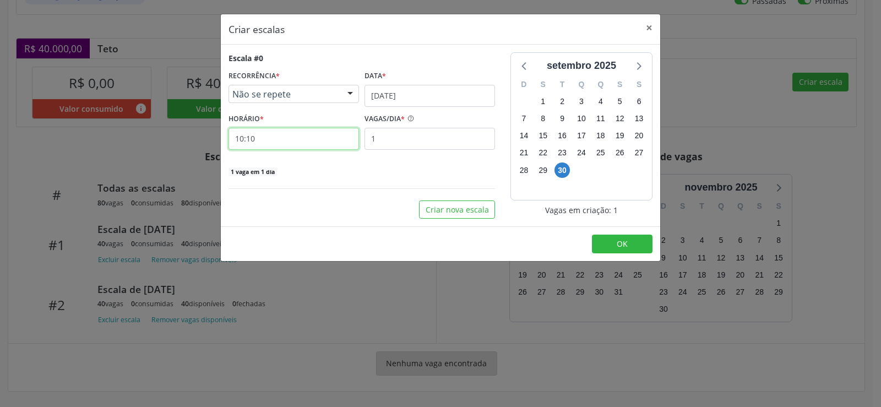
click at [283, 135] on input "10:10" at bounding box center [294, 139] width 131 height 22
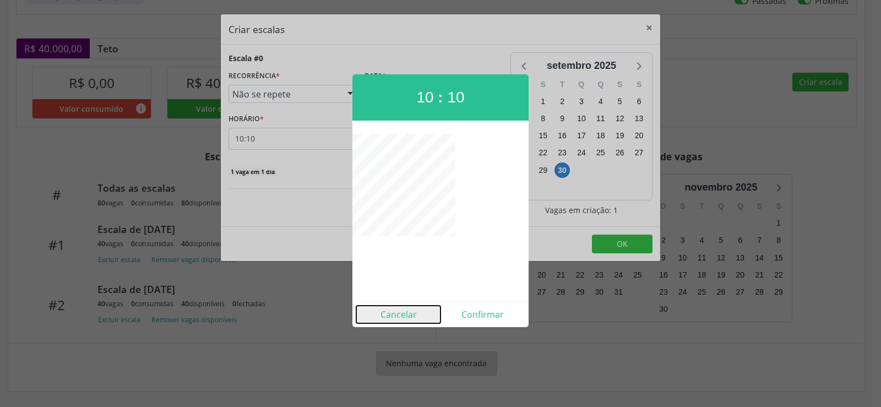
click at [406, 317] on button "Cancelar" at bounding box center [398, 315] width 84 height 18
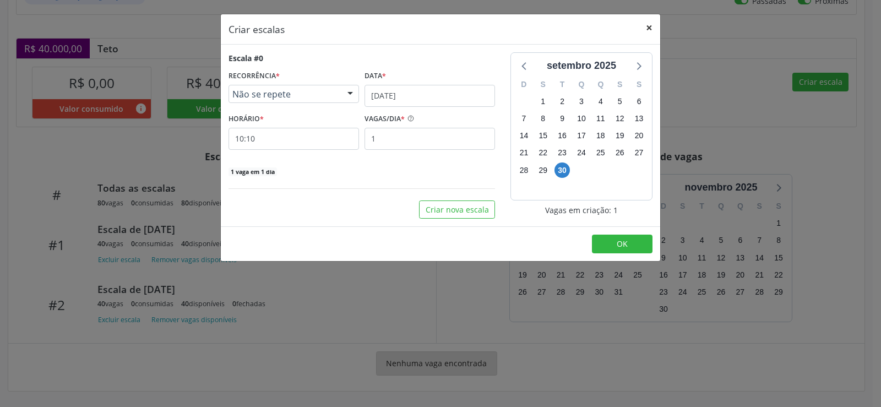
drag, startPoint x: 652, startPoint y: 25, endPoint x: 469, endPoint y: 236, distance: 279.5
click at [643, 41] on header "Criar escalas ×" at bounding box center [440, 29] width 439 height 30
drag, startPoint x: 650, startPoint y: 26, endPoint x: 649, endPoint y: 44, distance: 17.1
click at [650, 30] on button "×" at bounding box center [649, 27] width 22 height 27
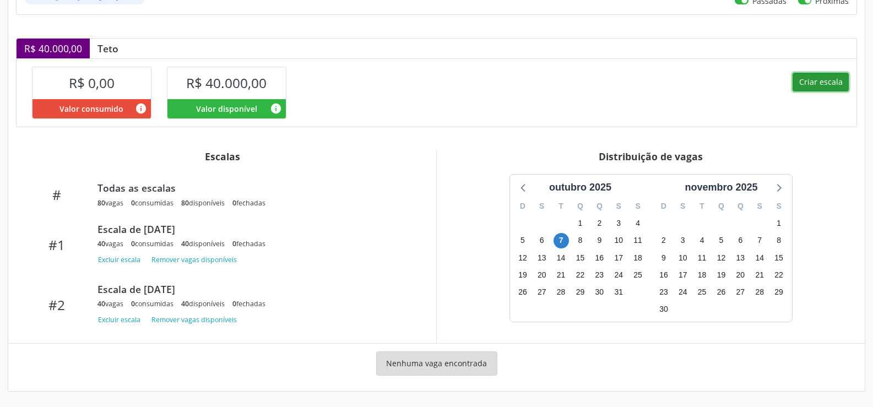
click at [823, 89] on button "Criar escala" at bounding box center [820, 82] width 56 height 19
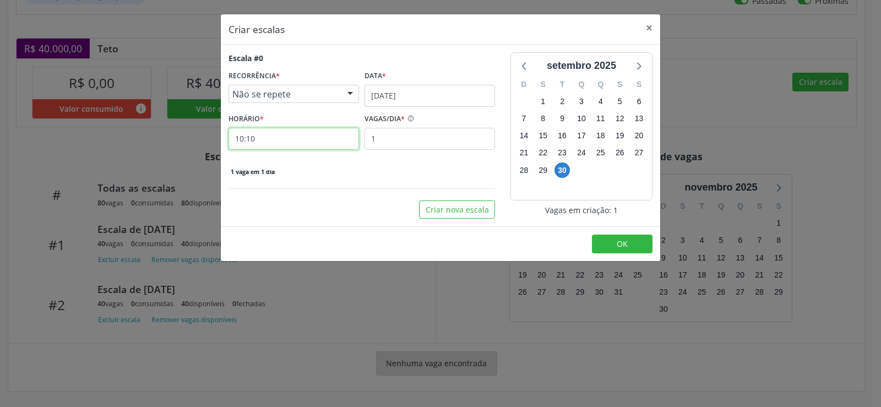
click at [260, 134] on input "10:10" at bounding box center [294, 139] width 131 height 22
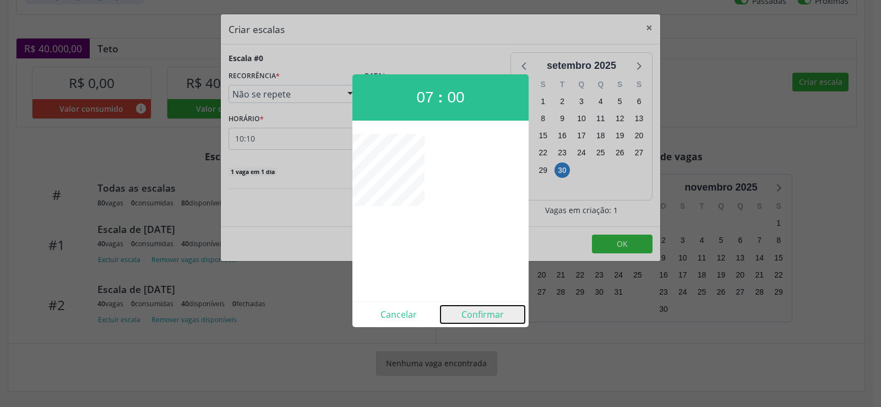
click at [484, 319] on button "Confirmar" at bounding box center [483, 315] width 84 height 18
type input "07:00"
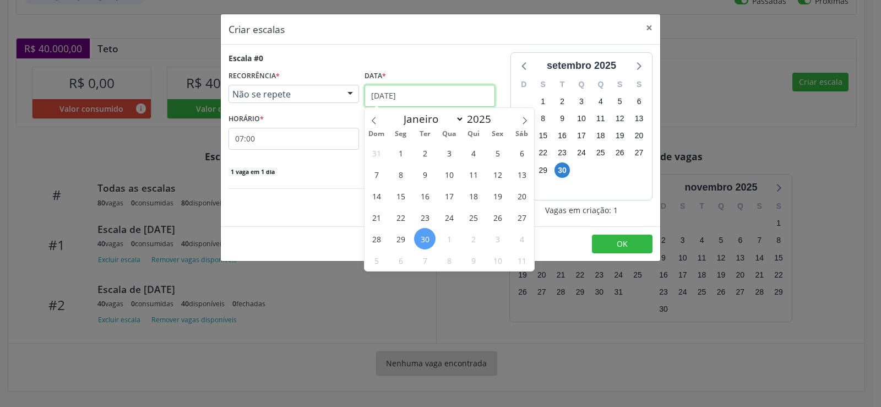
click at [459, 90] on input "[DATE]" at bounding box center [430, 96] width 131 height 22
click at [522, 118] on icon at bounding box center [525, 121] width 8 height 8
select select "9"
click at [400, 199] on span "13" at bounding box center [400, 195] width 21 height 21
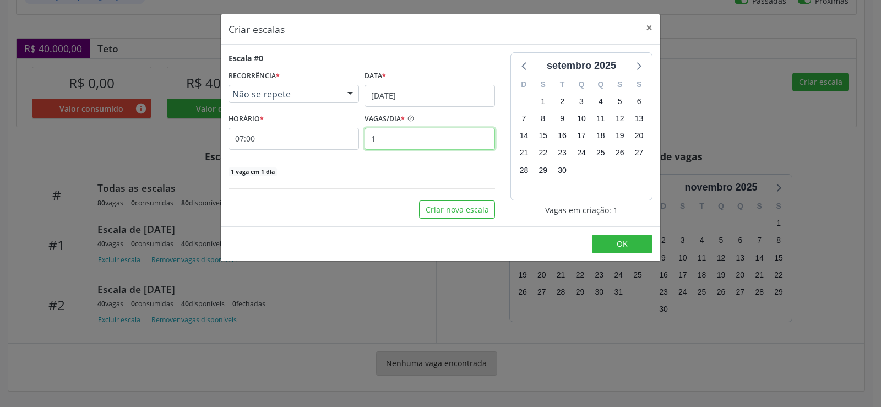
click at [397, 138] on input "1" at bounding box center [430, 139] width 131 height 22
type input "40"
click at [620, 247] on span "OK" at bounding box center [622, 243] width 11 height 10
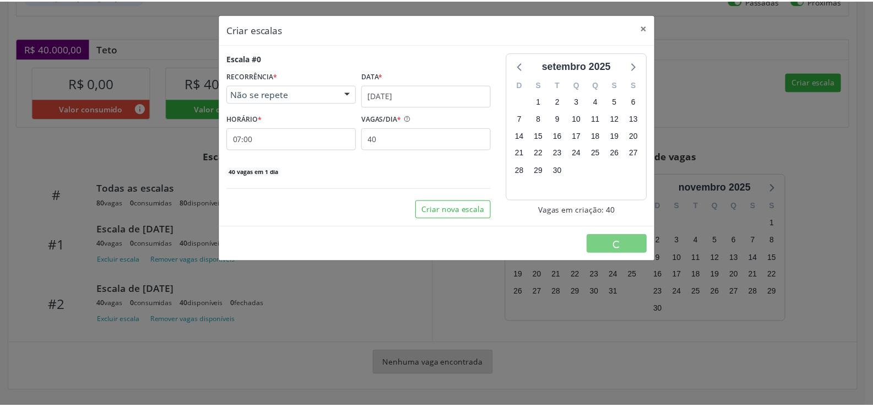
scroll to position [0, 0]
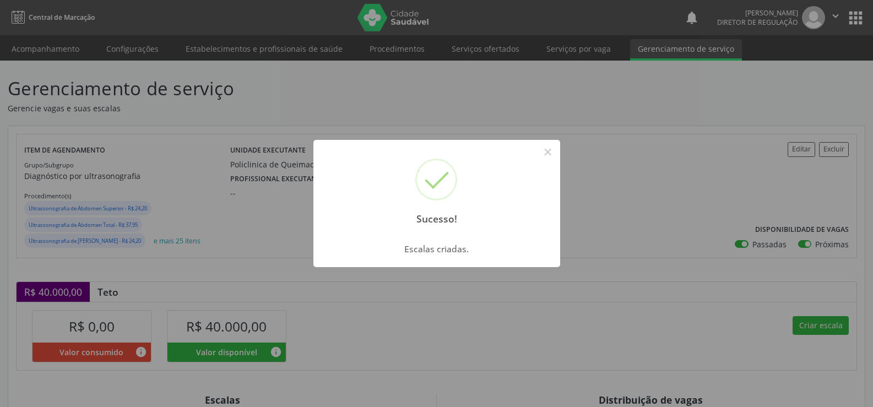
drag, startPoint x: 545, startPoint y: 148, endPoint x: 557, endPoint y: 160, distance: 16.7
click at [545, 150] on button "×" at bounding box center [548, 152] width 19 height 19
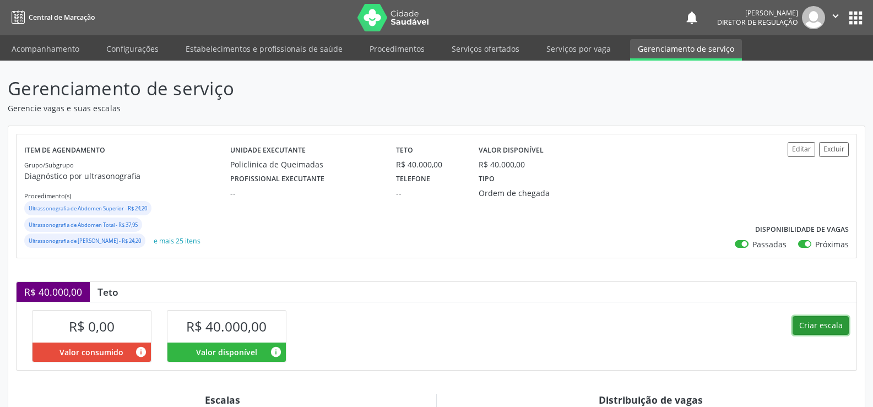
click at [841, 329] on button "Criar escala" at bounding box center [820, 325] width 56 height 19
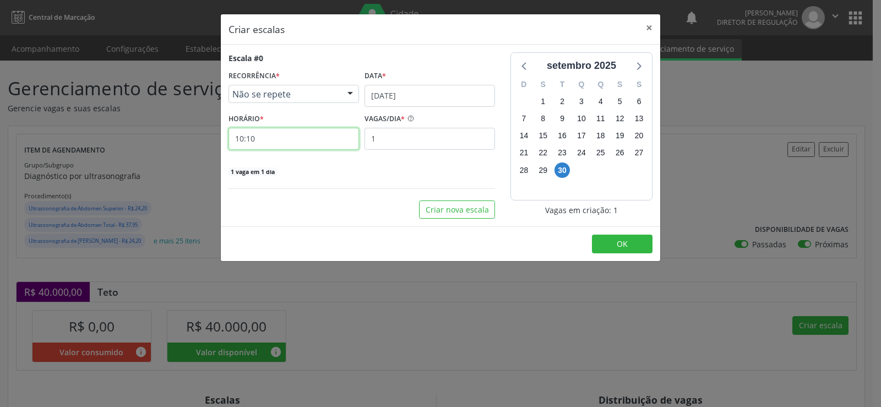
click at [296, 143] on input "10:10" at bounding box center [294, 139] width 131 height 22
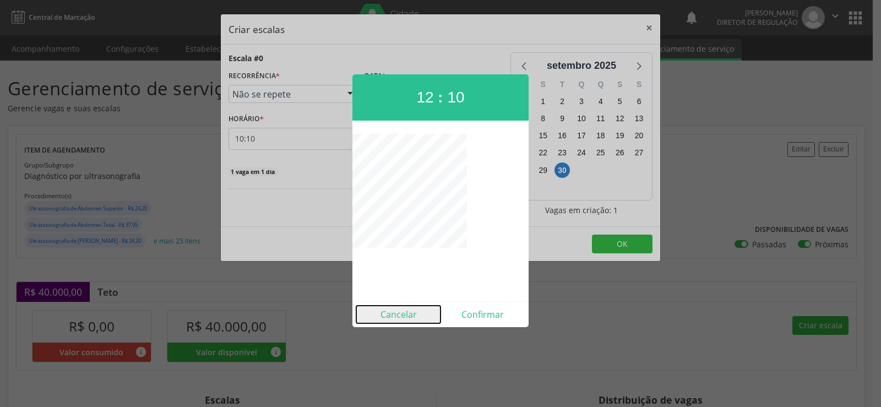
click at [405, 312] on button "Cancelar" at bounding box center [398, 315] width 84 height 18
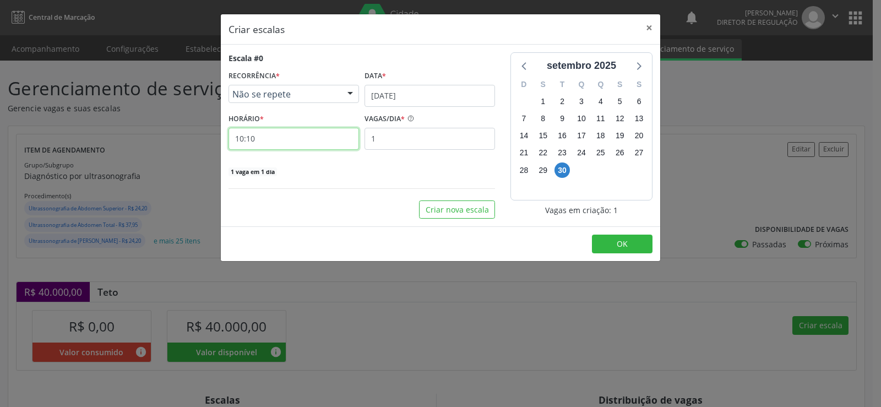
click at [287, 136] on input "10:10" at bounding box center [294, 139] width 131 height 22
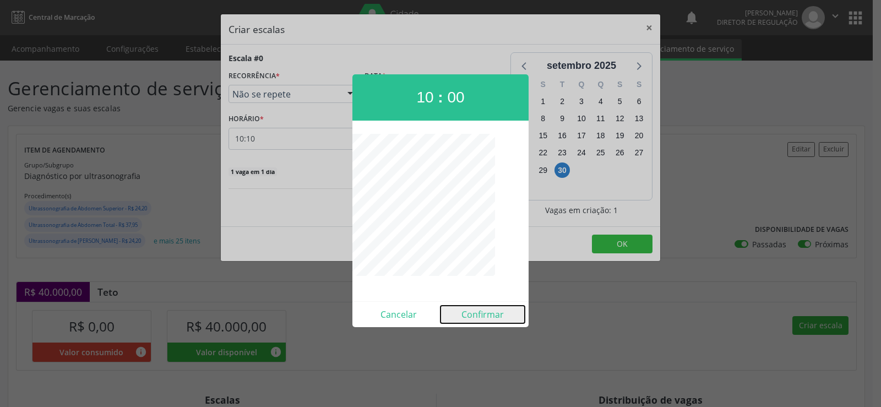
click at [484, 321] on button "Confirmar" at bounding box center [483, 315] width 84 height 18
type input "10:00"
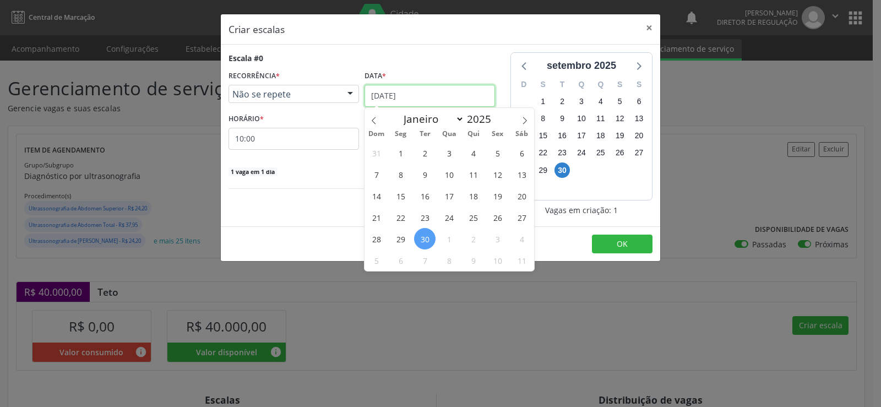
click at [475, 96] on input "[DATE]" at bounding box center [430, 96] width 131 height 22
click at [525, 120] on icon at bounding box center [525, 121] width 8 height 8
select select "9"
click at [399, 197] on span "13" at bounding box center [400, 195] width 21 height 21
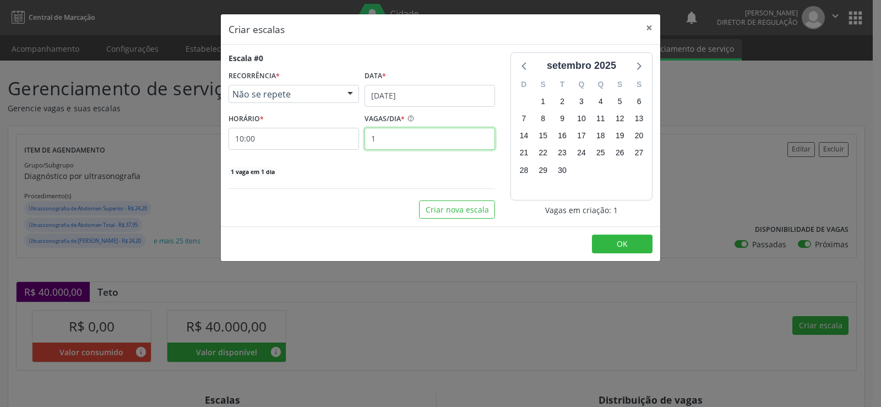
click at [402, 142] on input "1" at bounding box center [430, 139] width 131 height 22
type input "40"
click at [606, 247] on button "OK" at bounding box center [622, 244] width 61 height 19
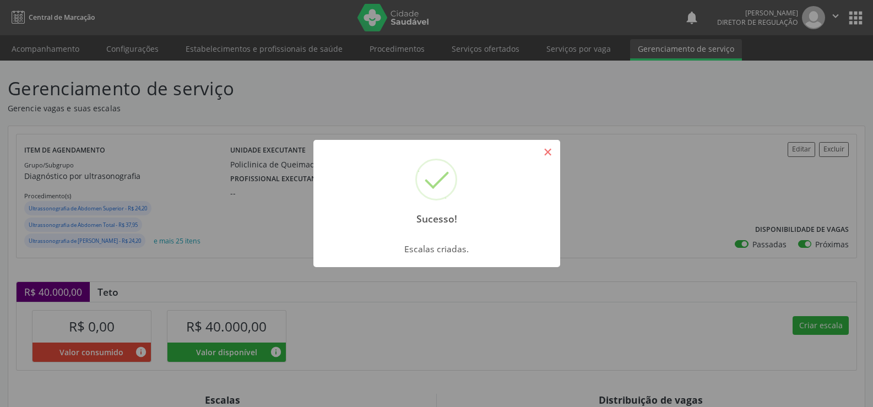
drag, startPoint x: 547, startPoint y: 154, endPoint x: 607, endPoint y: 191, distance: 70.3
click at [548, 154] on button "×" at bounding box center [548, 152] width 19 height 19
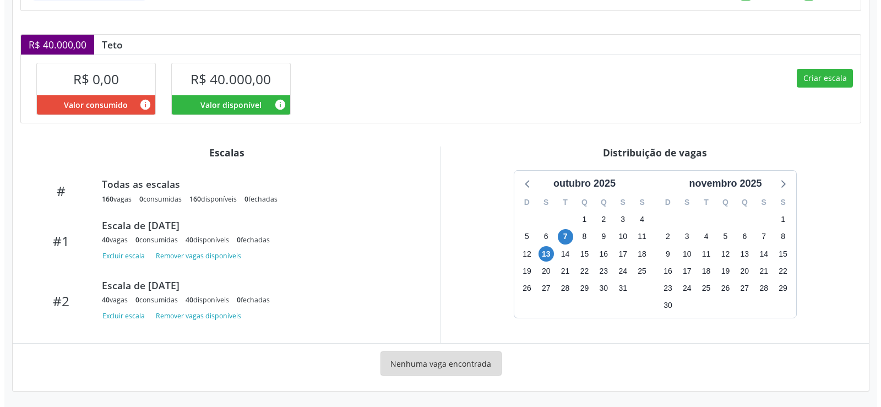
scroll to position [116, 0]
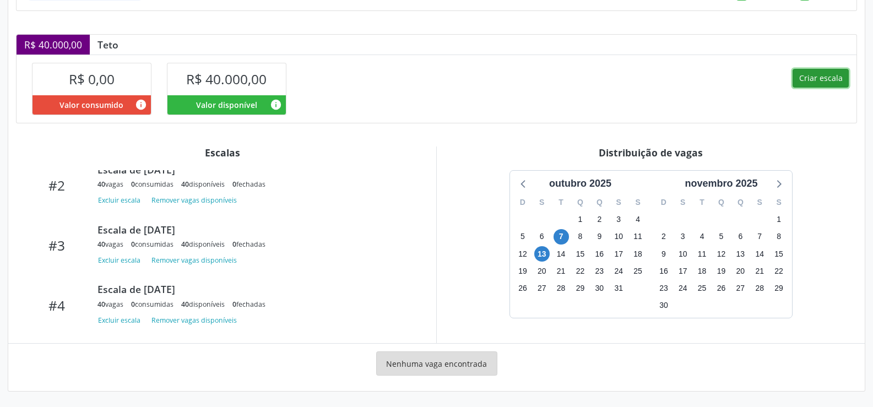
click at [813, 80] on button "Criar escala" at bounding box center [820, 78] width 56 height 19
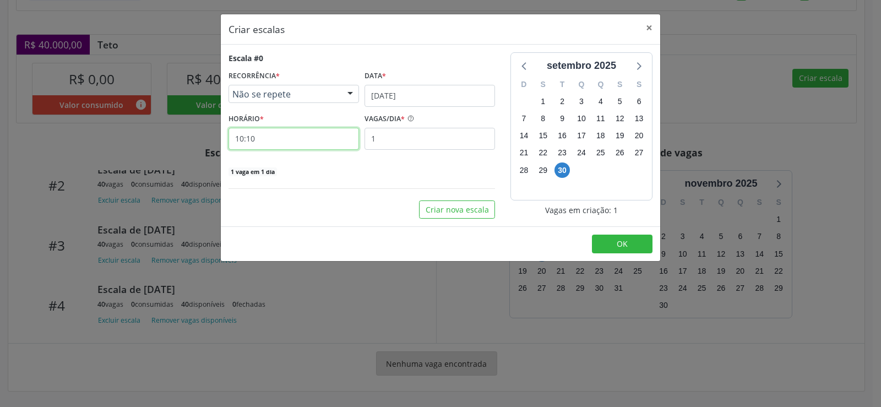
click at [291, 144] on input "10:10" at bounding box center [294, 139] width 131 height 22
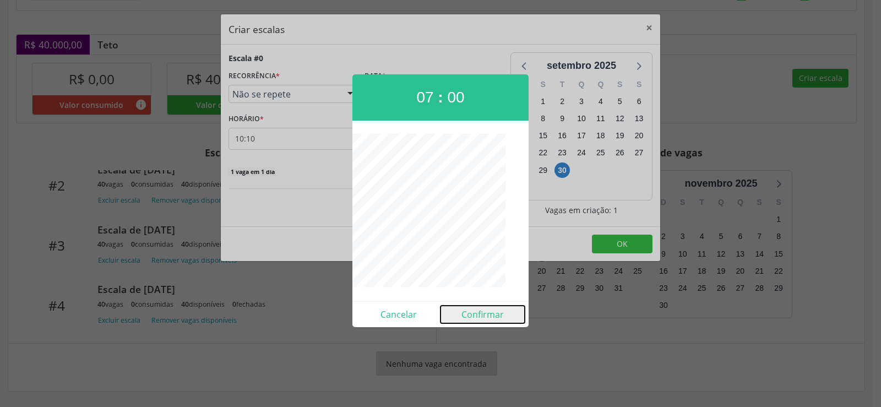
click at [485, 316] on button "Confirmar" at bounding box center [483, 315] width 84 height 18
type input "07:00"
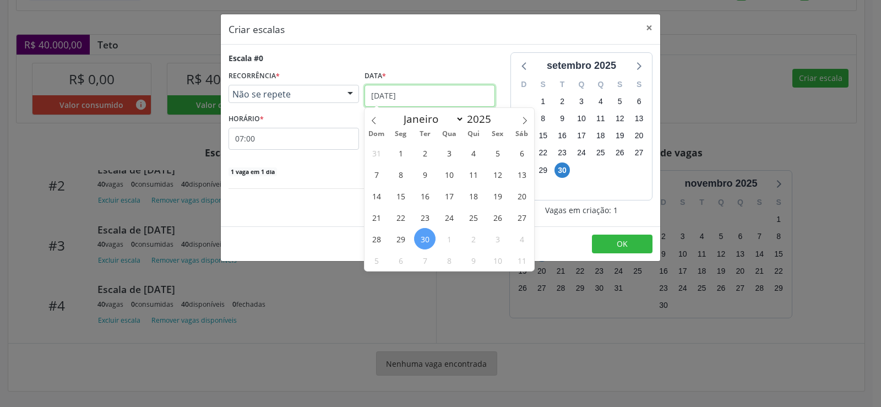
click at [488, 91] on input "[DATE]" at bounding box center [430, 96] width 131 height 22
click at [529, 114] on span at bounding box center [524, 117] width 19 height 19
select select "9"
click at [450, 195] on span "15" at bounding box center [448, 195] width 21 height 21
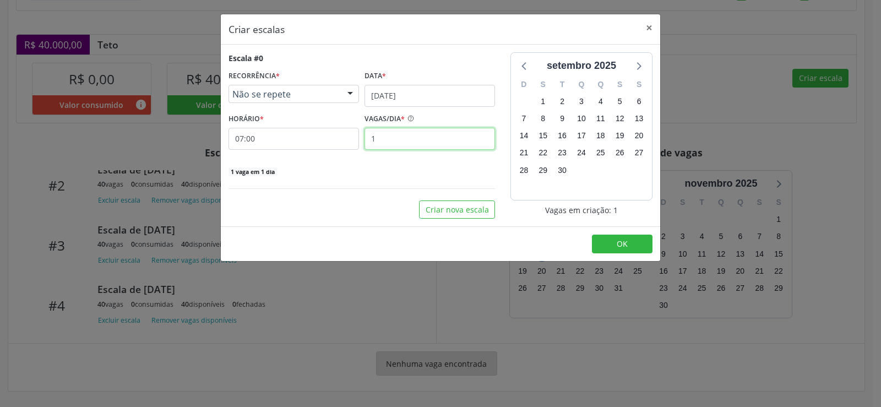
click at [392, 140] on input "1" at bounding box center [430, 139] width 131 height 22
type input "40"
click at [631, 244] on button "OK" at bounding box center [622, 244] width 61 height 19
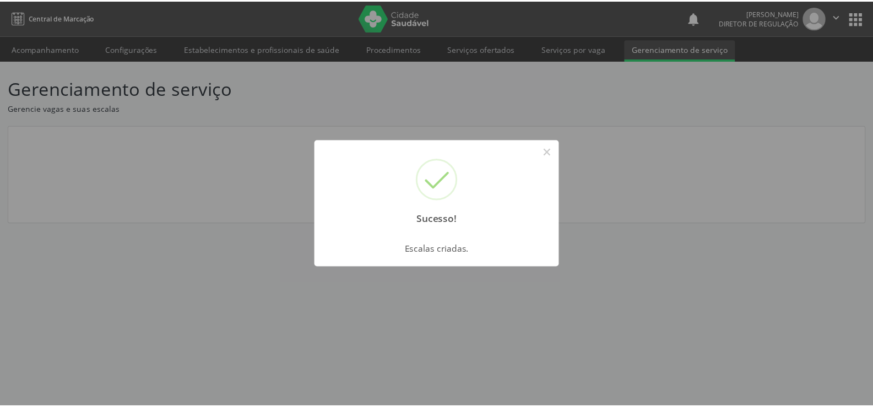
scroll to position [0, 0]
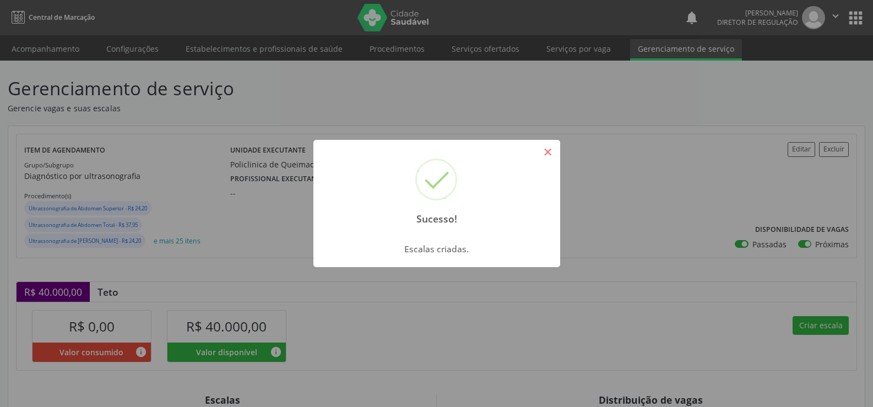
click at [553, 154] on button "×" at bounding box center [548, 152] width 19 height 19
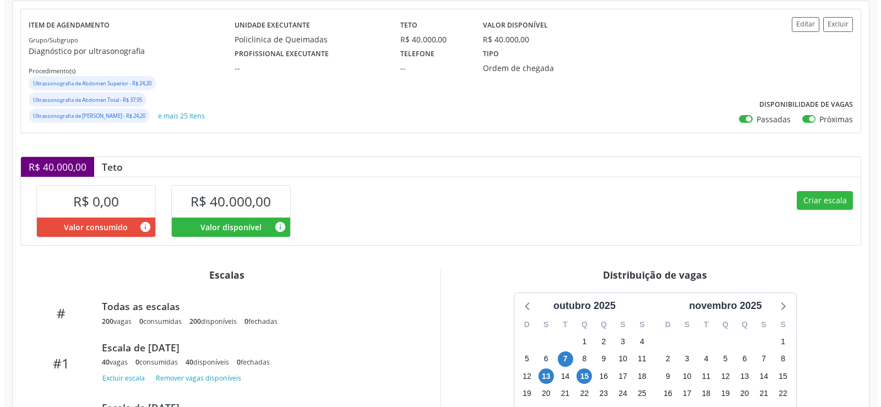
scroll to position [247, 0]
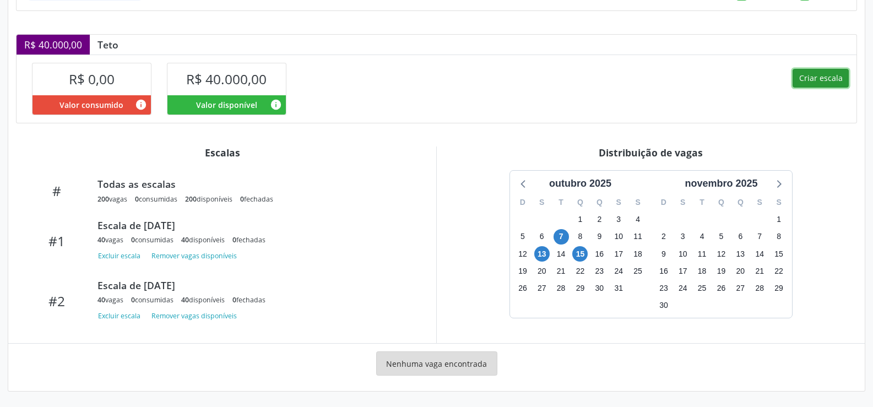
click at [827, 73] on button "Criar escala" at bounding box center [820, 78] width 56 height 19
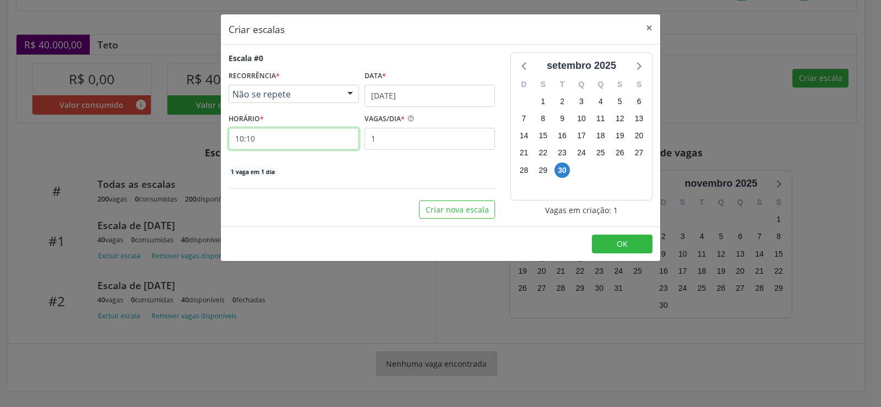
click at [313, 139] on input "10:10" at bounding box center [294, 139] width 131 height 22
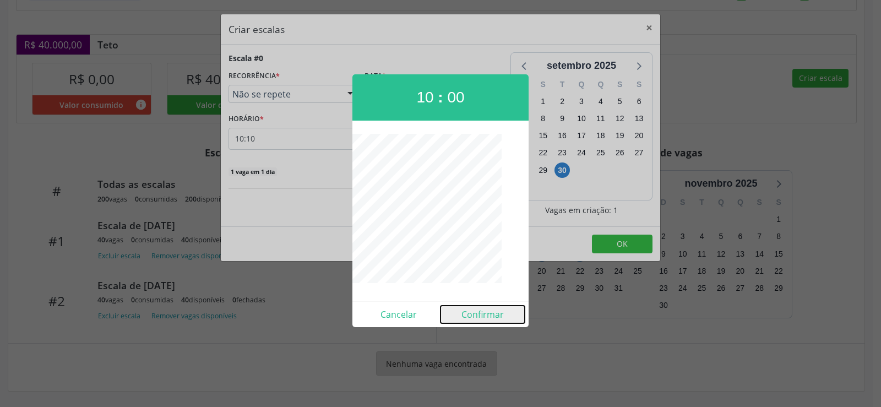
click at [492, 314] on button "Confirmar" at bounding box center [483, 315] width 84 height 18
type input "10:00"
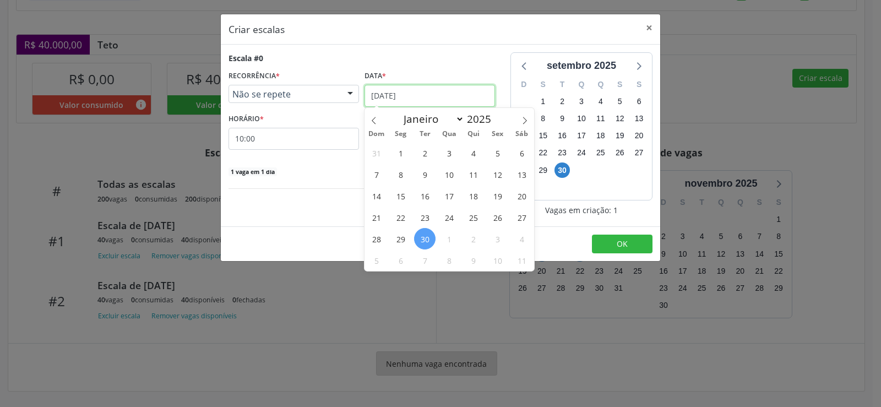
click at [477, 95] on input "[DATE]" at bounding box center [430, 96] width 131 height 22
click at [535, 120] on div "8" at bounding box center [543, 118] width 19 height 17
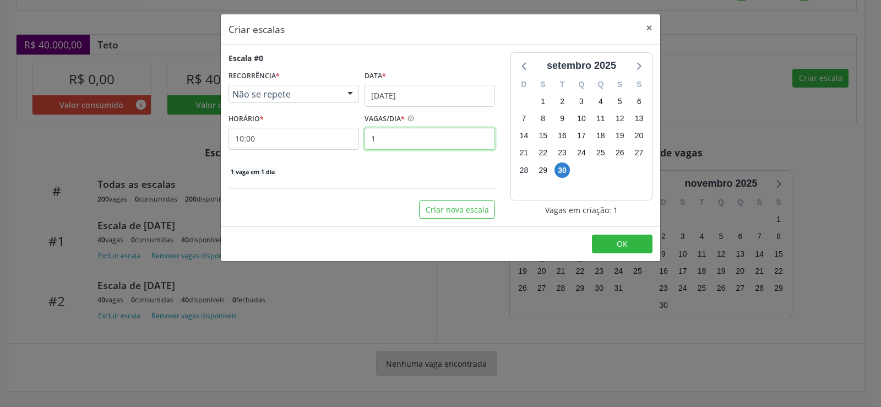
click at [410, 145] on input "1" at bounding box center [430, 139] width 131 height 22
type input "40"
click at [638, 248] on button "OK" at bounding box center [622, 244] width 61 height 19
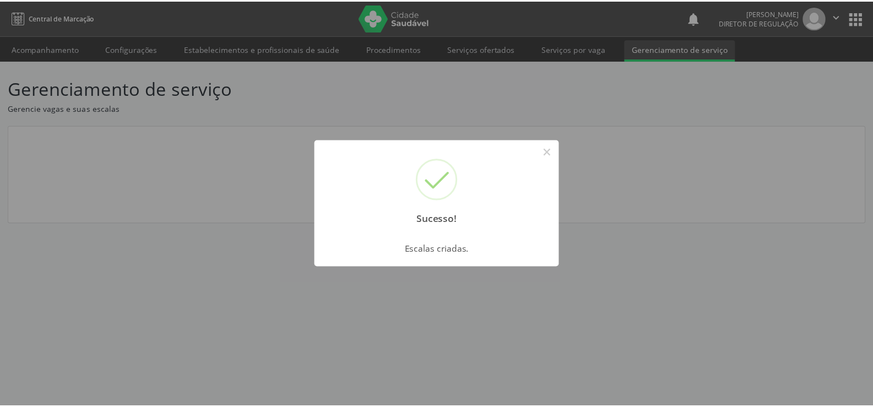
scroll to position [0, 0]
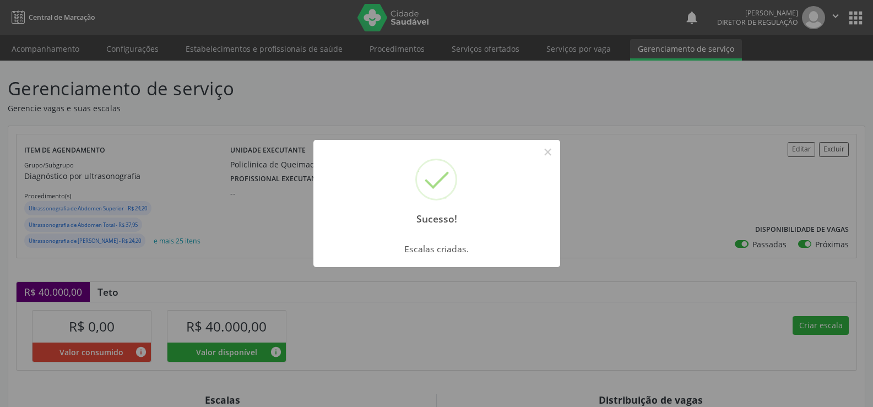
drag, startPoint x: 548, startPoint y: 149, endPoint x: 588, endPoint y: 204, distance: 67.9
click at [552, 160] on button "×" at bounding box center [548, 152] width 19 height 19
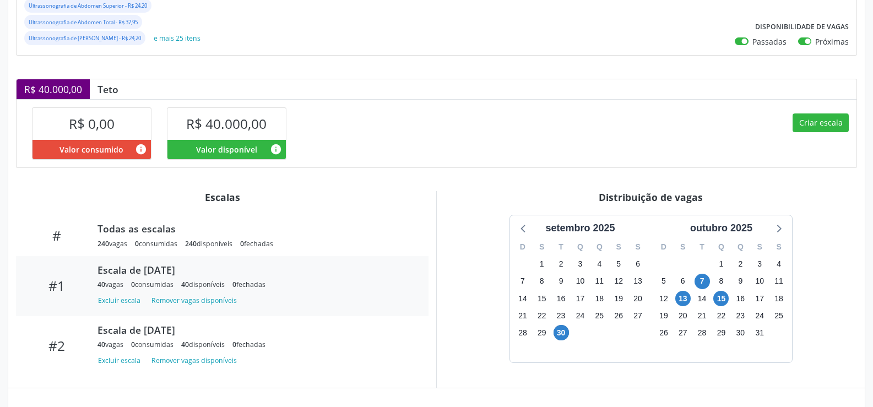
scroll to position [275, 0]
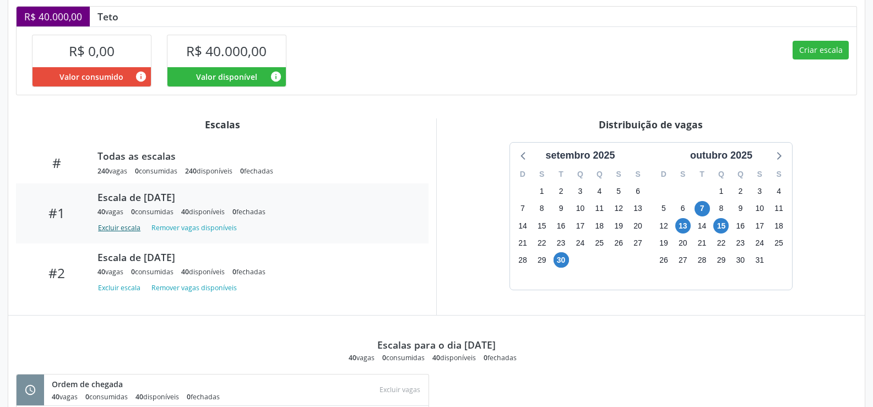
click at [120, 230] on button "Excluir escala" at bounding box center [120, 227] width 47 height 15
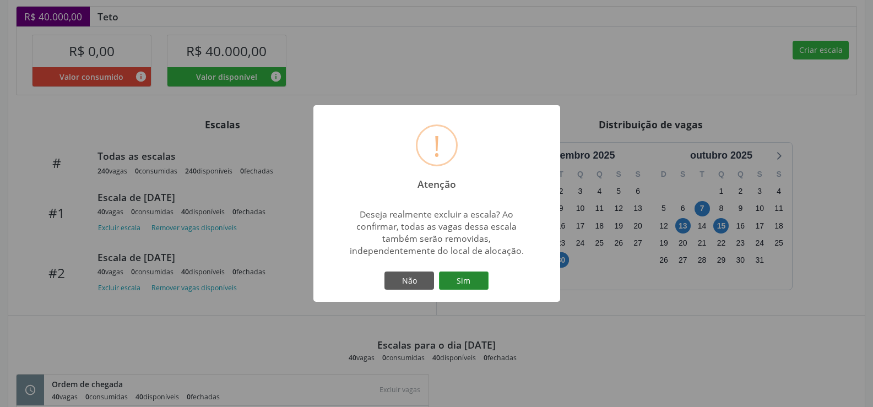
click at [477, 278] on button "Sim" at bounding box center [464, 281] width 50 height 19
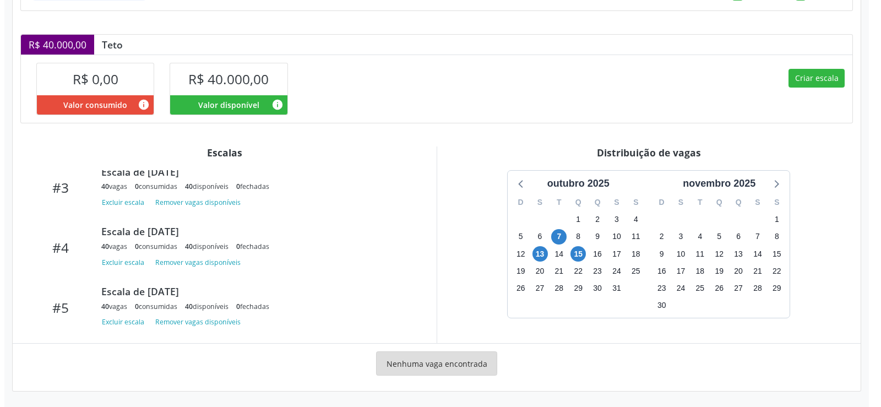
scroll to position [176, 0]
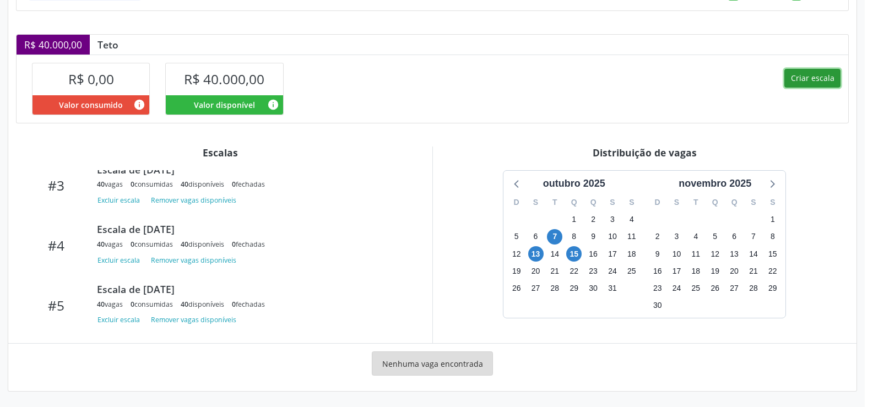
click at [816, 79] on button "Criar escala" at bounding box center [812, 78] width 56 height 19
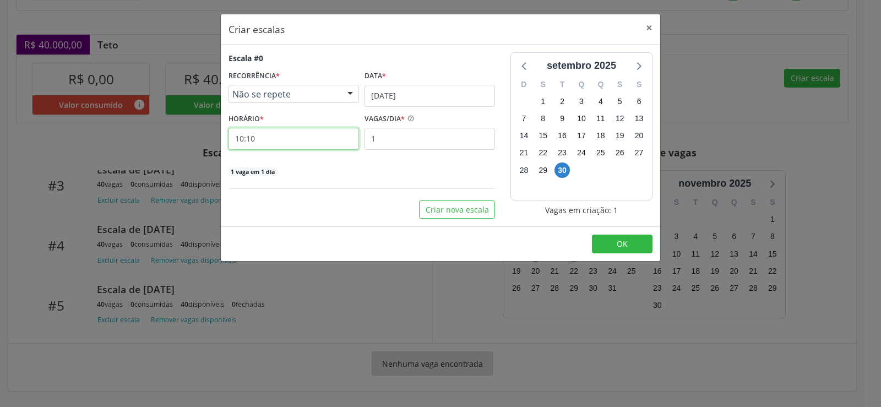
click at [280, 143] on input "10:10" at bounding box center [294, 139] width 131 height 22
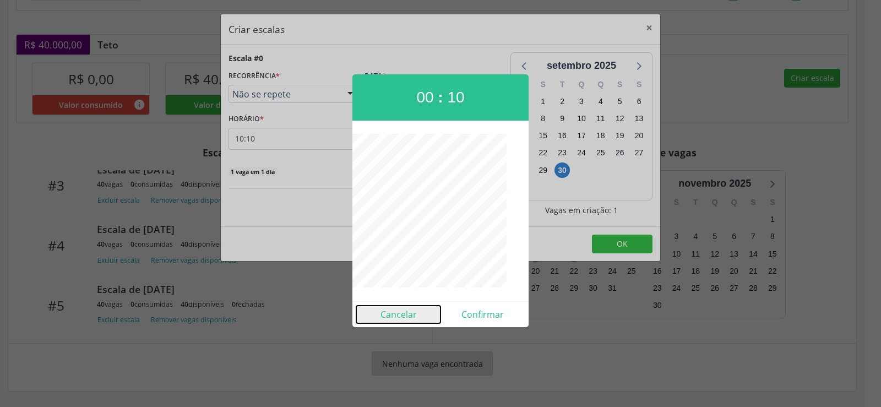
click at [389, 313] on button "Cancelar" at bounding box center [398, 315] width 84 height 18
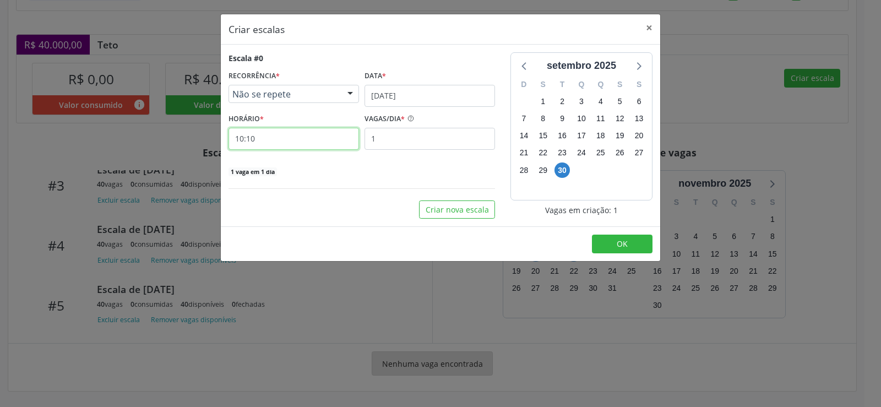
click at [265, 139] on input "10:10" at bounding box center [294, 139] width 131 height 22
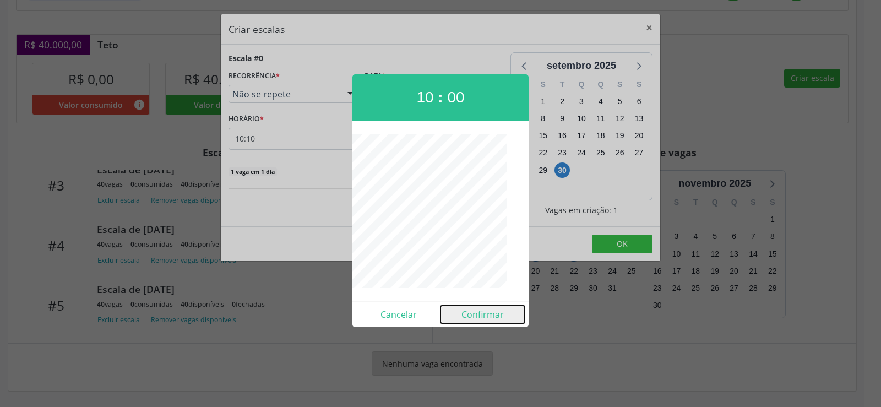
drag, startPoint x: 501, startPoint y: 319, endPoint x: 479, endPoint y: 317, distance: 21.5
click at [497, 322] on button "Confirmar" at bounding box center [483, 315] width 84 height 18
type input "10:00"
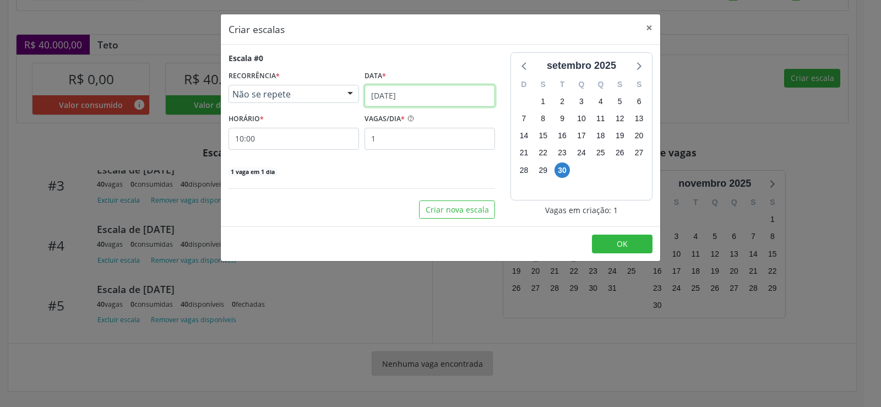
click at [489, 95] on input "[DATE]" at bounding box center [430, 96] width 131 height 22
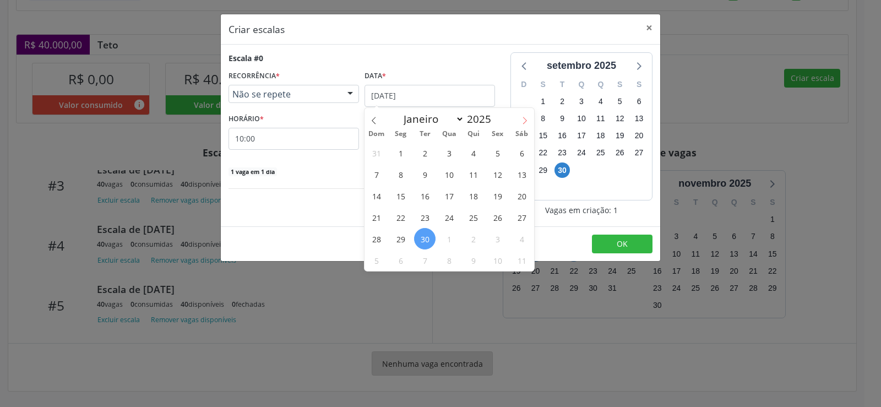
click at [523, 121] on icon at bounding box center [525, 121] width 8 height 8
select select "9"
click at [456, 196] on span "15" at bounding box center [448, 195] width 21 height 21
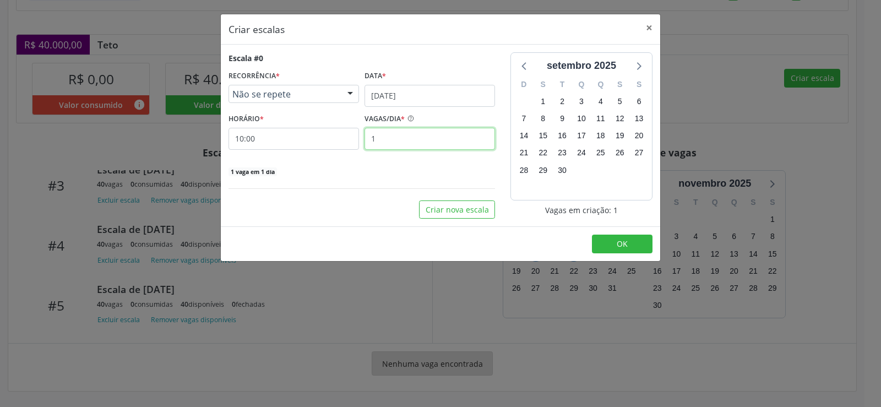
click at [392, 139] on input "1" at bounding box center [430, 139] width 131 height 22
type input "40"
click at [626, 246] on span "OK" at bounding box center [622, 243] width 11 height 10
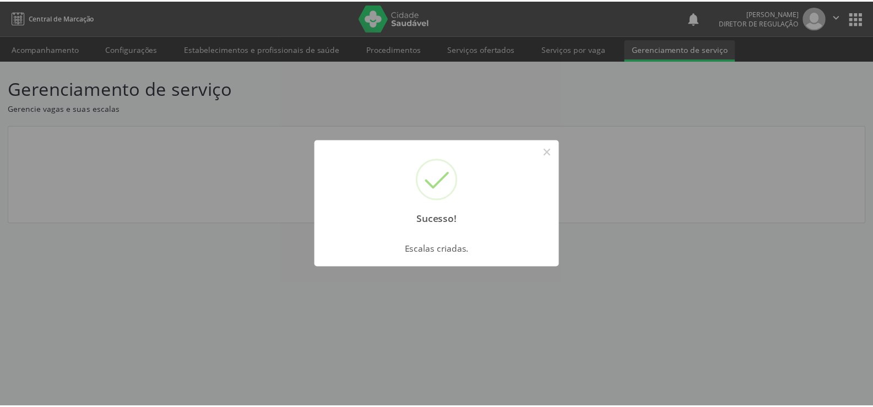
scroll to position [0, 0]
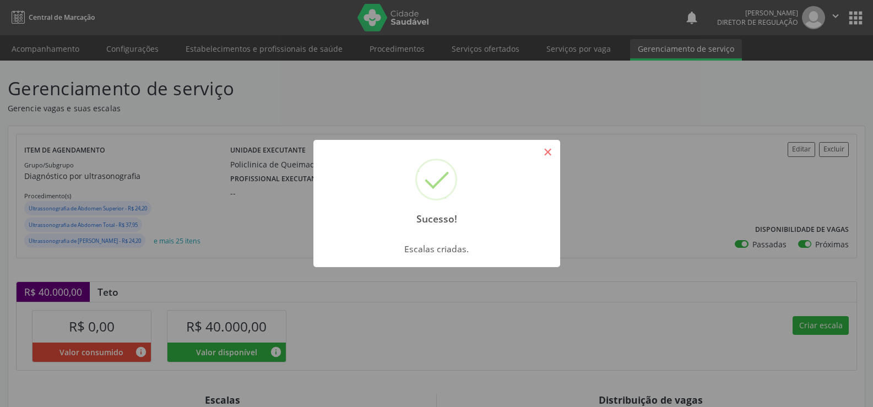
click at [550, 153] on button "×" at bounding box center [548, 152] width 19 height 19
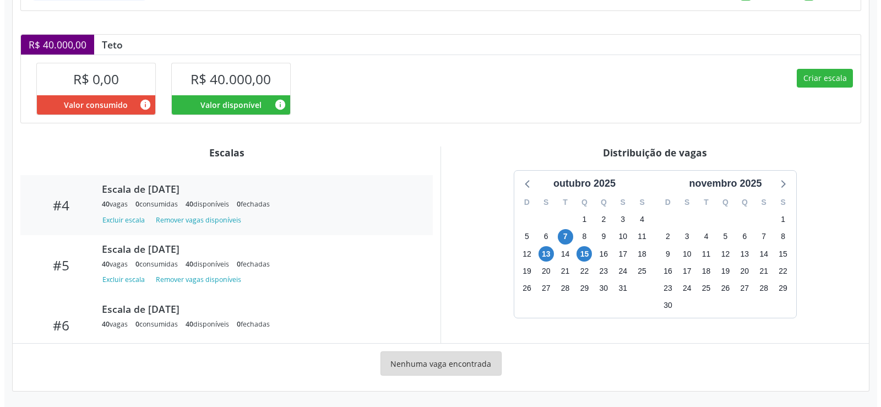
scroll to position [236, 0]
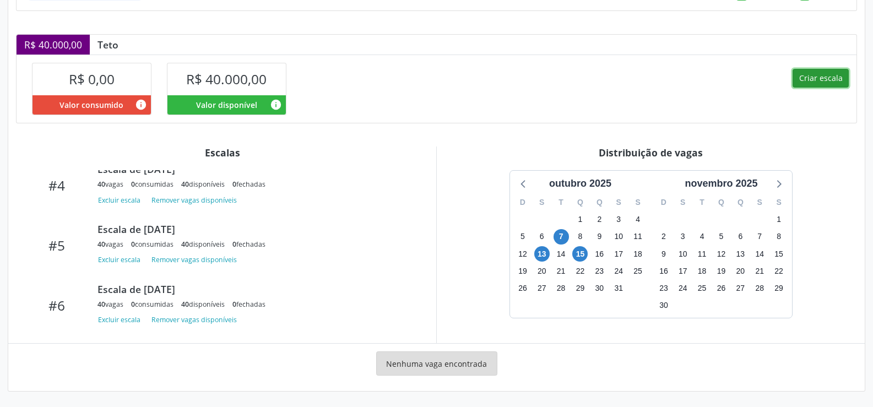
click at [829, 73] on button "Criar escala" at bounding box center [820, 78] width 56 height 19
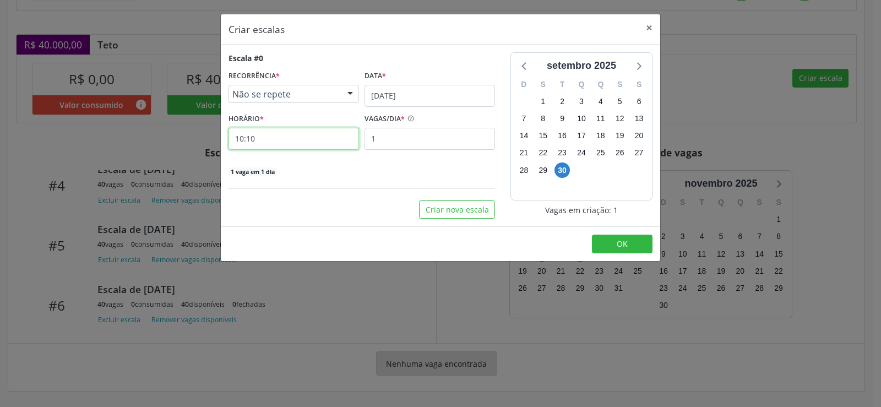
click at [275, 144] on input "10:10" at bounding box center [294, 139] width 131 height 22
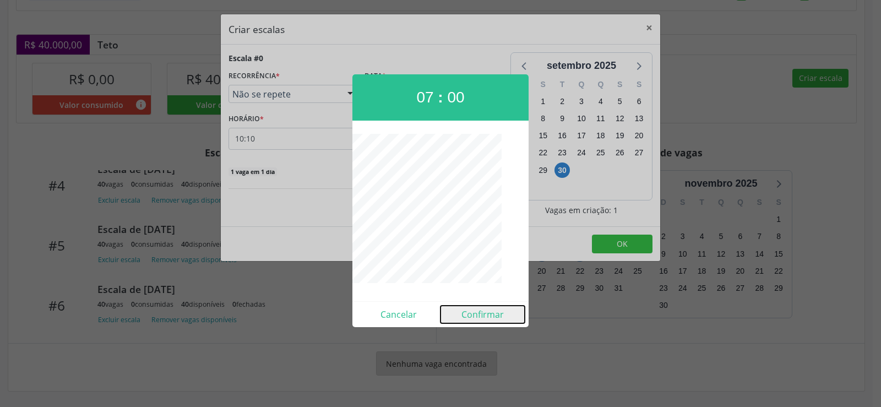
click at [473, 314] on button "Confirmar" at bounding box center [483, 315] width 84 height 18
type input "07:00"
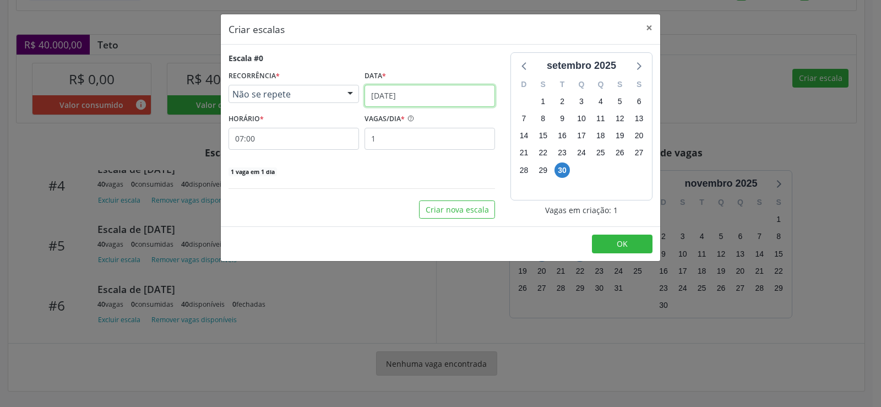
click at [474, 94] on input "[DATE]" at bounding box center [430, 96] width 131 height 22
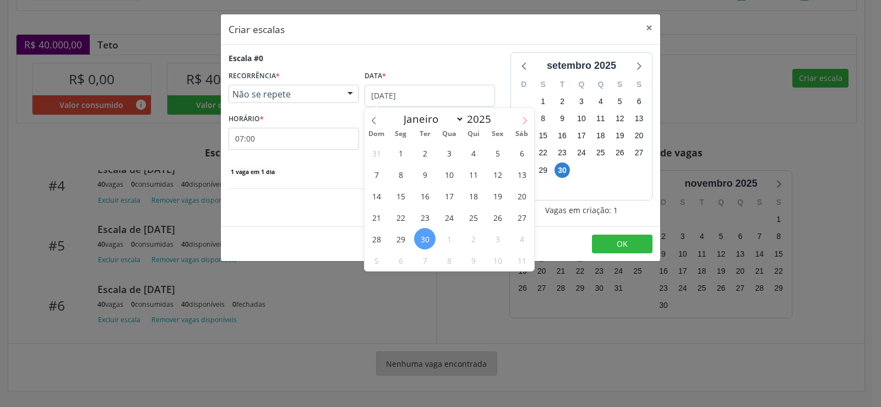
click at [528, 120] on icon at bounding box center [525, 121] width 8 height 8
select select "9"
click at [473, 197] on span "16" at bounding box center [473, 195] width 21 height 21
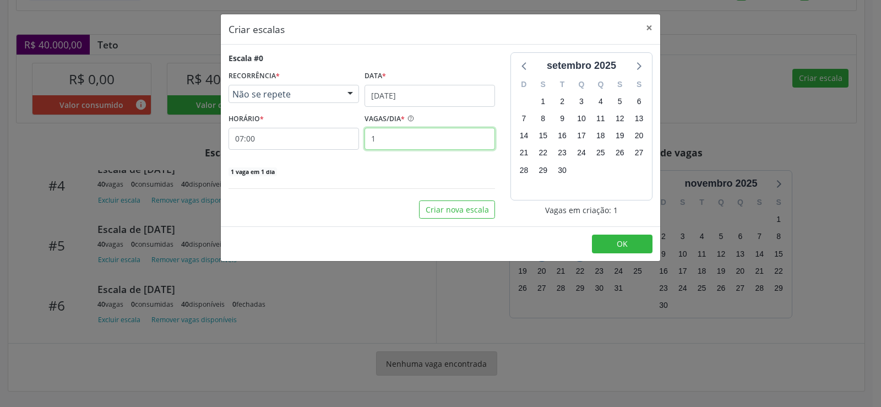
click at [392, 143] on input "1" at bounding box center [430, 139] width 131 height 22
type input "40"
click at [617, 242] on span "OK" at bounding box center [622, 243] width 11 height 10
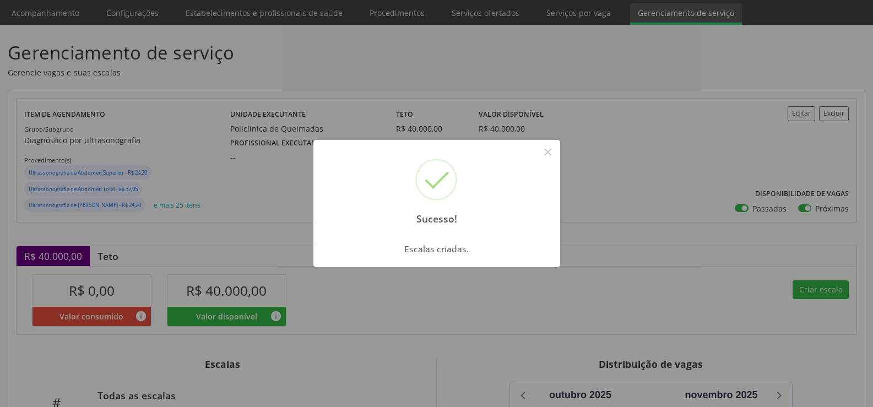
scroll to position [55, 0]
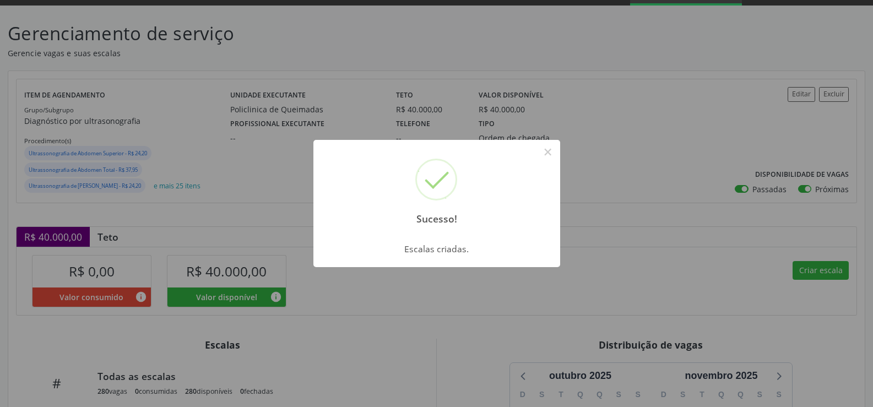
drag, startPoint x: 550, startPoint y: 156, endPoint x: 548, endPoint y: 166, distance: 10.0
click at [549, 159] on button "×" at bounding box center [548, 152] width 19 height 19
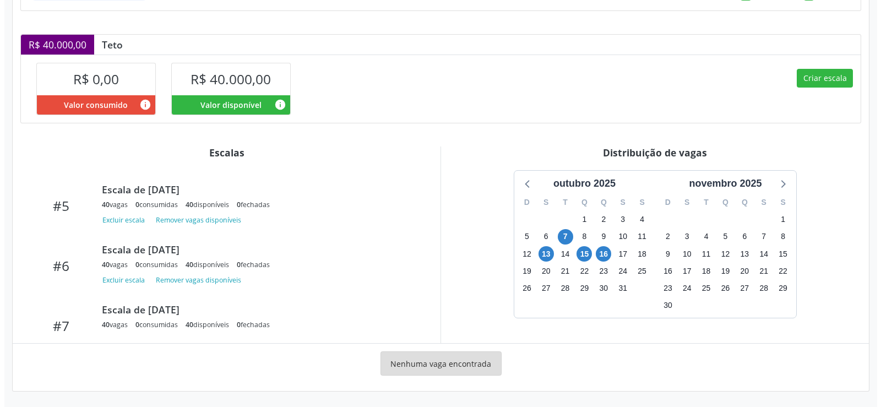
scroll to position [296, 0]
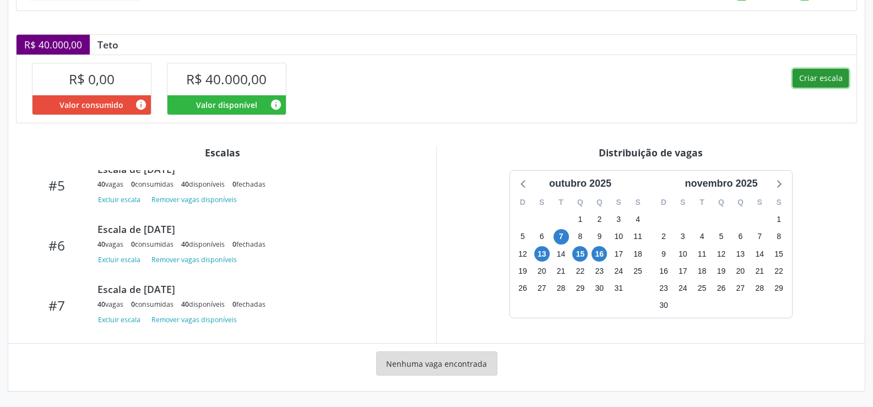
click at [808, 78] on button "Criar escala" at bounding box center [820, 78] width 56 height 19
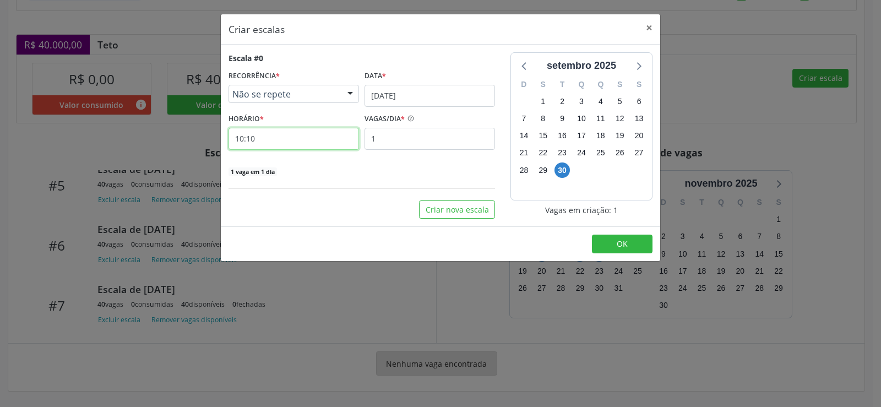
click at [294, 143] on input "10:10" at bounding box center [294, 139] width 131 height 22
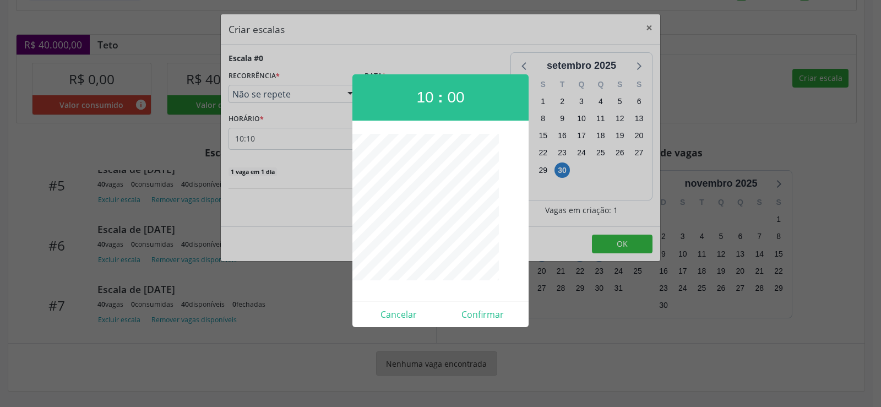
click at [479, 324] on div "Cancelar Confirmar" at bounding box center [440, 314] width 176 height 26
click at [494, 321] on button "Confirmar" at bounding box center [483, 315] width 84 height 18
type input "10:00"
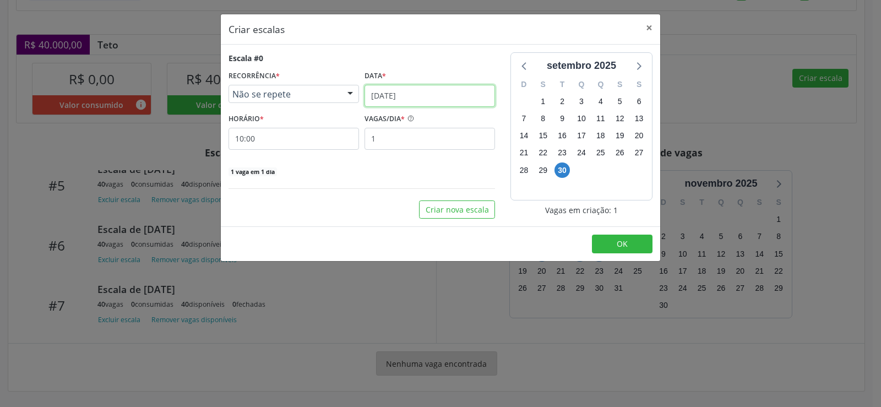
click at [447, 96] on input "[DATE]" at bounding box center [430, 96] width 131 height 22
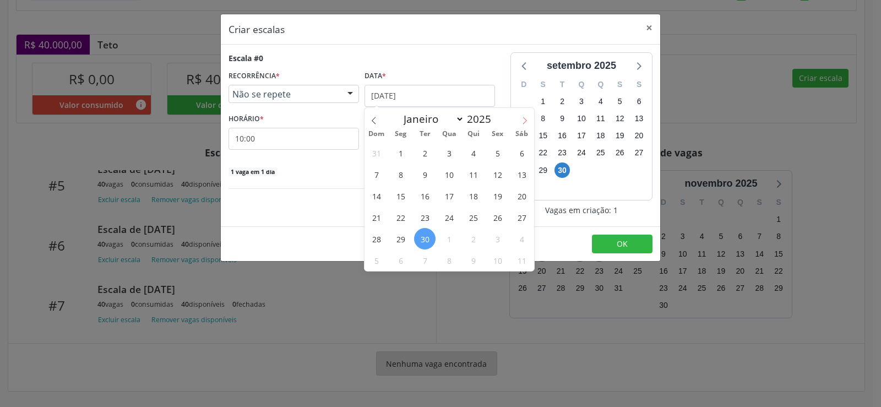
click at [525, 118] on icon at bounding box center [525, 121] width 8 height 8
select select "9"
click at [467, 196] on span "16" at bounding box center [473, 195] width 21 height 21
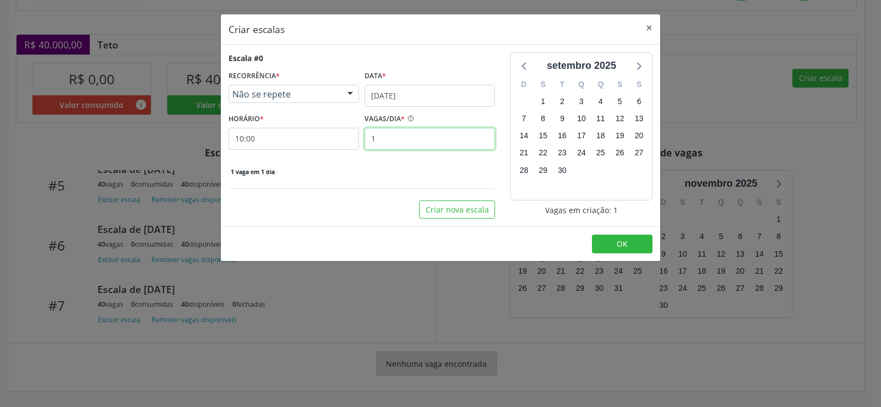
click at [387, 143] on input "1" at bounding box center [430, 139] width 131 height 22
type input "40"
click at [632, 242] on button "OK" at bounding box center [622, 244] width 61 height 19
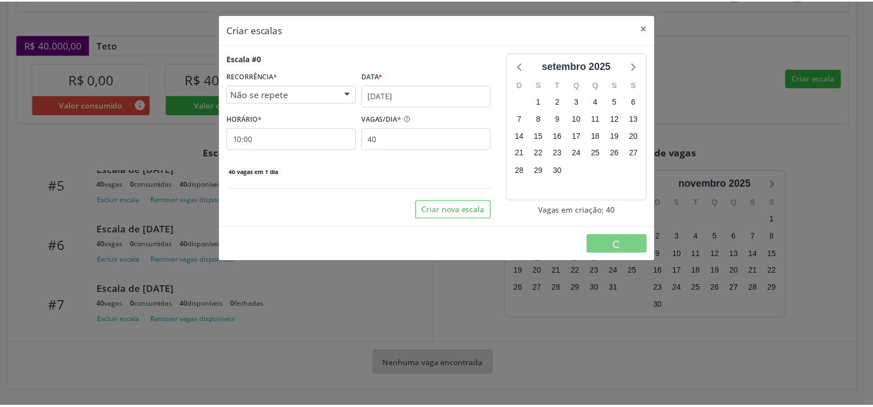
scroll to position [0, 0]
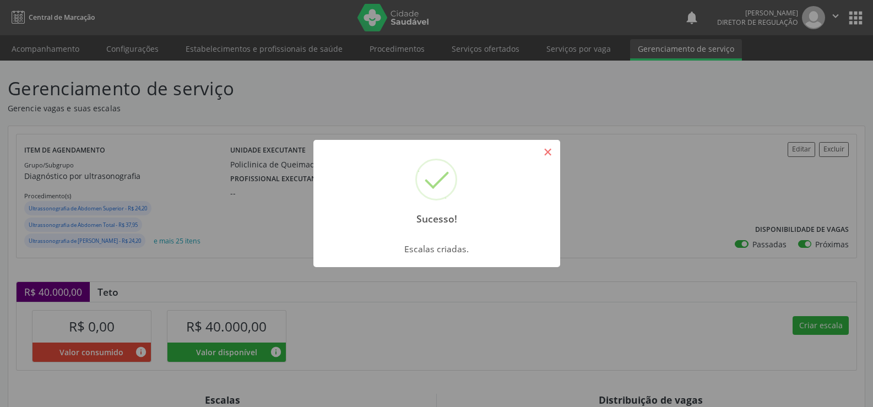
click at [551, 154] on button "×" at bounding box center [548, 152] width 19 height 19
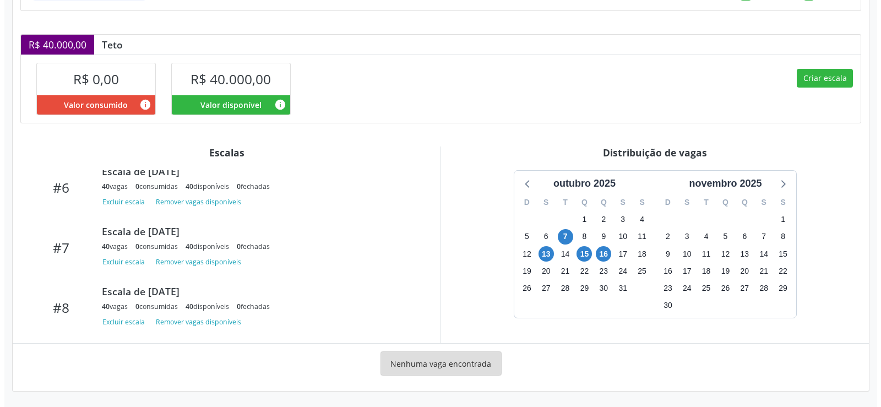
scroll to position [356, 0]
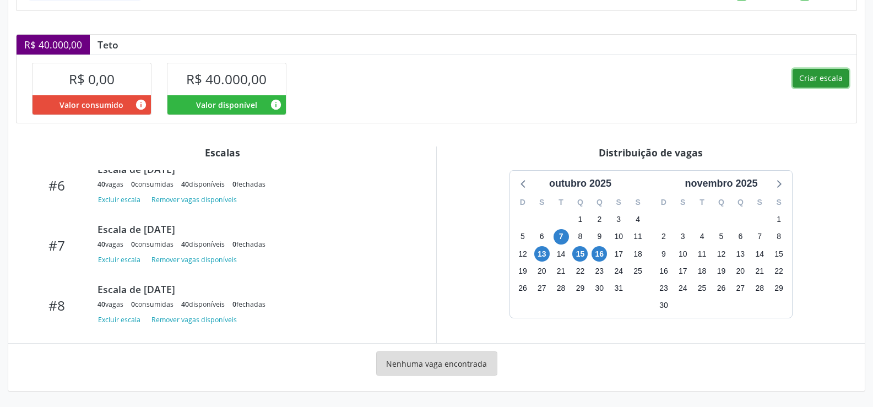
click at [824, 75] on button "Criar escala" at bounding box center [820, 78] width 56 height 19
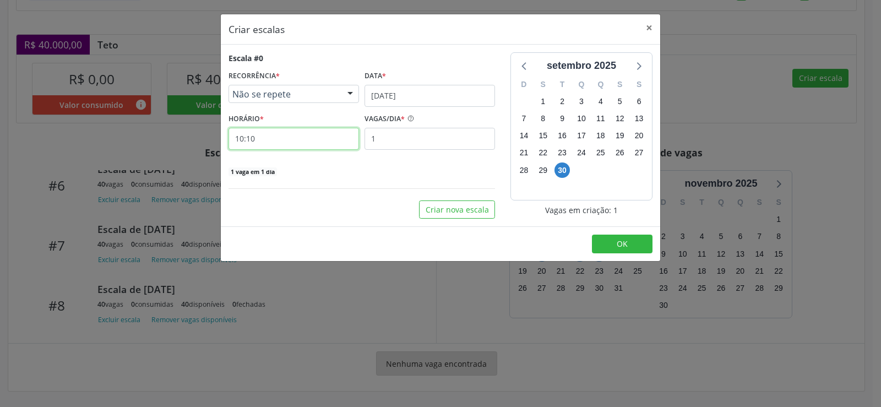
click at [288, 144] on input "10:10" at bounding box center [294, 139] width 131 height 22
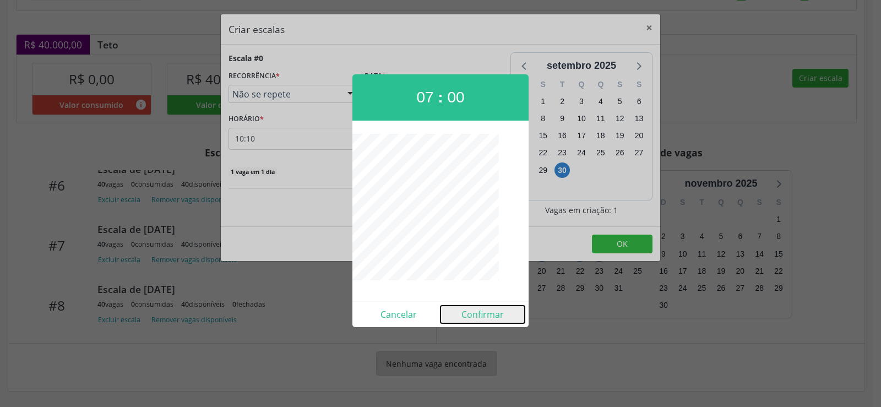
click at [471, 318] on button "Confirmar" at bounding box center [483, 315] width 84 height 18
type input "07:00"
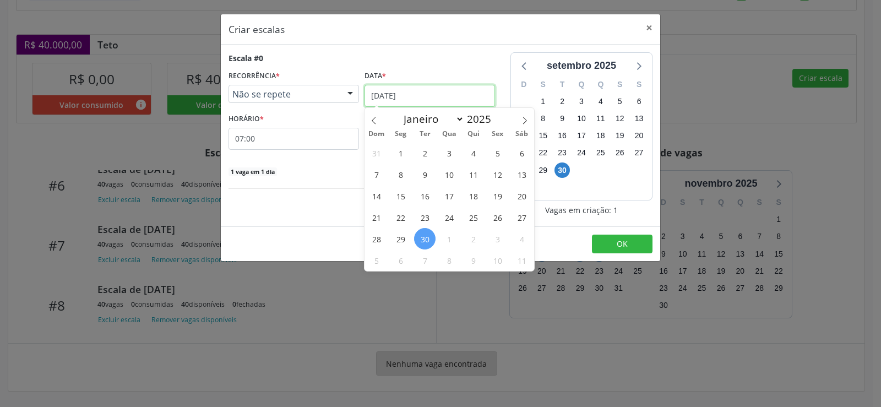
click at [460, 96] on input "[DATE]" at bounding box center [430, 96] width 131 height 22
click at [533, 121] on span at bounding box center [524, 117] width 19 height 19
select select "9"
click at [496, 197] on span "17" at bounding box center [497, 195] width 21 height 21
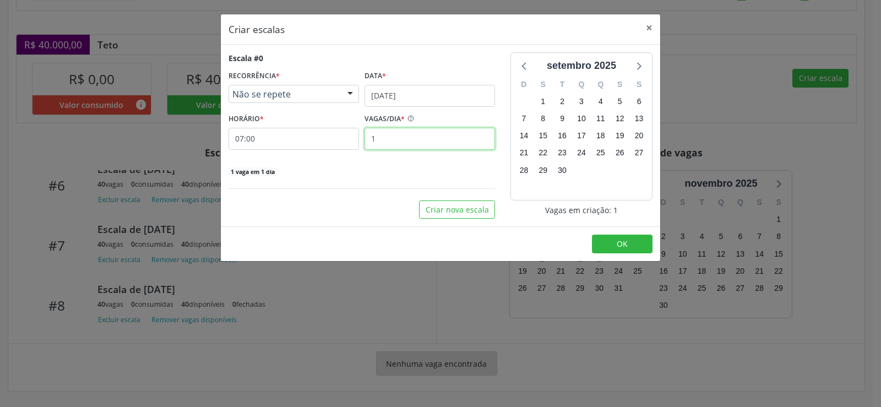
click at [386, 140] on input "1" at bounding box center [430, 139] width 131 height 22
type input "40"
click at [629, 252] on button "OK" at bounding box center [622, 244] width 61 height 19
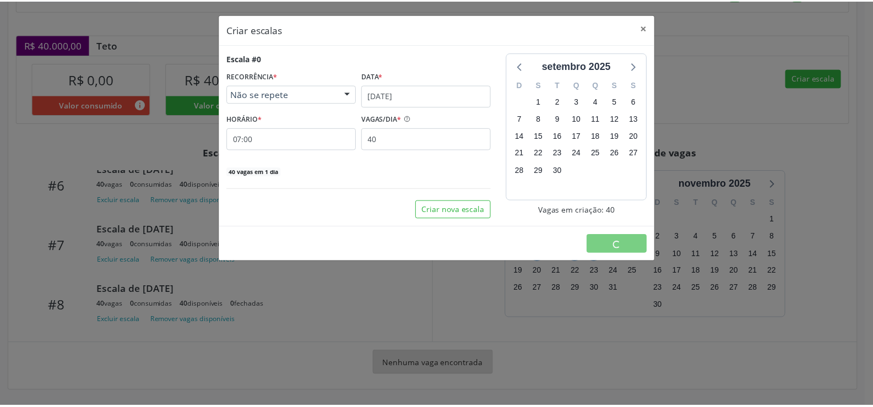
scroll to position [0, 0]
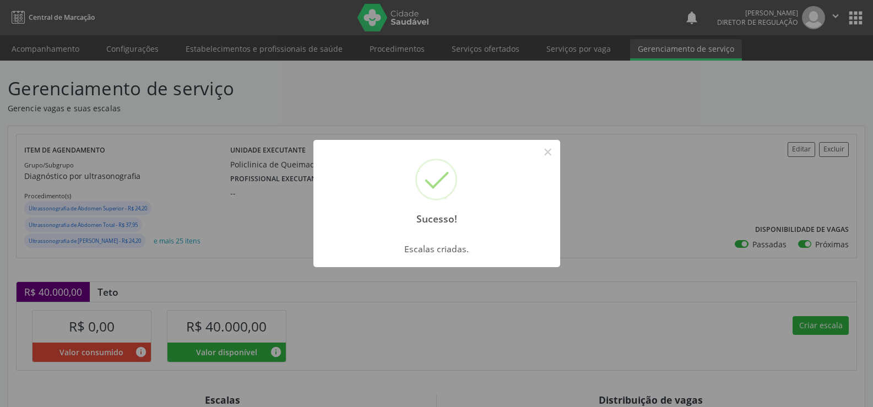
drag, startPoint x: 549, startPoint y: 154, endPoint x: 588, endPoint y: 191, distance: 53.8
click at [559, 166] on div "Sucesso! ×" at bounding box center [436, 187] width 247 height 95
click at [551, 154] on button "×" at bounding box center [548, 152] width 19 height 19
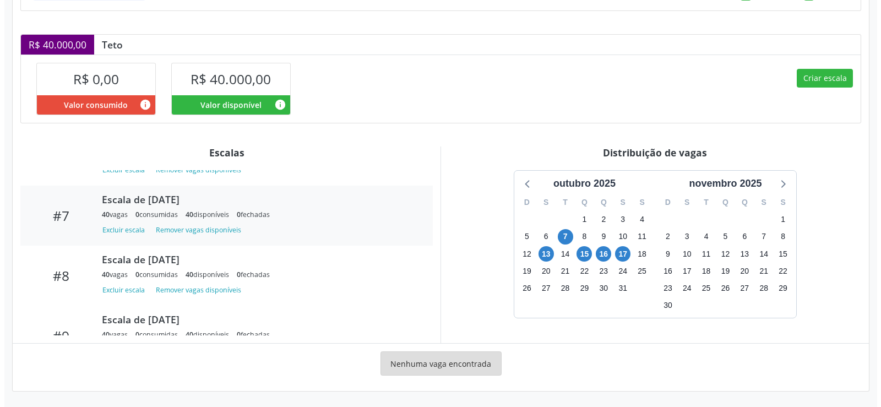
scroll to position [416, 0]
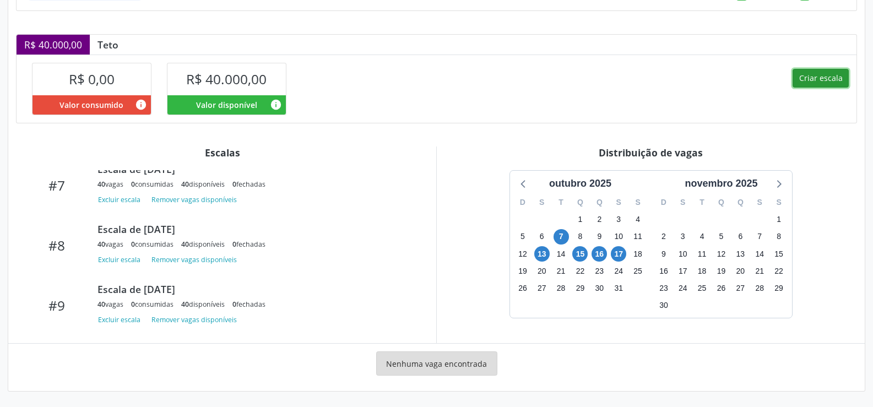
click at [817, 77] on button "Criar escala" at bounding box center [820, 78] width 56 height 19
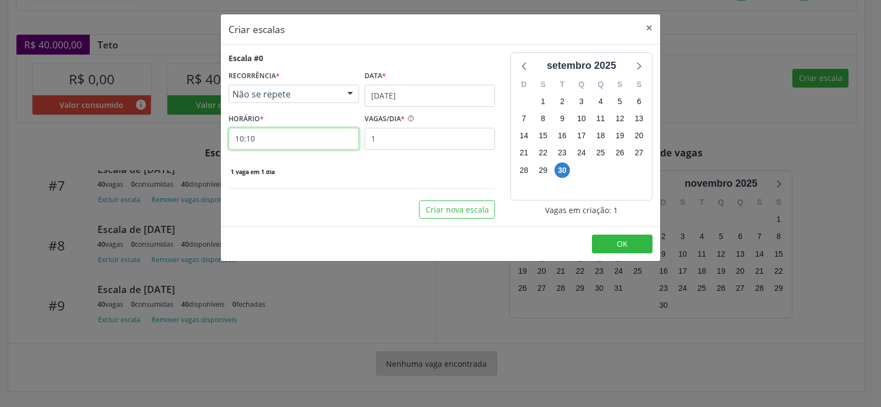
click at [269, 137] on input "10:10" at bounding box center [294, 139] width 131 height 22
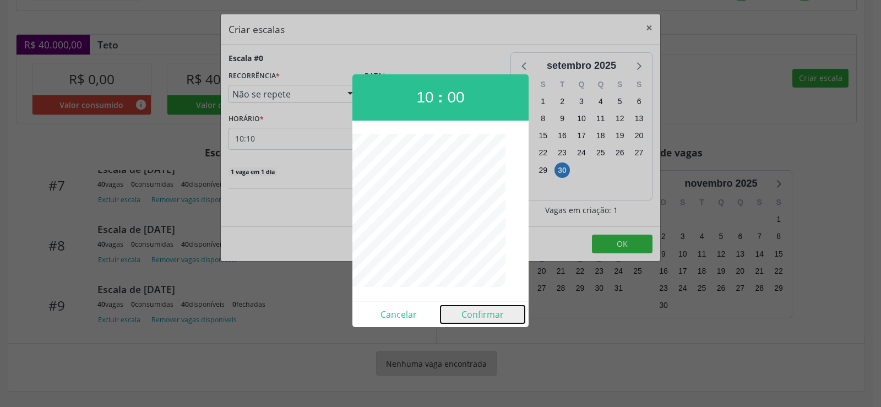
click at [487, 318] on button "Confirmar" at bounding box center [483, 315] width 84 height 18
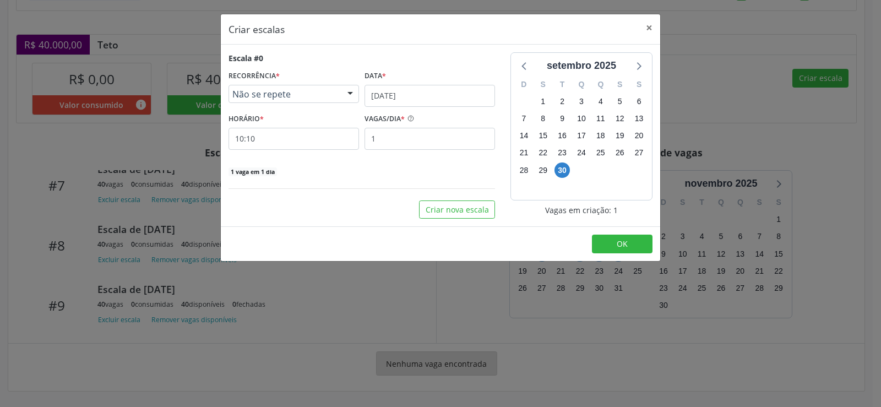
type input "10:00"
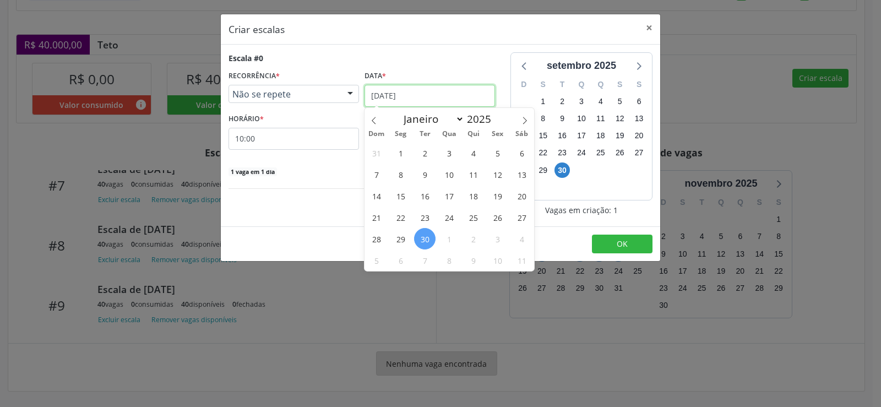
click at [455, 93] on input "[DATE]" at bounding box center [430, 96] width 131 height 22
click at [526, 120] on icon at bounding box center [525, 121] width 8 height 8
select select "9"
click at [497, 196] on span "17" at bounding box center [497, 195] width 21 height 21
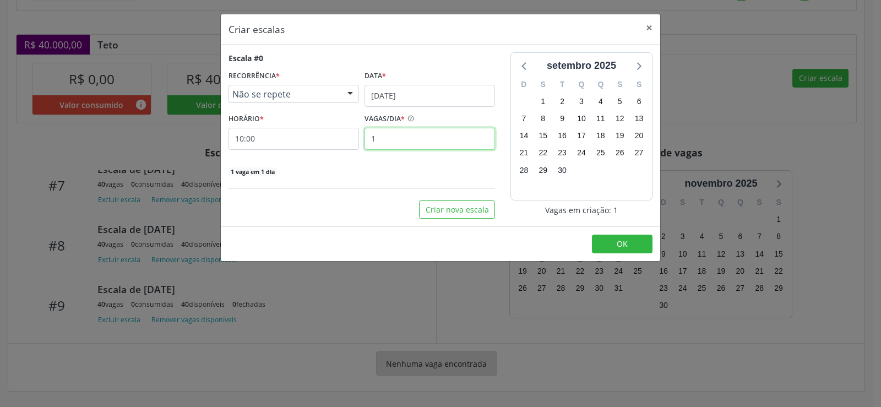
click at [374, 140] on input "1" at bounding box center [430, 139] width 131 height 22
type input "40"
click at [620, 241] on span "OK" at bounding box center [622, 243] width 11 height 10
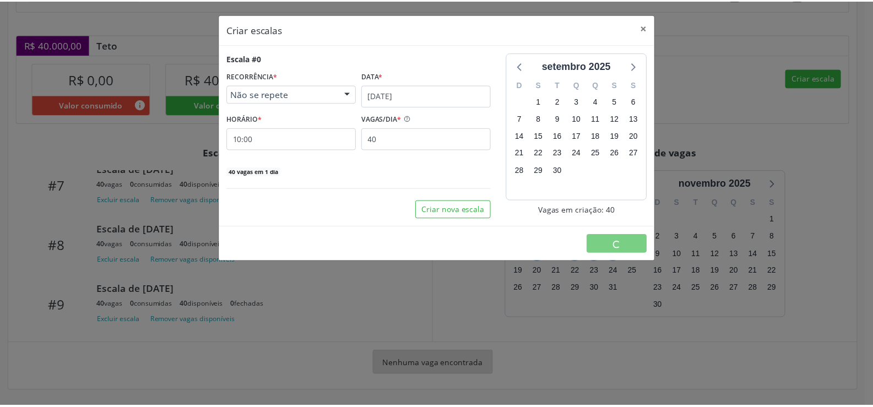
scroll to position [0, 0]
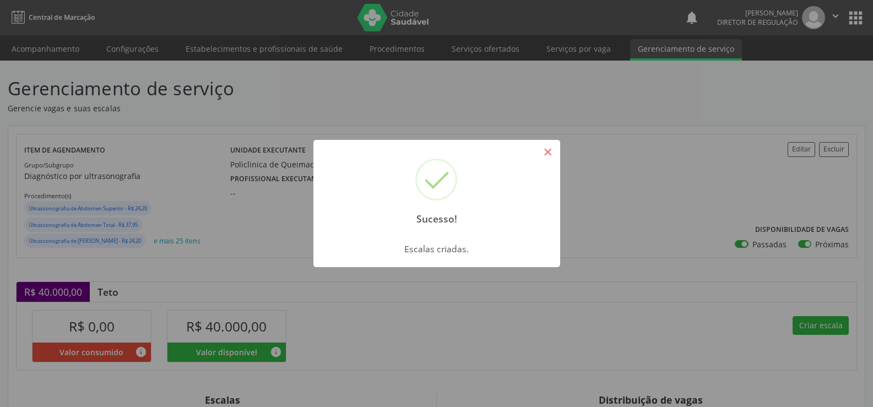
drag, startPoint x: 545, startPoint y: 152, endPoint x: 545, endPoint y: 159, distance: 6.6
click at [545, 153] on button "×" at bounding box center [548, 152] width 19 height 19
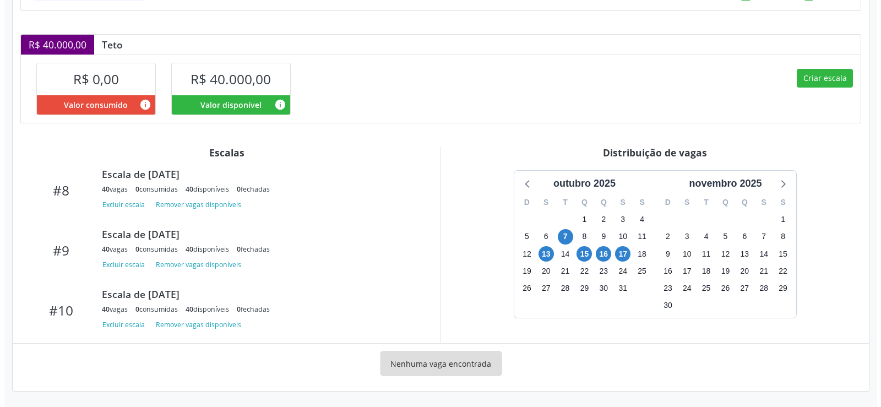
scroll to position [476, 0]
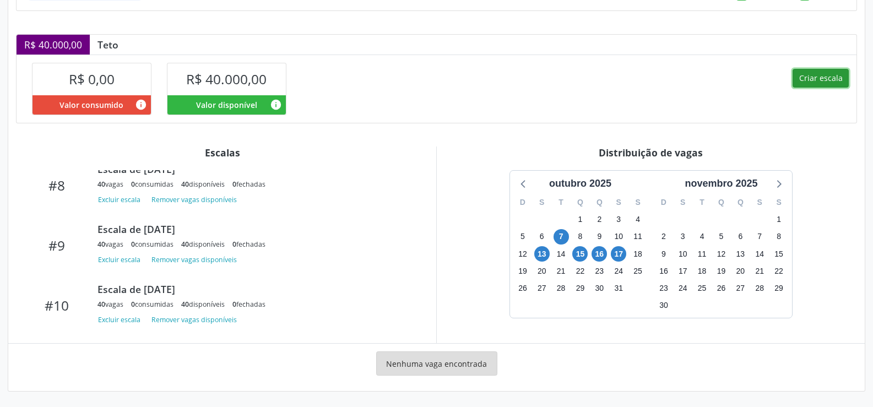
click at [826, 80] on button "Criar escala" at bounding box center [820, 78] width 56 height 19
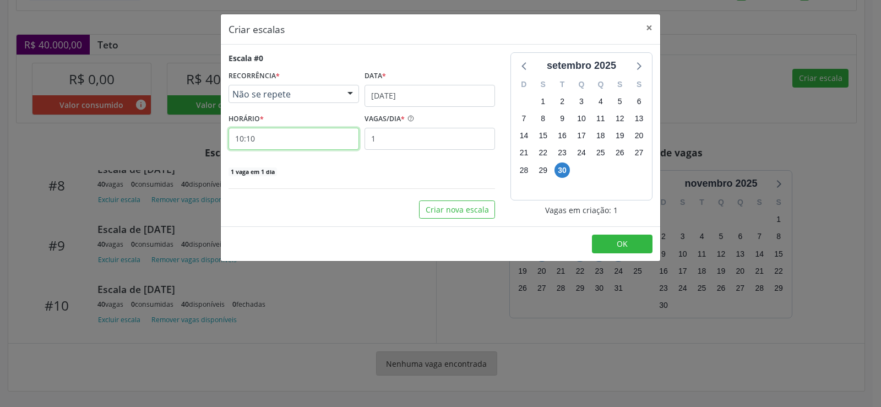
click at [268, 144] on input "10:10" at bounding box center [294, 139] width 131 height 22
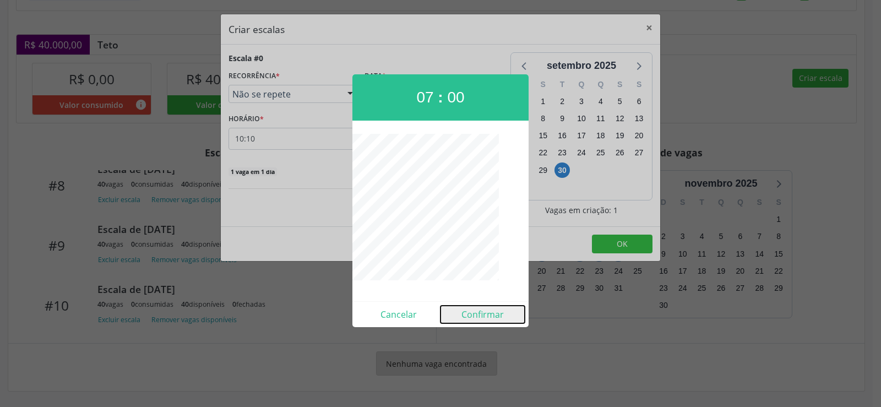
click at [490, 315] on button "Confirmar" at bounding box center [483, 315] width 84 height 18
type input "07:00"
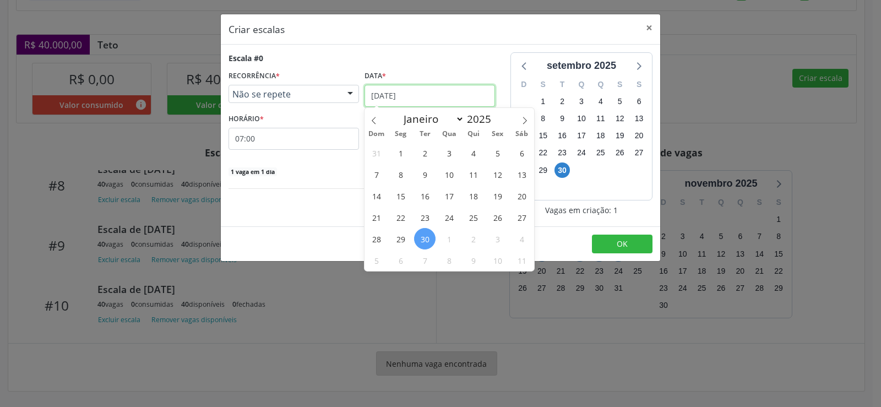
click at [491, 88] on input "[DATE]" at bounding box center [430, 96] width 131 height 22
click at [524, 119] on icon at bounding box center [525, 121] width 8 height 8
select select "9"
drag, startPoint x: 449, startPoint y: 220, endPoint x: 438, endPoint y: 215, distance: 11.9
click at [448, 220] on span "22" at bounding box center [448, 217] width 21 height 21
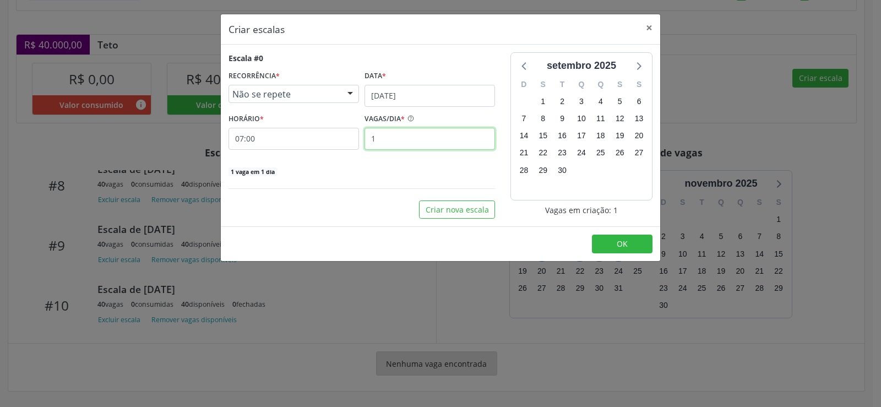
click at [387, 140] on input "1" at bounding box center [430, 139] width 131 height 22
type input "40"
click at [624, 246] on span "OK" at bounding box center [622, 243] width 11 height 10
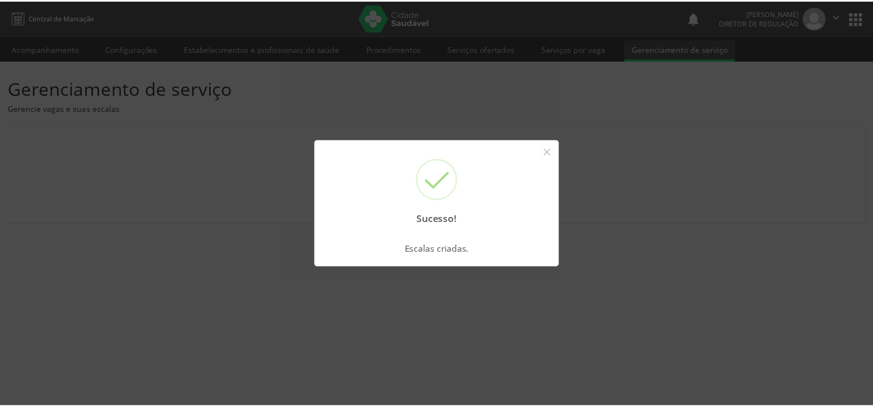
scroll to position [0, 0]
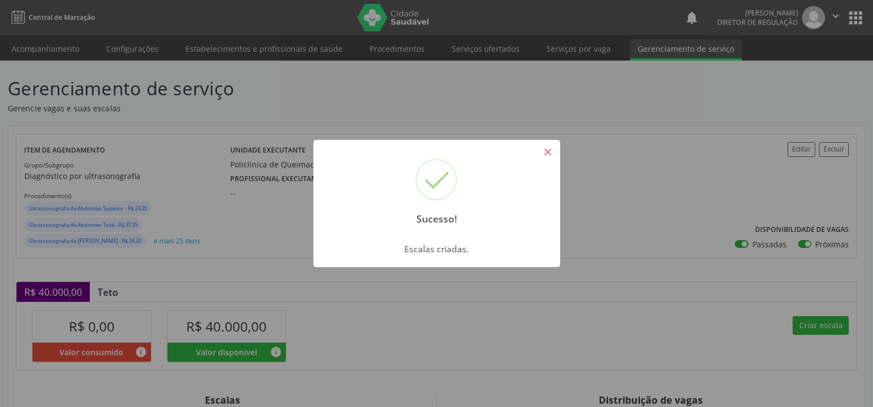
click at [542, 156] on button "×" at bounding box center [548, 152] width 19 height 19
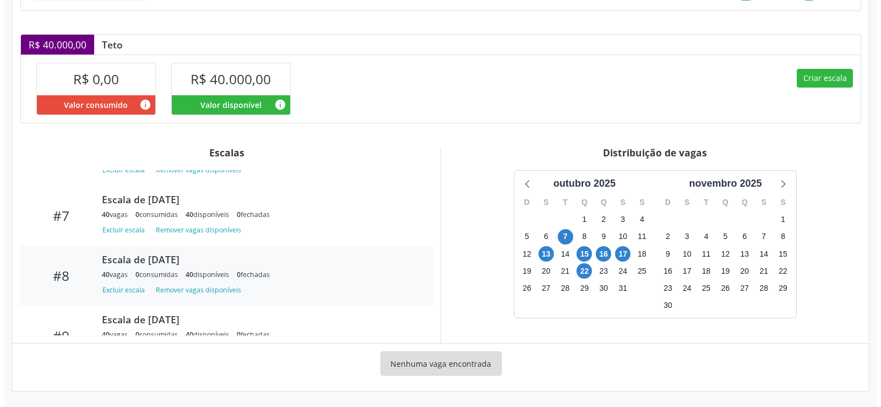
scroll to position [536, 0]
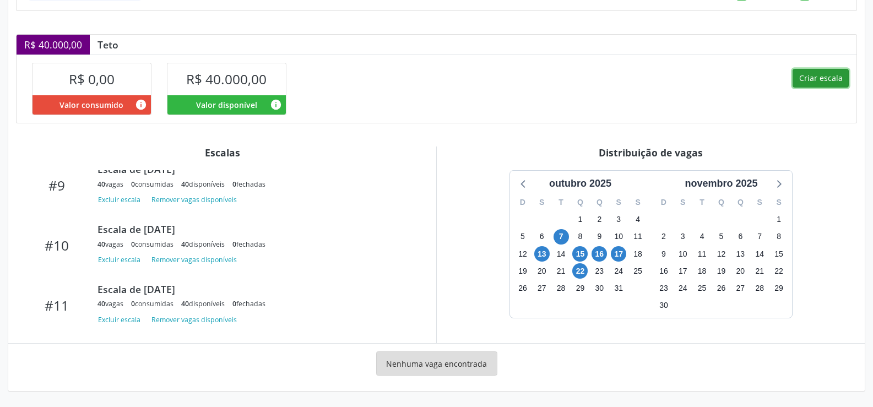
click at [812, 80] on button "Criar escala" at bounding box center [820, 78] width 56 height 19
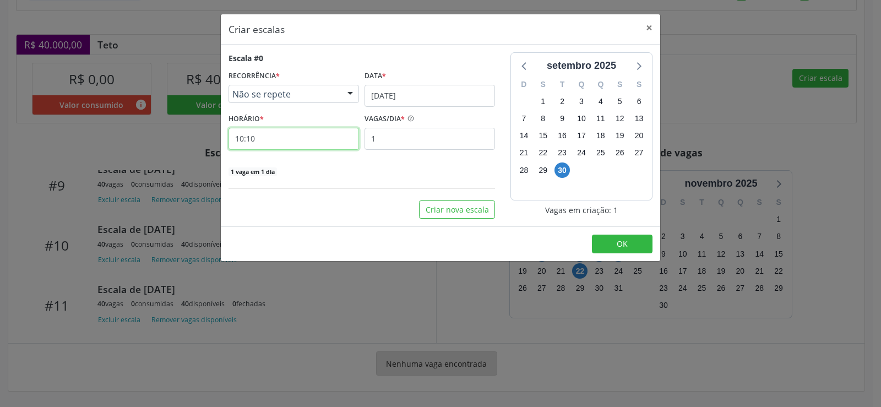
click at [283, 134] on input "10:10" at bounding box center [294, 139] width 131 height 22
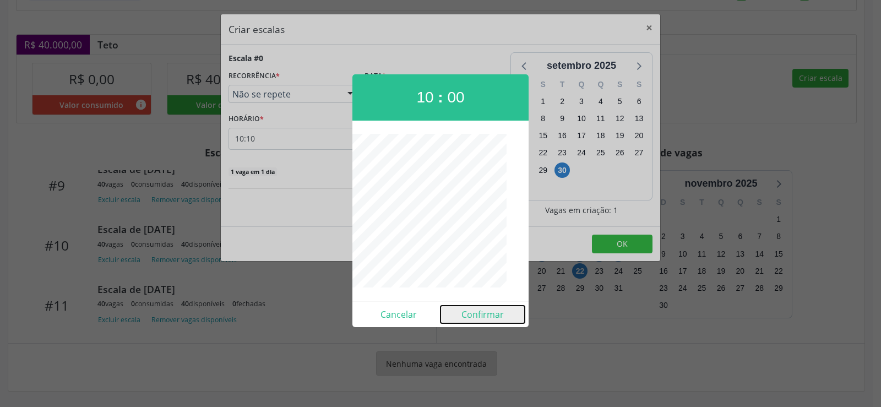
click at [489, 314] on button "Confirmar" at bounding box center [483, 315] width 84 height 18
type input "10:00"
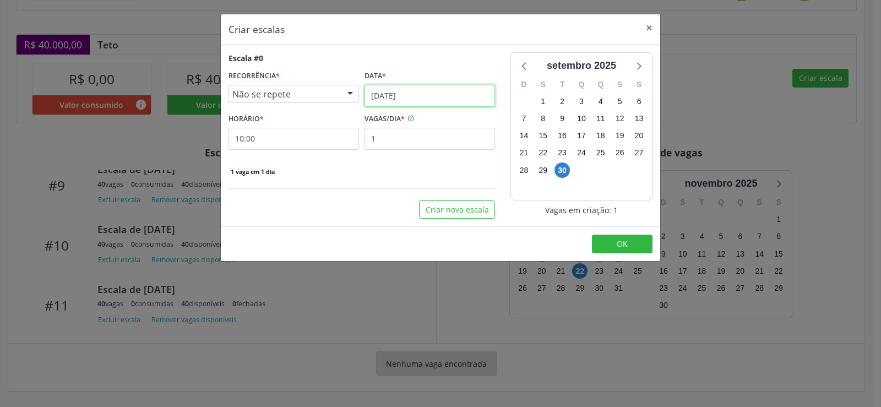
click at [468, 93] on input "[DATE]" at bounding box center [430, 96] width 131 height 22
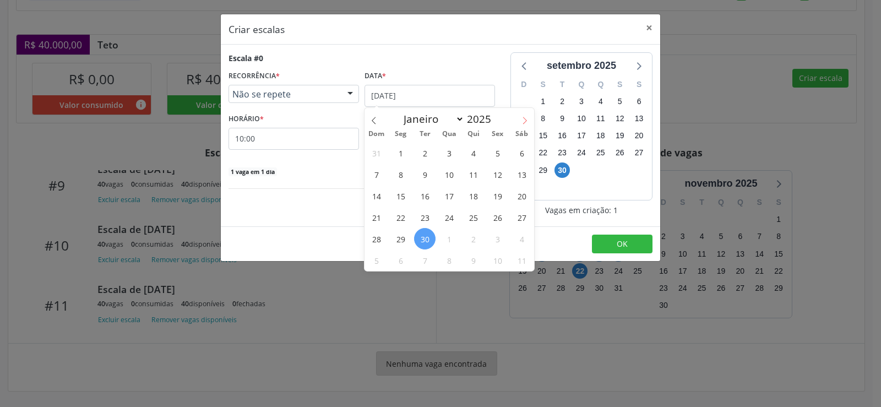
click at [531, 118] on span at bounding box center [524, 117] width 19 height 19
select select "9"
click at [443, 215] on span "22" at bounding box center [448, 217] width 21 height 21
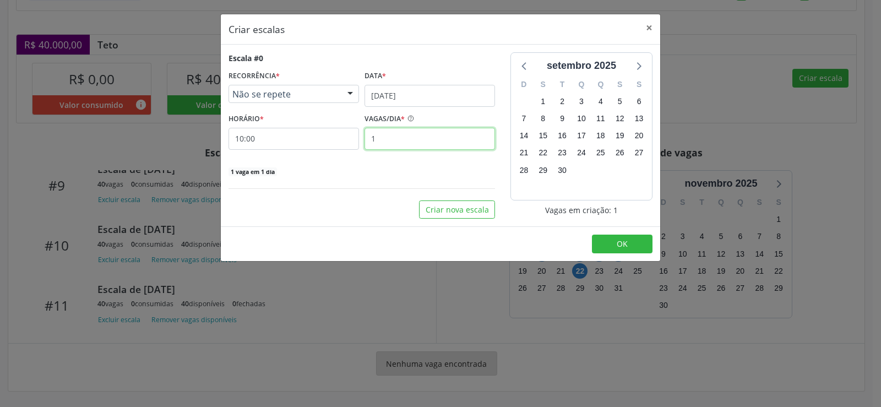
click at [394, 143] on input "1" at bounding box center [430, 139] width 131 height 22
type input "40"
click at [613, 245] on button "OK" at bounding box center [622, 244] width 61 height 19
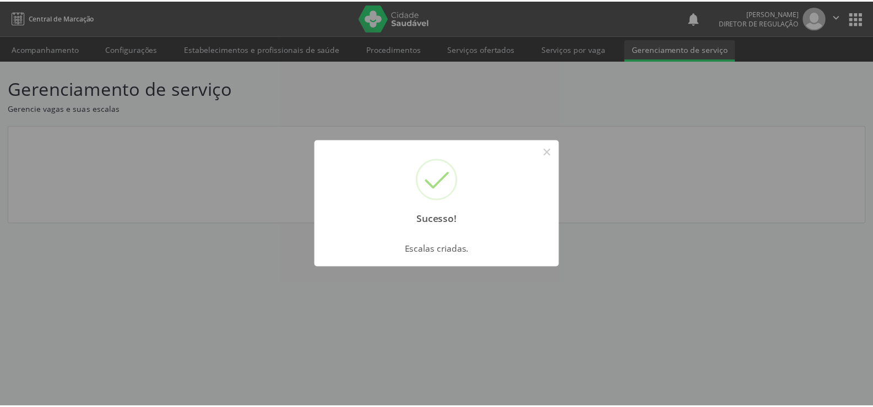
scroll to position [0, 0]
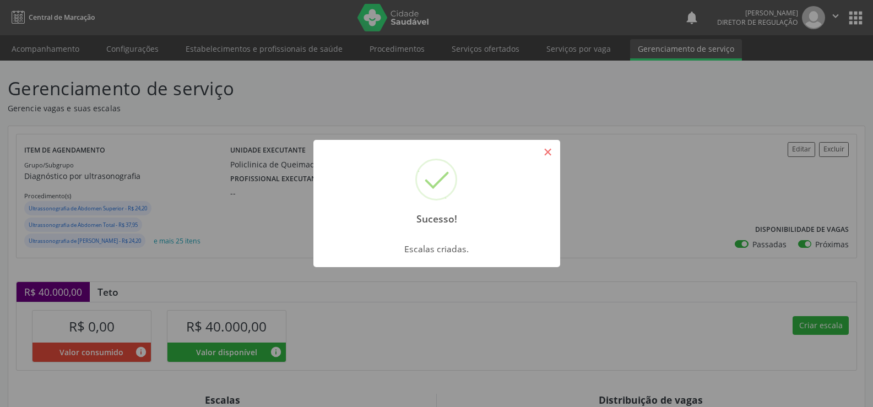
click at [540, 153] on button "×" at bounding box center [548, 152] width 19 height 19
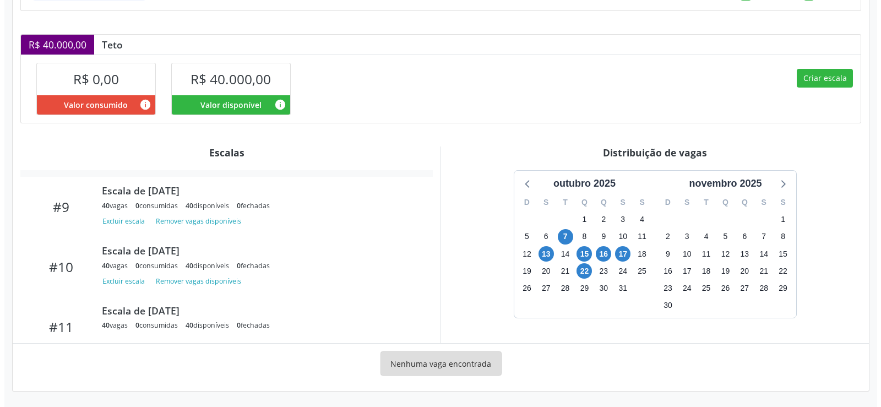
scroll to position [596, 0]
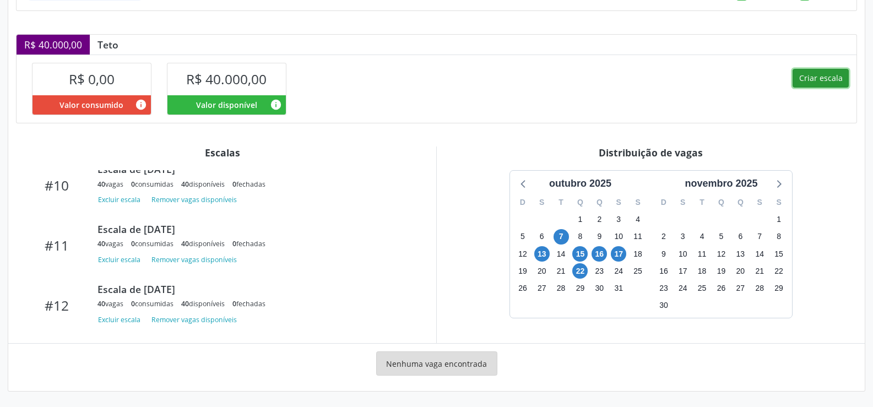
click at [824, 78] on button "Criar escala" at bounding box center [820, 78] width 56 height 19
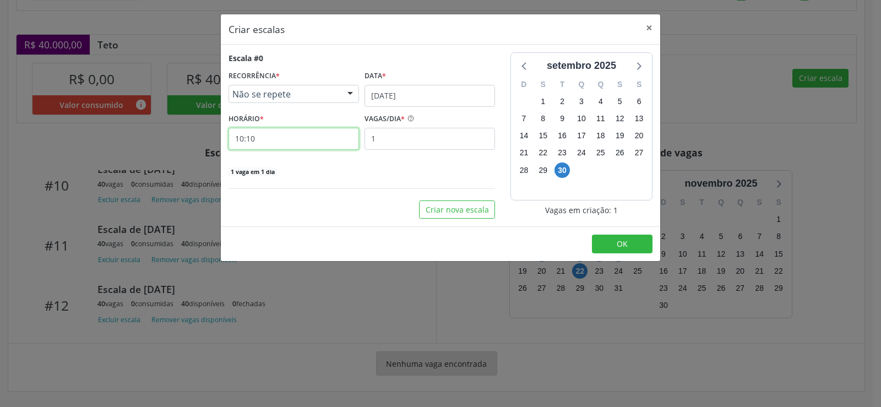
click at [297, 139] on input "10:10" at bounding box center [294, 139] width 131 height 22
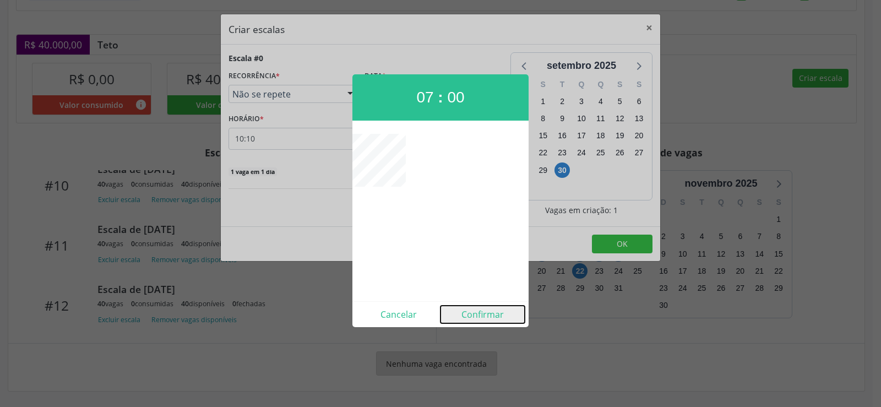
click at [496, 322] on button "Confirmar" at bounding box center [483, 315] width 84 height 18
type input "07:00"
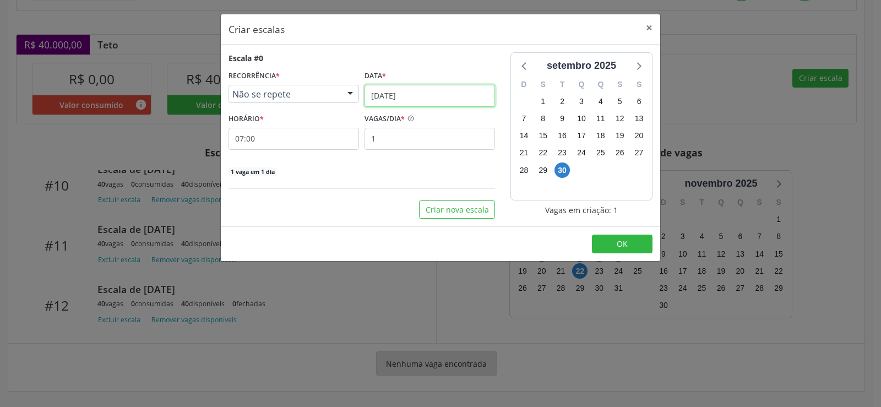
click at [460, 104] on input "[DATE]" at bounding box center [430, 96] width 131 height 22
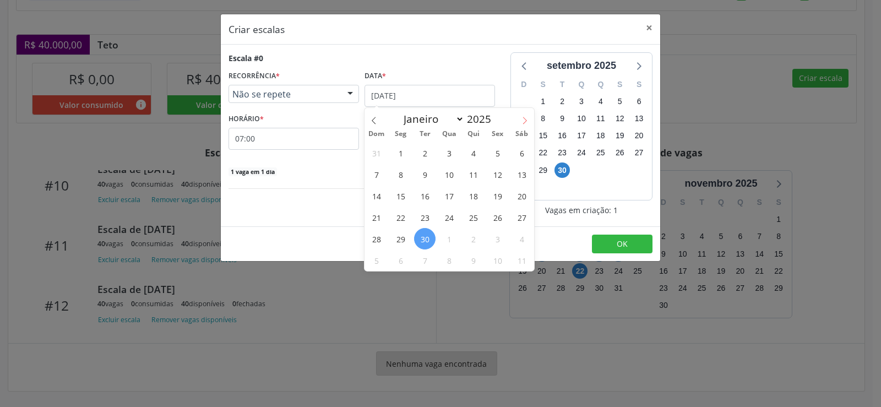
click at [529, 122] on span at bounding box center [524, 117] width 19 height 19
select select "9"
click at [449, 241] on span "29" at bounding box center [448, 238] width 21 height 21
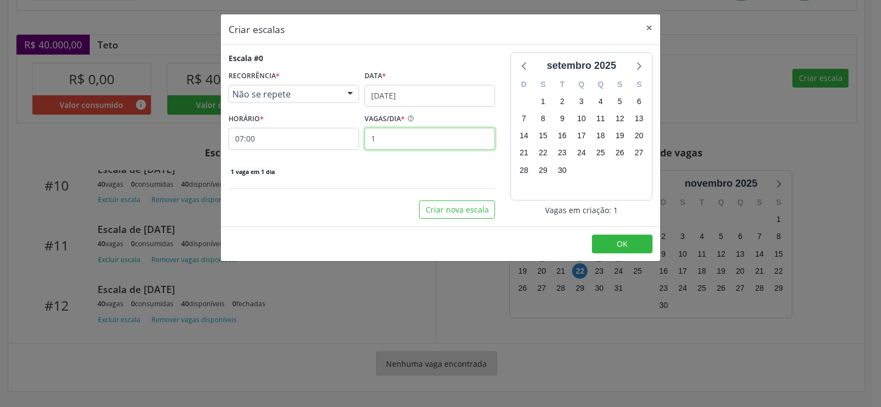
drag, startPoint x: 401, startPoint y: 135, endPoint x: 402, endPoint y: 142, distance: 6.6
click at [402, 140] on input "1" at bounding box center [430, 139] width 131 height 22
type input "40"
click at [622, 242] on span "OK" at bounding box center [622, 243] width 11 height 10
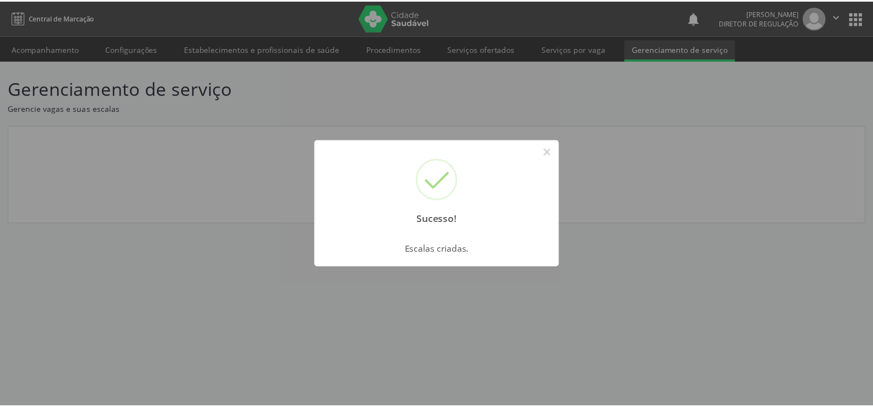
scroll to position [0, 0]
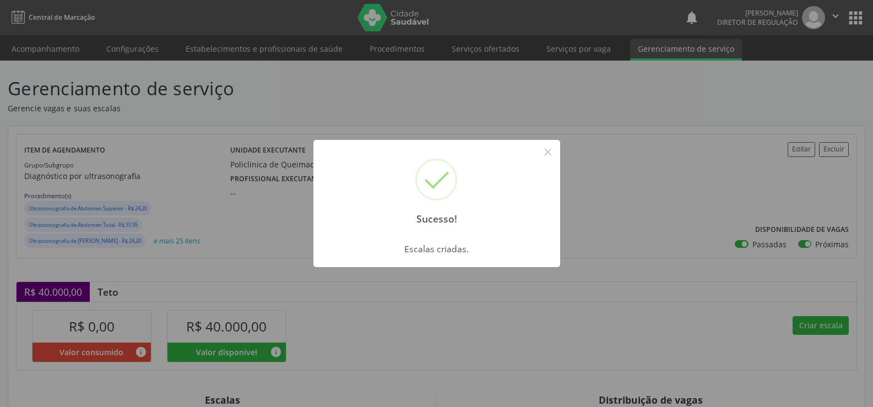
drag, startPoint x: 543, startPoint y: 151, endPoint x: 543, endPoint y: 161, distance: 9.9
click at [543, 153] on button "×" at bounding box center [548, 152] width 19 height 19
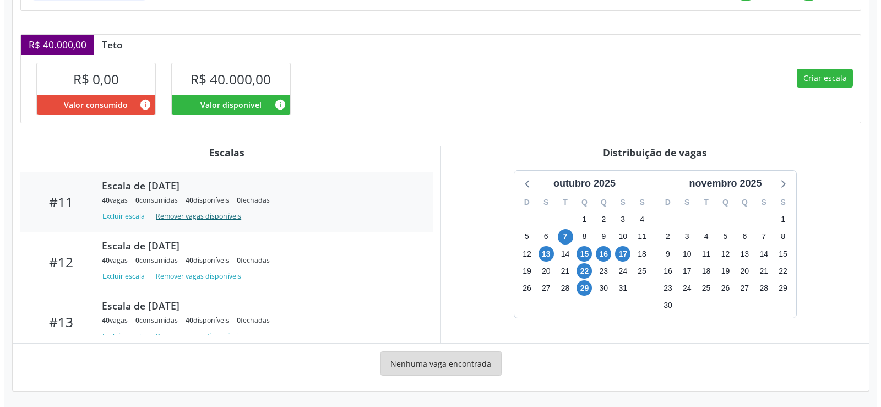
scroll to position [656, 0]
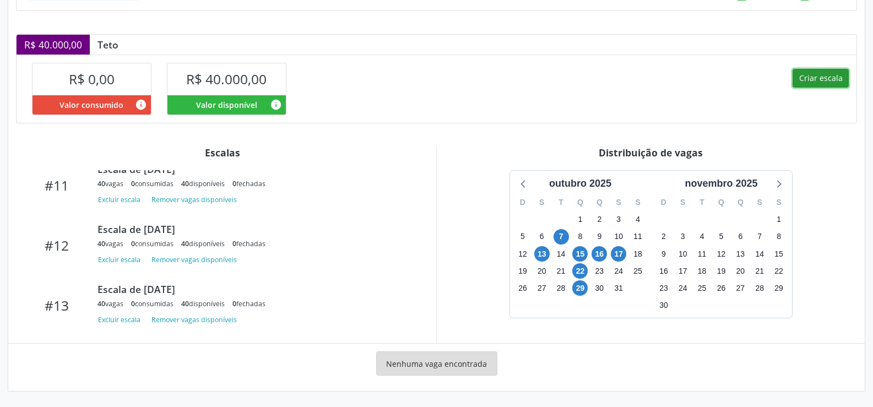
click at [810, 77] on button "Criar escala" at bounding box center [820, 78] width 56 height 19
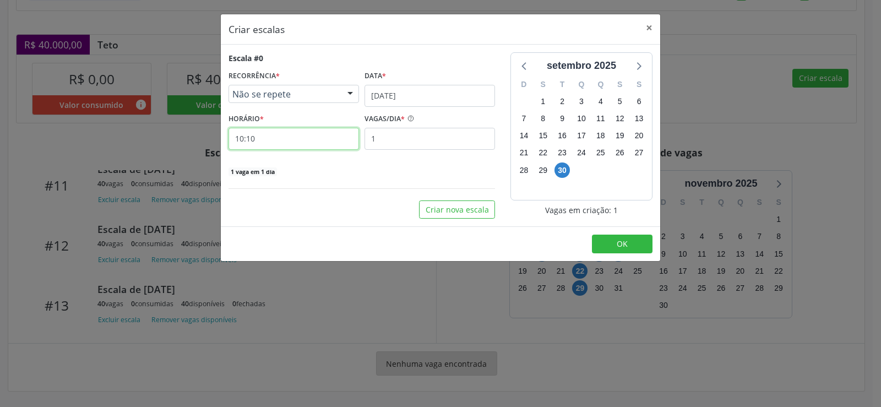
click at [269, 133] on input "10:10" at bounding box center [294, 139] width 131 height 22
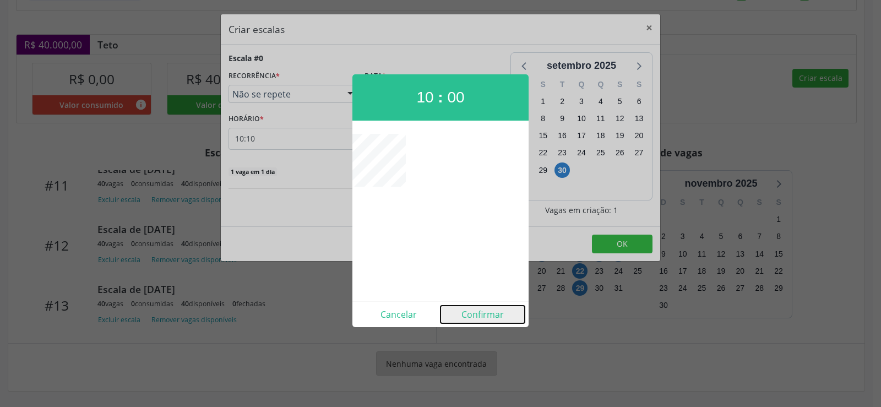
click at [487, 317] on button "Confirmar" at bounding box center [483, 315] width 84 height 18
type input "10:00"
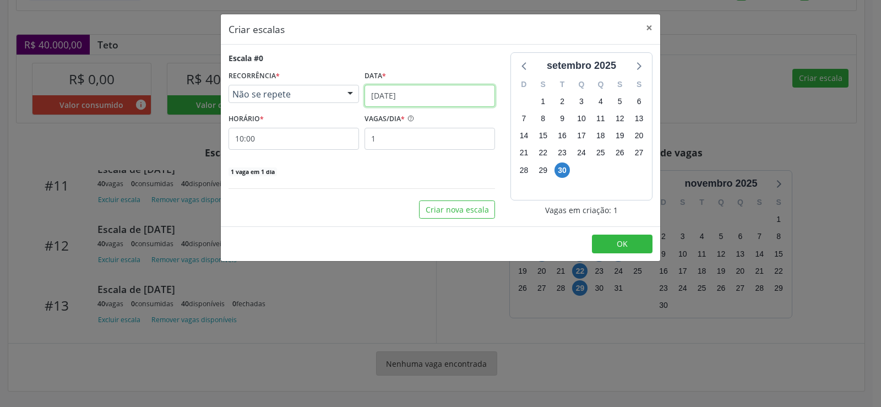
click at [458, 98] on input "[DATE]" at bounding box center [430, 96] width 131 height 22
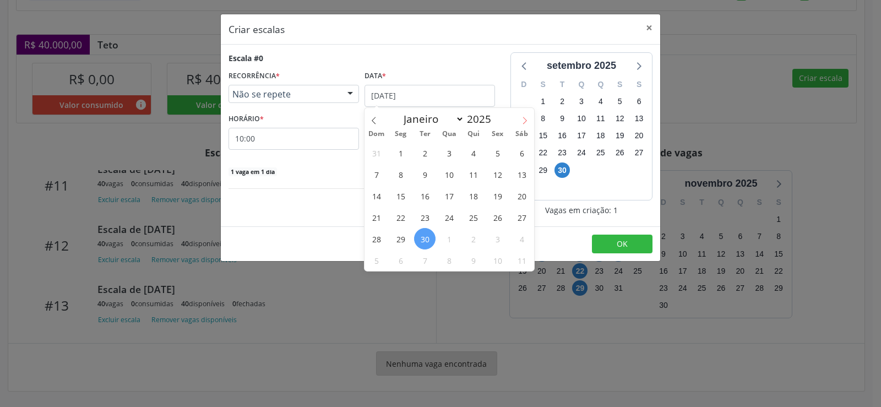
click at [530, 116] on span at bounding box center [524, 117] width 19 height 19
select select "9"
click at [454, 237] on span "29" at bounding box center [448, 238] width 21 height 21
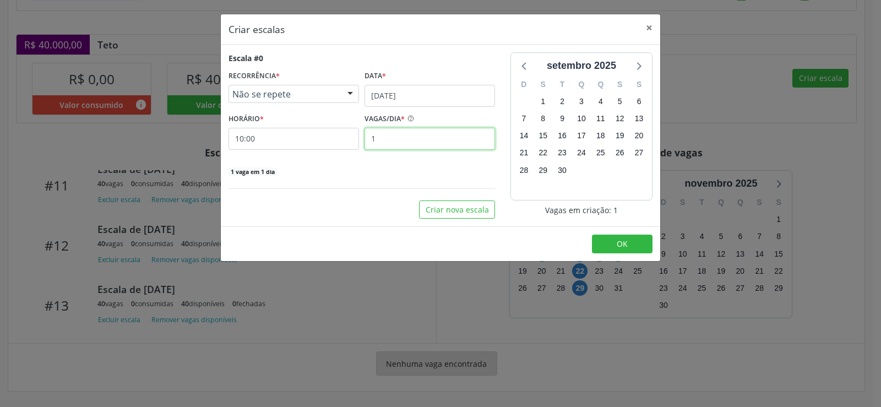
click at [390, 138] on input "1" at bounding box center [430, 139] width 131 height 22
type input "40"
click at [617, 250] on button "OK" at bounding box center [622, 244] width 61 height 19
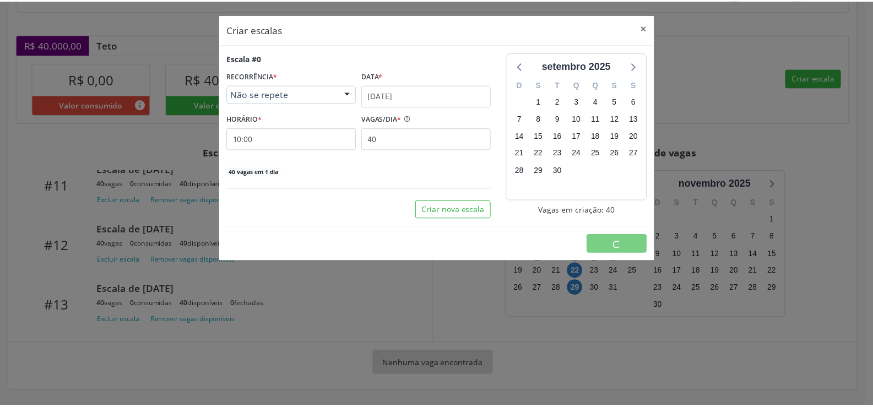
scroll to position [0, 0]
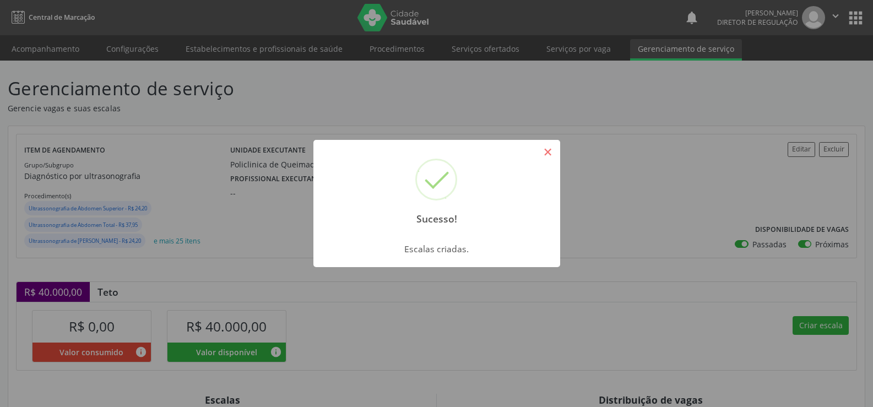
click at [545, 151] on button "×" at bounding box center [548, 152] width 19 height 19
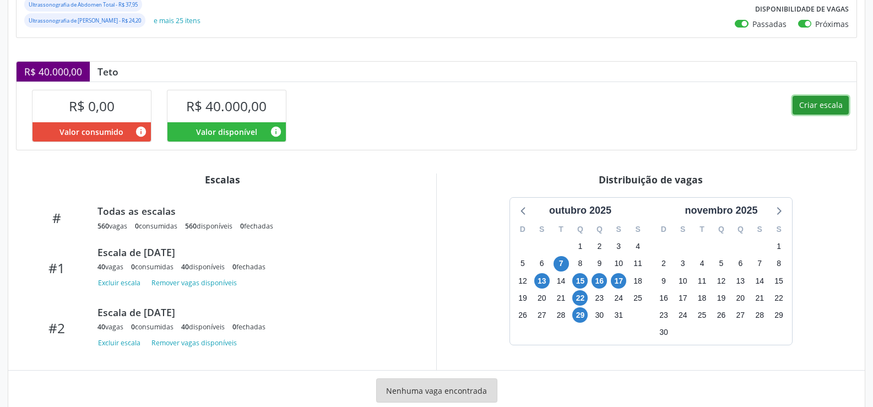
click at [825, 105] on button "Criar escala" at bounding box center [820, 105] width 56 height 19
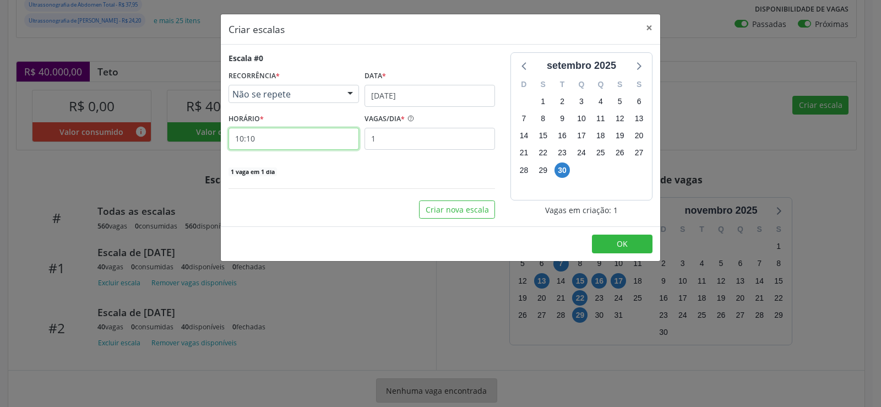
click at [315, 143] on input "10:10" at bounding box center [294, 139] width 131 height 22
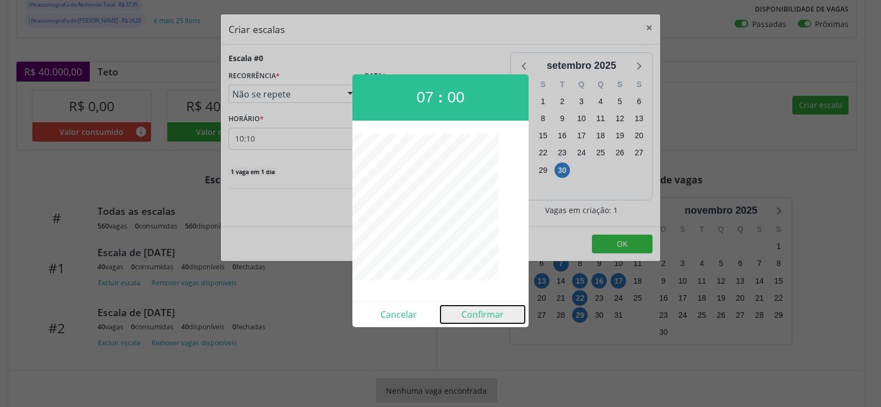
click at [481, 315] on button "Confirmar" at bounding box center [483, 315] width 84 height 18
type input "07:00"
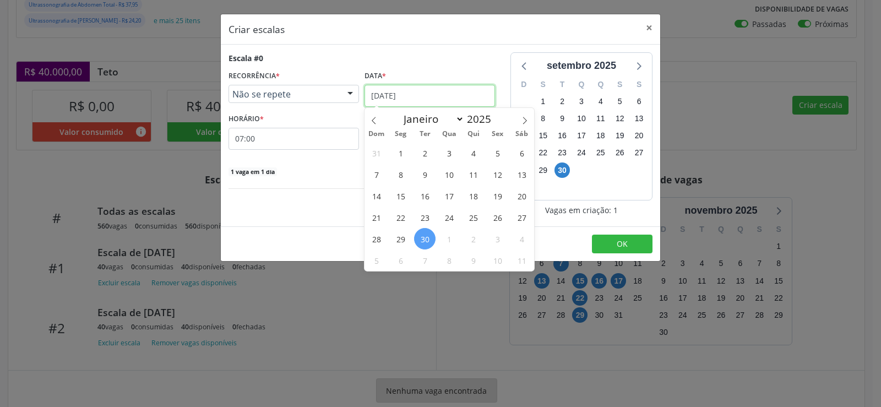
click at [456, 94] on input "[DATE]" at bounding box center [430, 96] width 131 height 22
click at [529, 121] on span at bounding box center [524, 117] width 19 height 19
select select "9"
click at [471, 241] on span "30" at bounding box center [473, 238] width 21 height 21
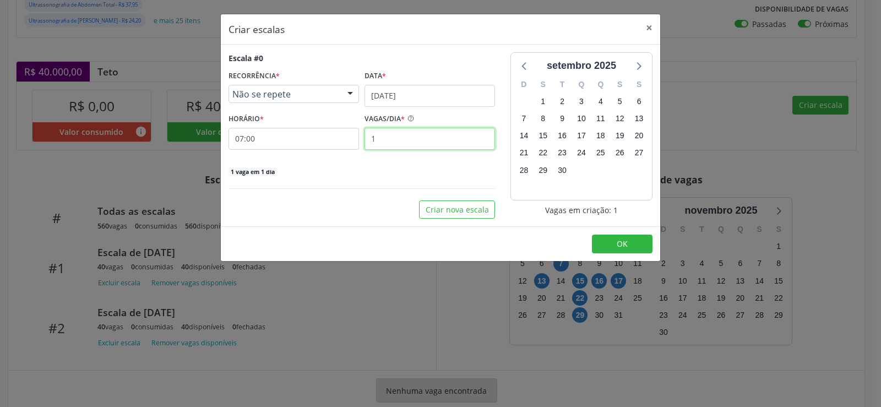
click at [401, 143] on input "1" at bounding box center [430, 139] width 131 height 22
type input "40"
click at [623, 257] on footer "OK" at bounding box center [440, 243] width 439 height 35
click at [623, 248] on span "OK" at bounding box center [622, 243] width 11 height 10
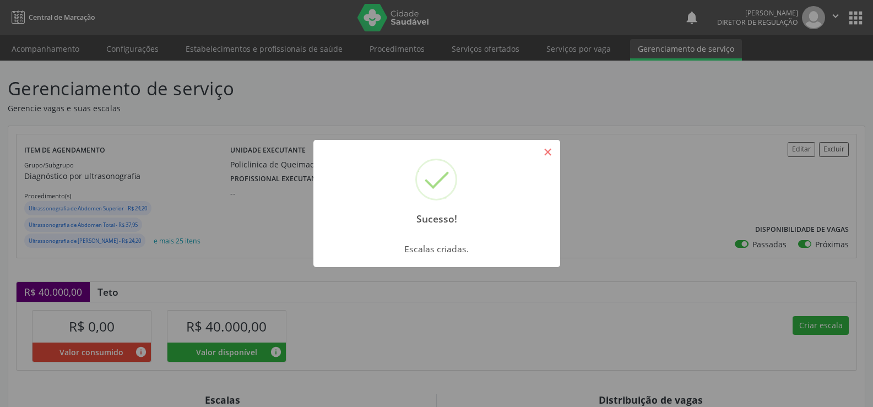
click at [553, 155] on button "×" at bounding box center [548, 152] width 19 height 19
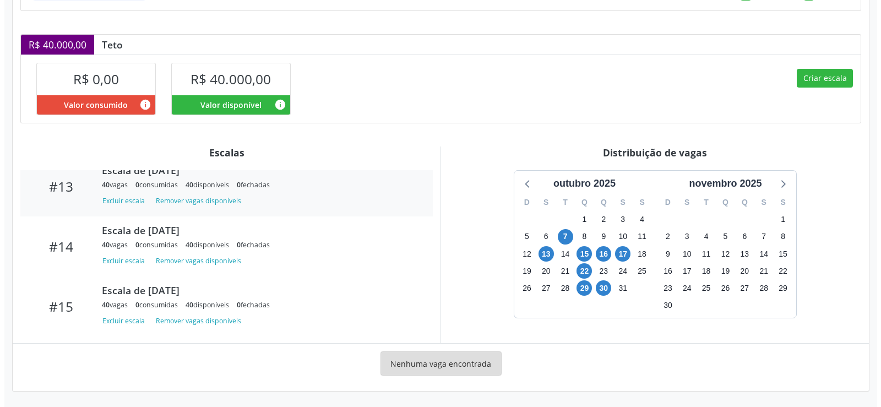
scroll to position [776, 0]
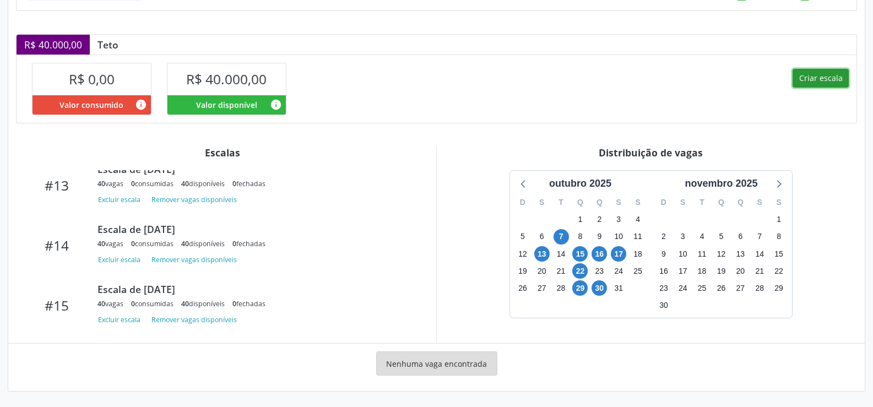
click at [818, 80] on button "Criar escala" at bounding box center [820, 78] width 56 height 19
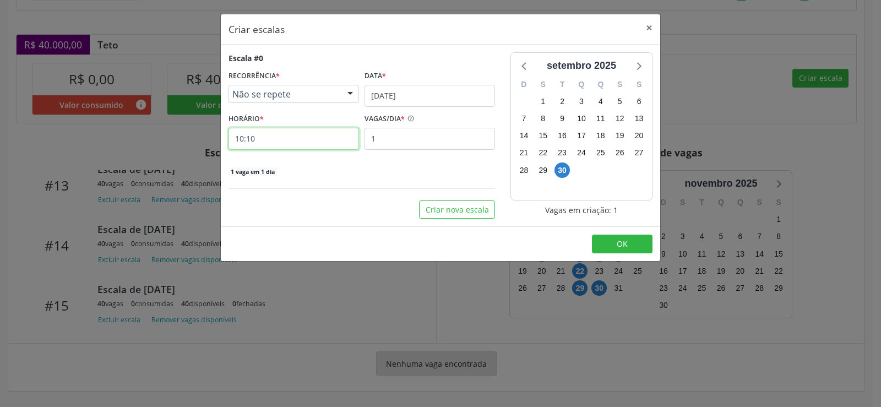
click at [287, 140] on input "10:10" at bounding box center [294, 139] width 131 height 22
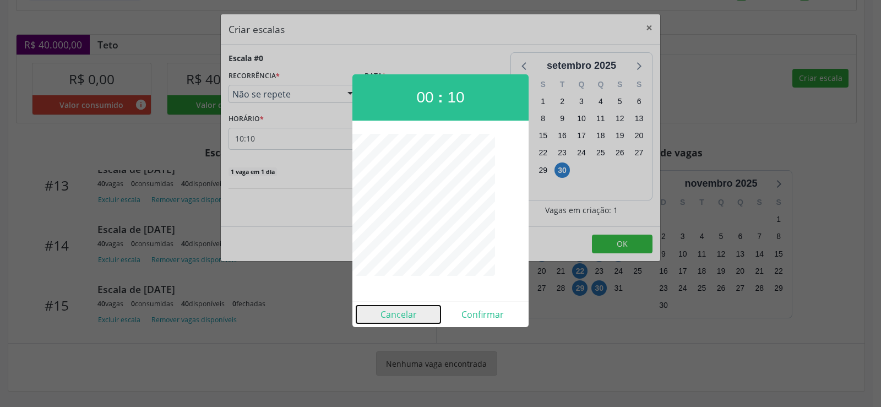
click at [404, 317] on button "Cancelar" at bounding box center [398, 315] width 84 height 18
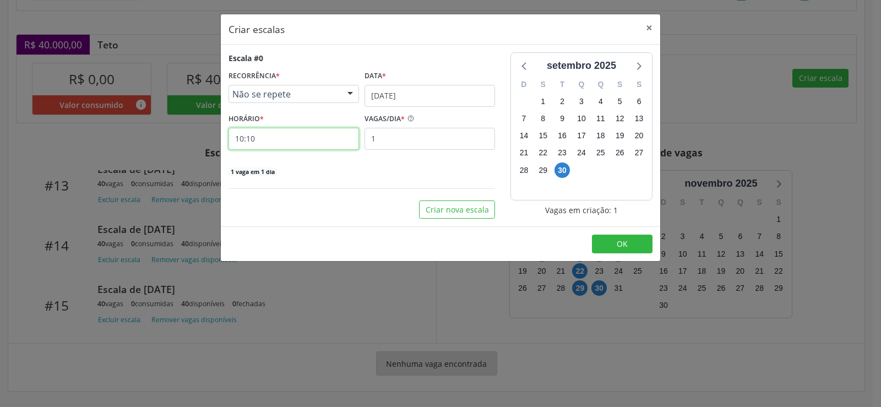
click at [277, 149] on input "10:10" at bounding box center [294, 139] width 131 height 22
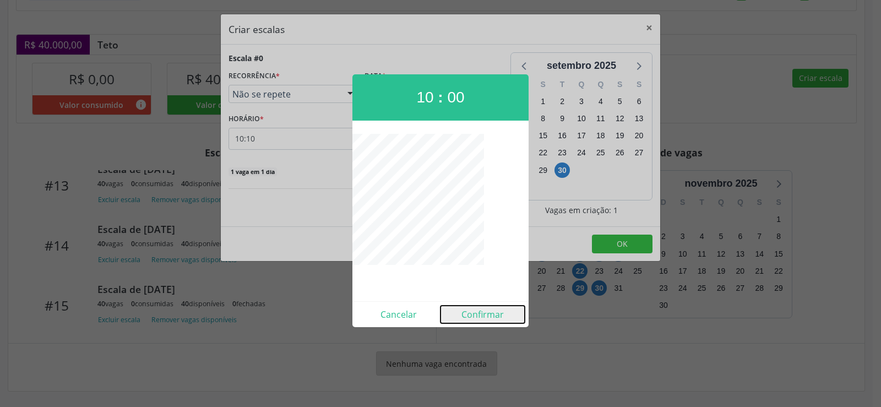
click at [493, 315] on button "Confirmar" at bounding box center [483, 315] width 84 height 18
type input "10:00"
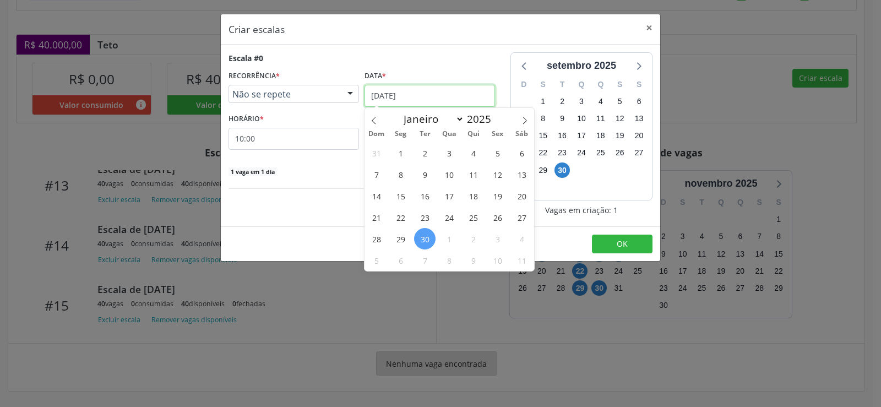
click at [471, 102] on input "[DATE]" at bounding box center [430, 96] width 131 height 22
click at [530, 122] on span at bounding box center [524, 117] width 19 height 19
select select "9"
click at [477, 243] on span "30" at bounding box center [473, 238] width 21 height 21
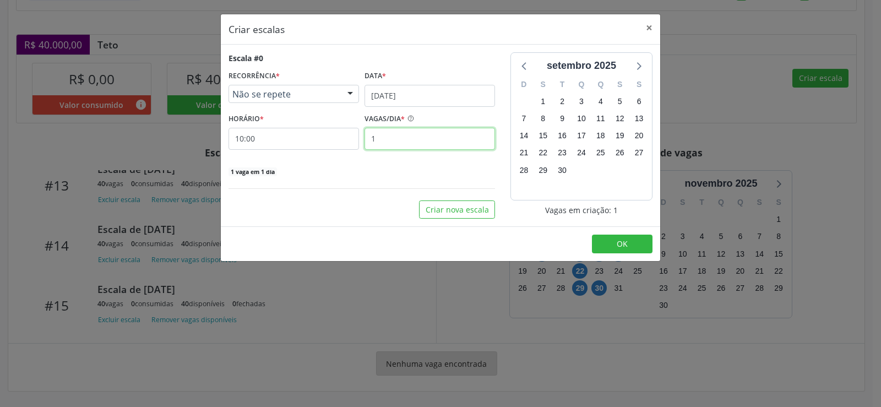
click at [387, 139] on input "1" at bounding box center [430, 139] width 131 height 22
type input "40"
click at [628, 247] on button "OK" at bounding box center [622, 244] width 61 height 19
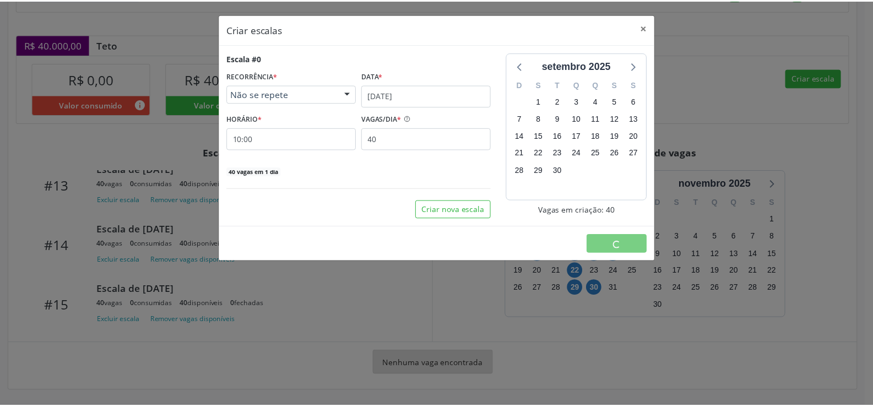
scroll to position [0, 0]
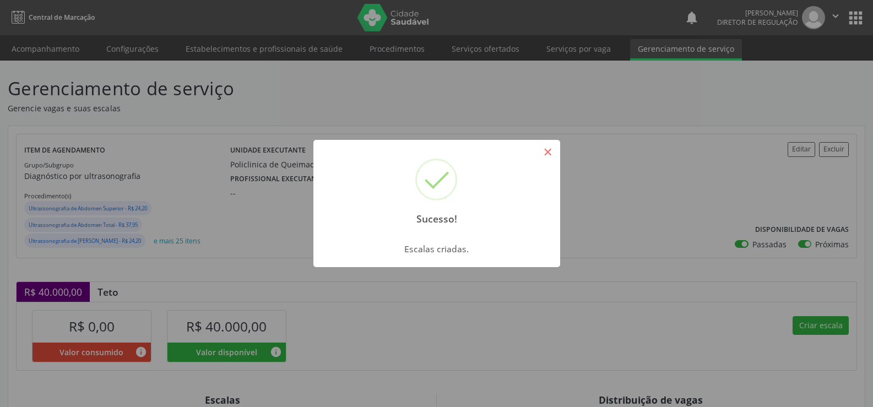
click at [550, 151] on button "×" at bounding box center [548, 152] width 19 height 19
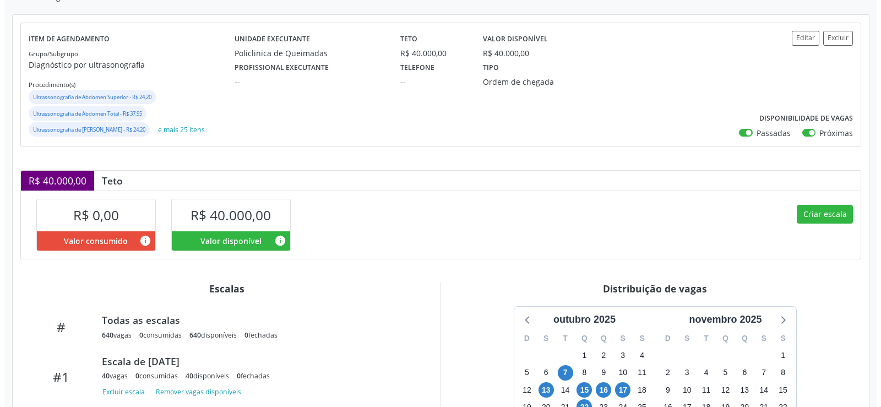
scroll to position [247, 0]
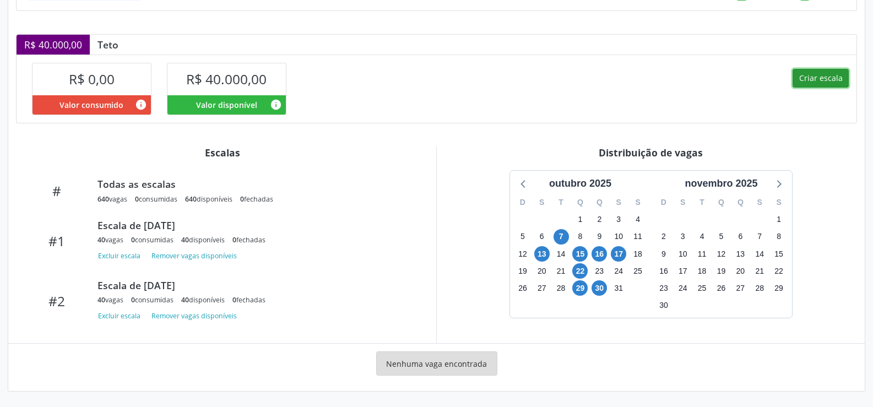
click at [828, 79] on button "Criar escala" at bounding box center [820, 78] width 56 height 19
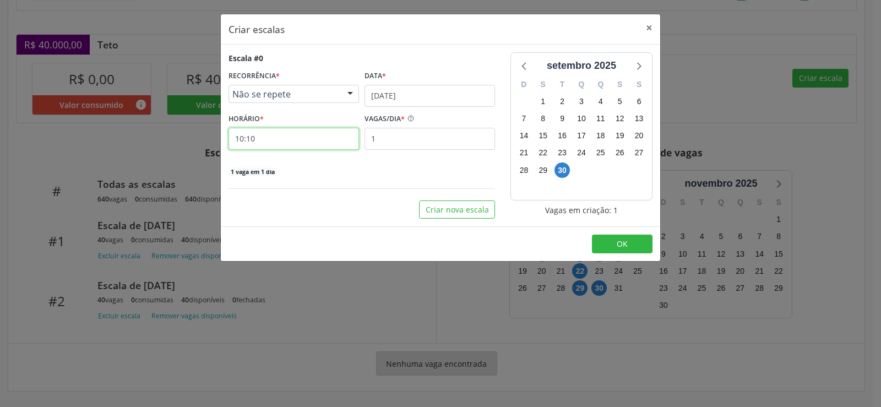
click at [280, 139] on input "10:10" at bounding box center [294, 139] width 131 height 22
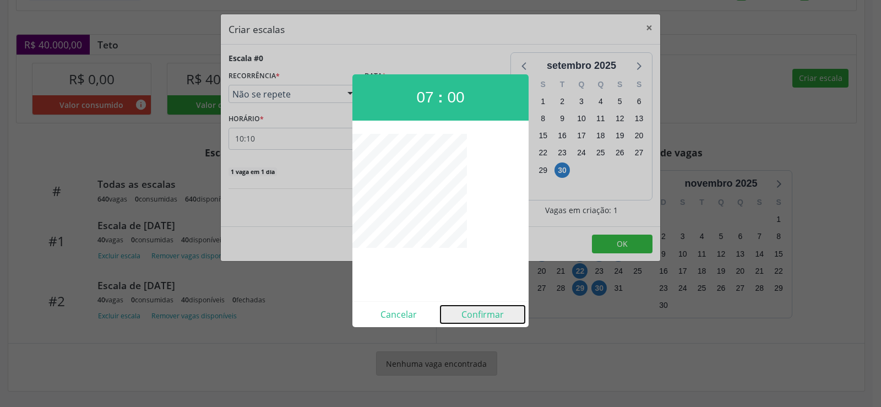
click at [492, 314] on button "Confirmar" at bounding box center [483, 315] width 84 height 18
type input "07:00"
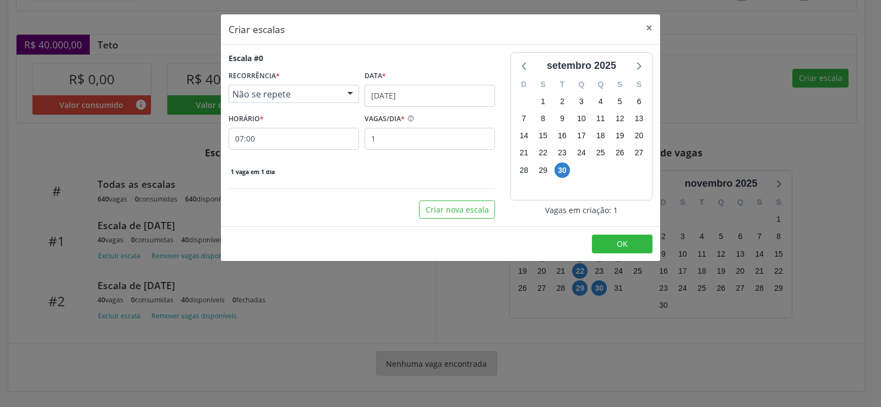
click at [442, 82] on div "Data *" at bounding box center [430, 76] width 131 height 17
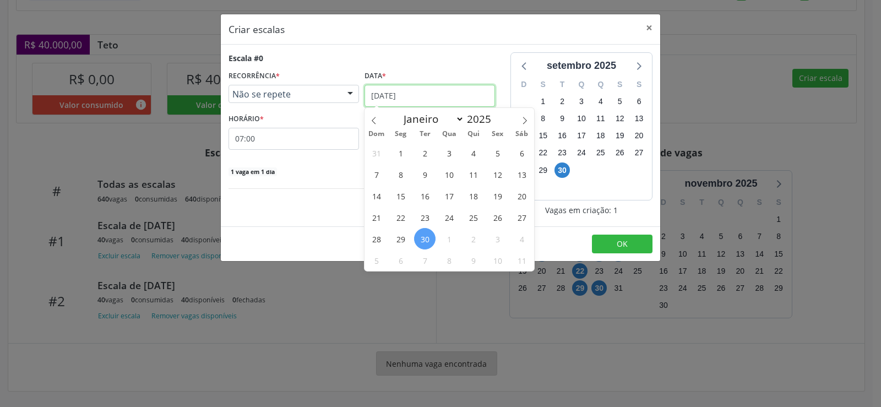
click at [452, 95] on input "[DATE]" at bounding box center [430, 96] width 131 height 22
click at [524, 118] on icon at bounding box center [525, 120] width 4 height 7
select select "9"
click at [499, 236] on span "31" at bounding box center [497, 238] width 21 height 21
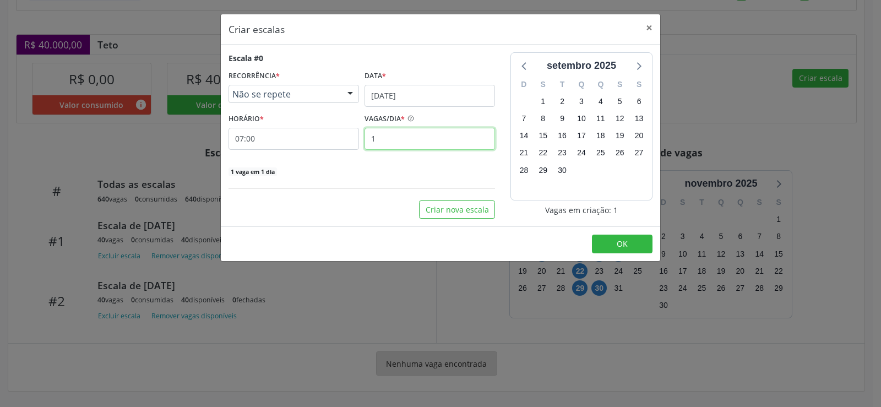
click at [390, 143] on input "1" at bounding box center [430, 139] width 131 height 22
type input "40"
click at [620, 246] on span "OK" at bounding box center [622, 243] width 11 height 10
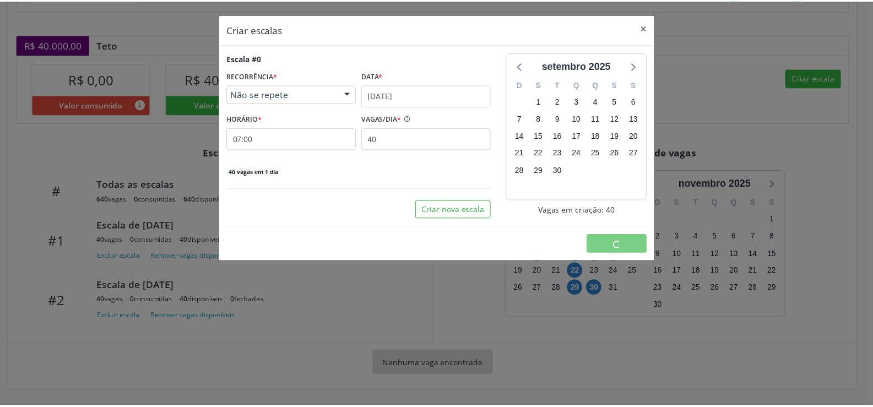
scroll to position [0, 0]
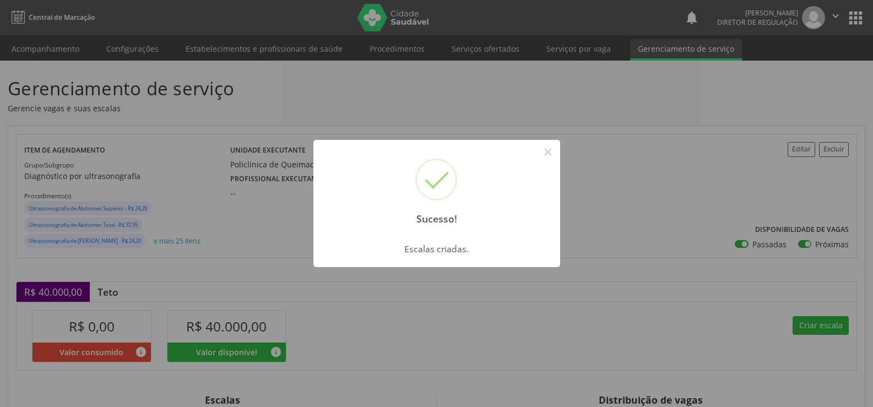
click at [551, 155] on button "×" at bounding box center [548, 152] width 19 height 19
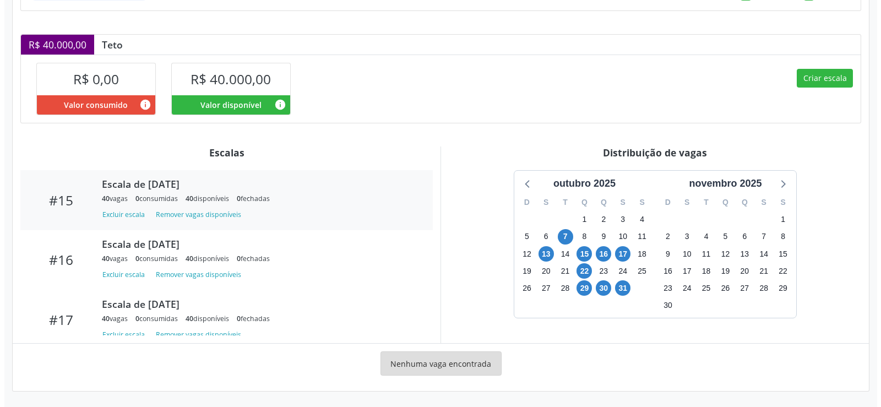
scroll to position [896, 0]
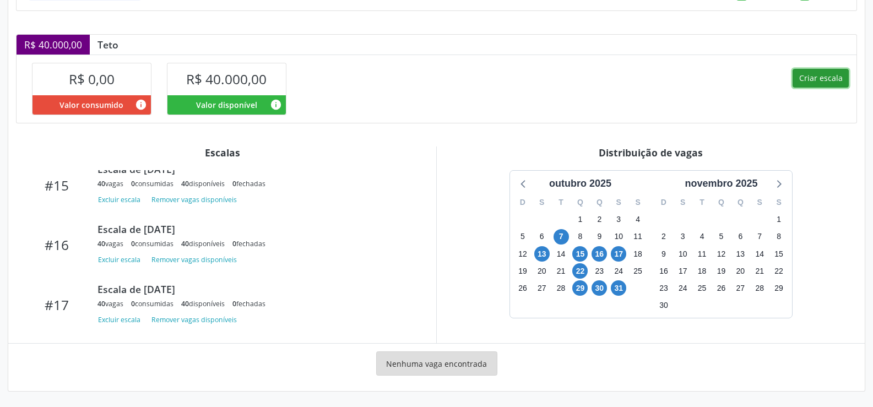
click at [829, 77] on button "Criar escala" at bounding box center [820, 78] width 56 height 19
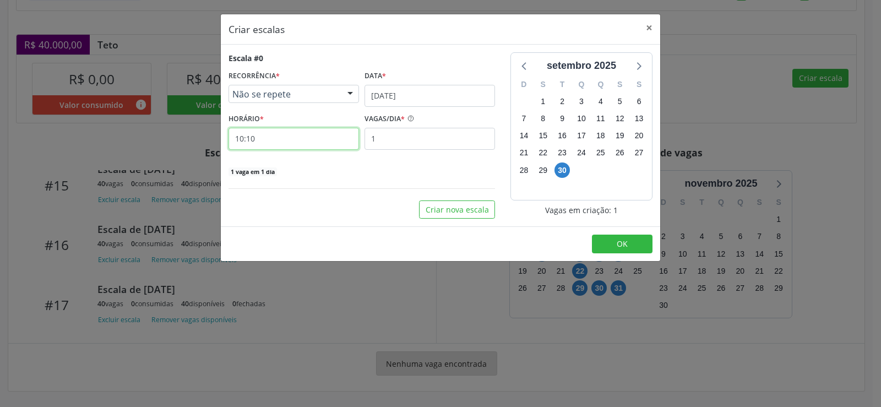
click at [296, 139] on input "10:10" at bounding box center [294, 139] width 131 height 22
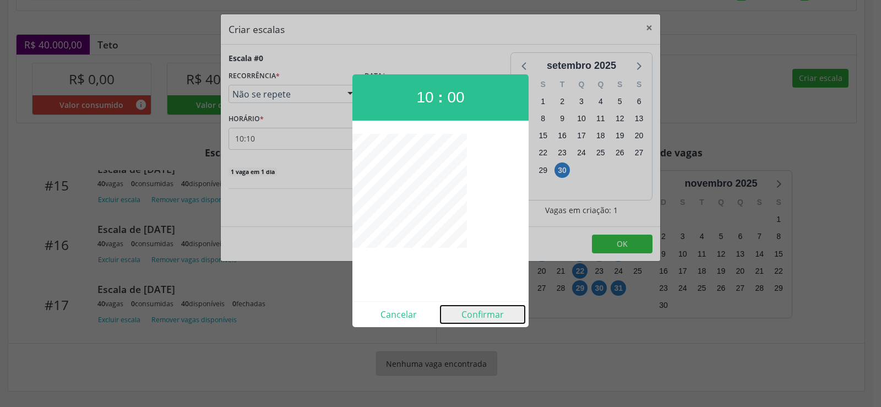
click at [476, 313] on button "Confirmar" at bounding box center [483, 315] width 84 height 18
type input "10:00"
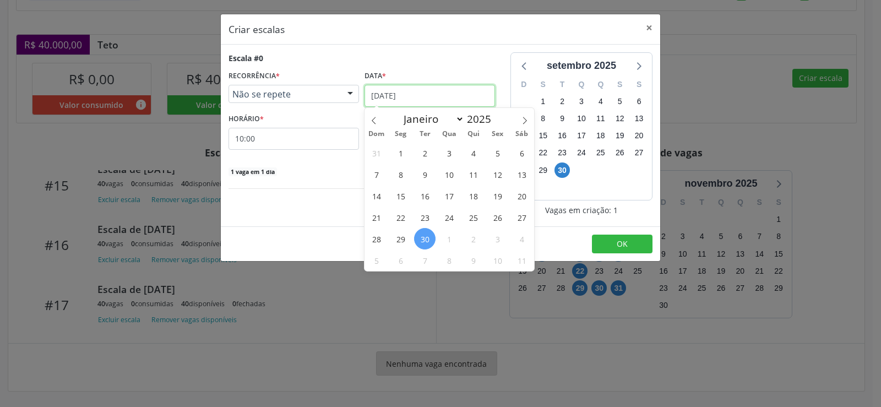
click at [455, 93] on input "[DATE]" at bounding box center [430, 96] width 131 height 22
click at [526, 118] on icon at bounding box center [525, 121] width 8 height 8
select select "9"
drag, startPoint x: 496, startPoint y: 238, endPoint x: 471, endPoint y: 201, distance: 44.8
click at [495, 237] on span "31" at bounding box center [497, 238] width 21 height 21
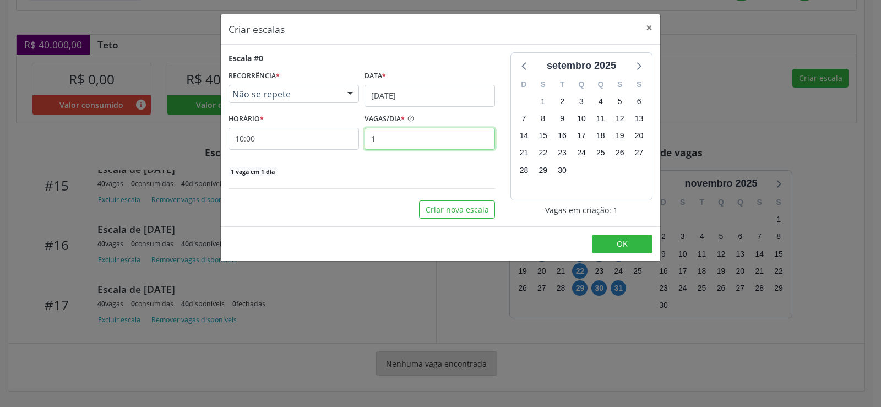
click at [412, 145] on input "1" at bounding box center [430, 139] width 131 height 22
type input "40"
click at [617, 244] on span "OK" at bounding box center [622, 243] width 11 height 10
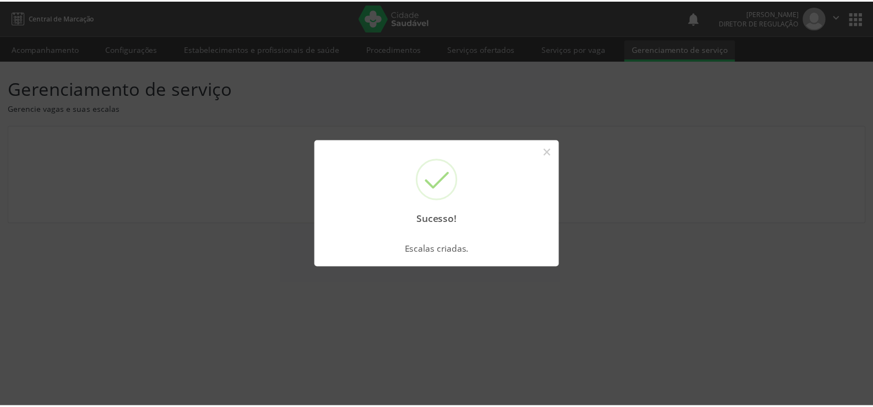
scroll to position [0, 0]
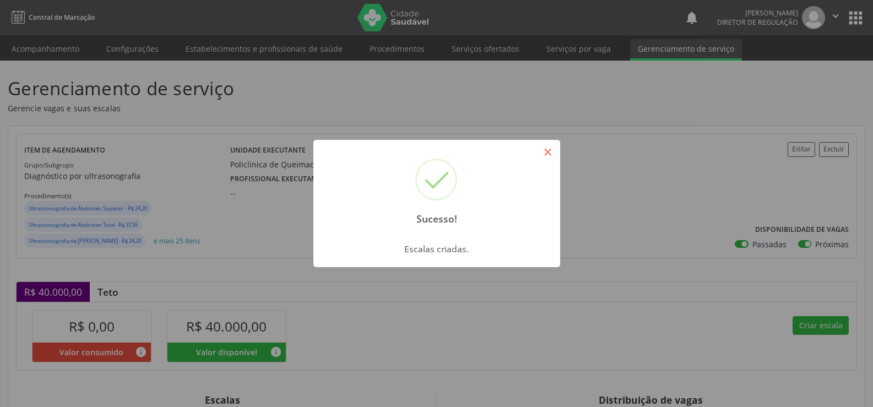
click at [550, 148] on button "×" at bounding box center [548, 152] width 19 height 19
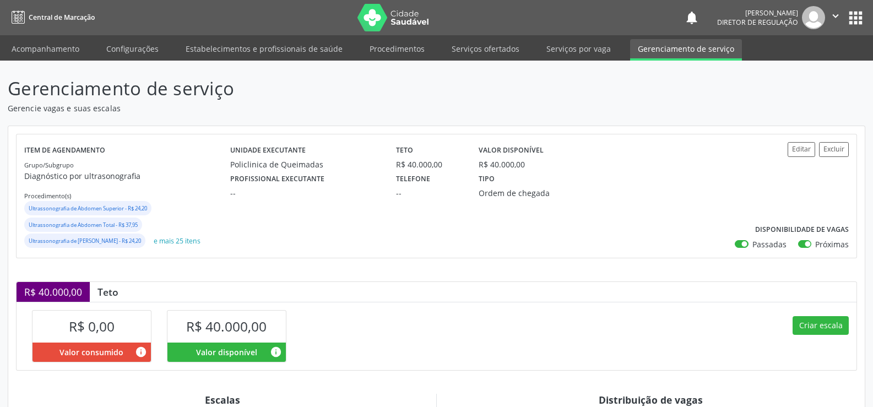
click at [835, 19] on icon "" at bounding box center [835, 16] width 12 height 12
click at [786, 68] on link "Sair" at bounding box center [807, 66] width 76 height 15
